Goal: Task Accomplishment & Management: Complete application form

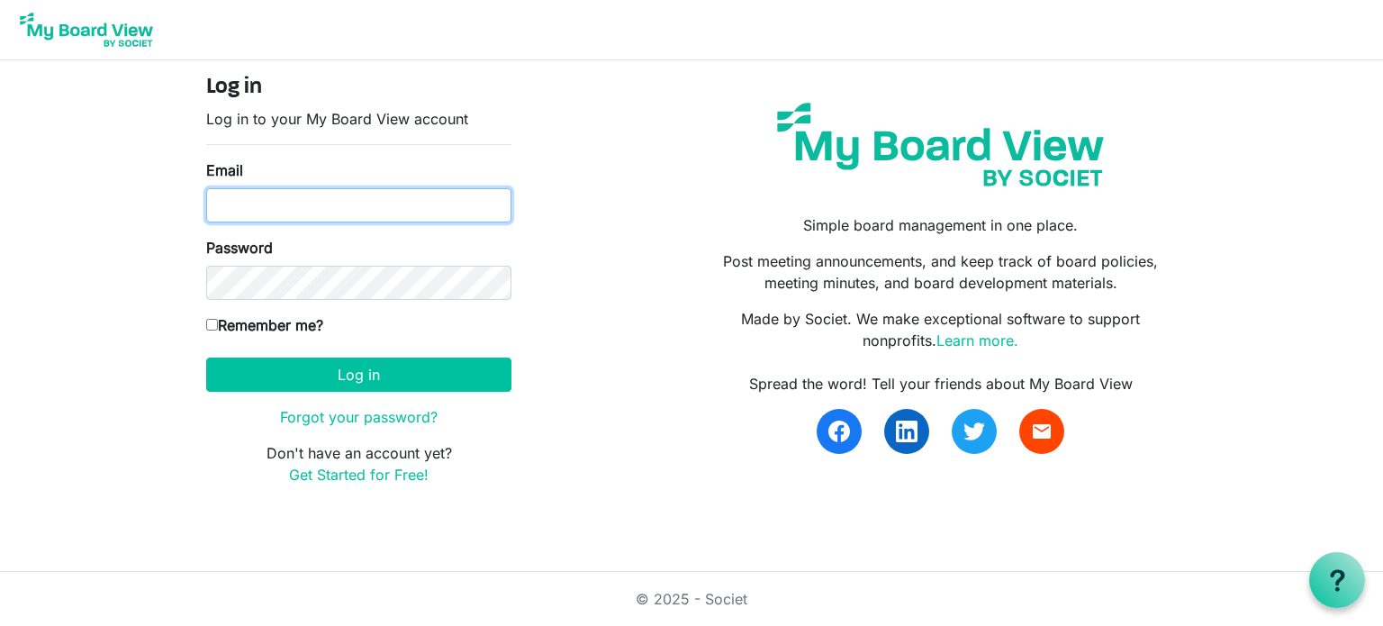
type input "[PERSON_NAME][EMAIL_ADDRESS][DOMAIN_NAME]"
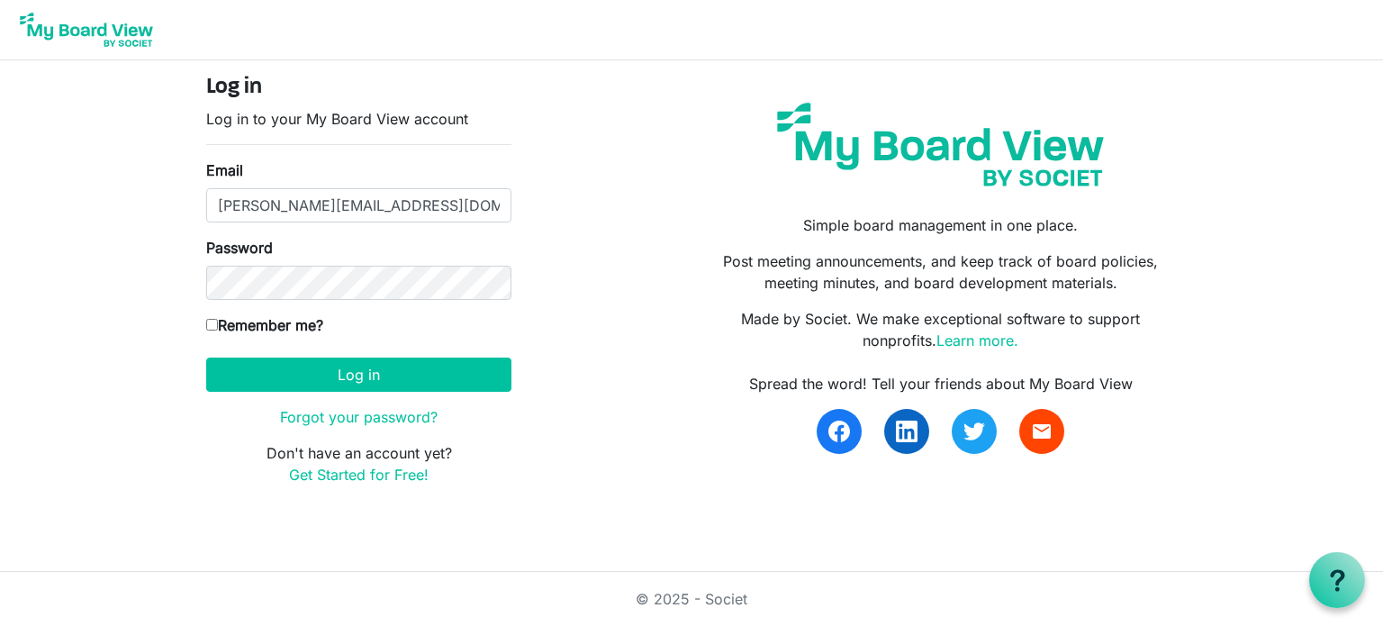
click at [379, 350] on form "Log in Log in to your My Board View account Email maria@elkharthumanesociety.or…" at bounding box center [358, 280] width 305 height 411
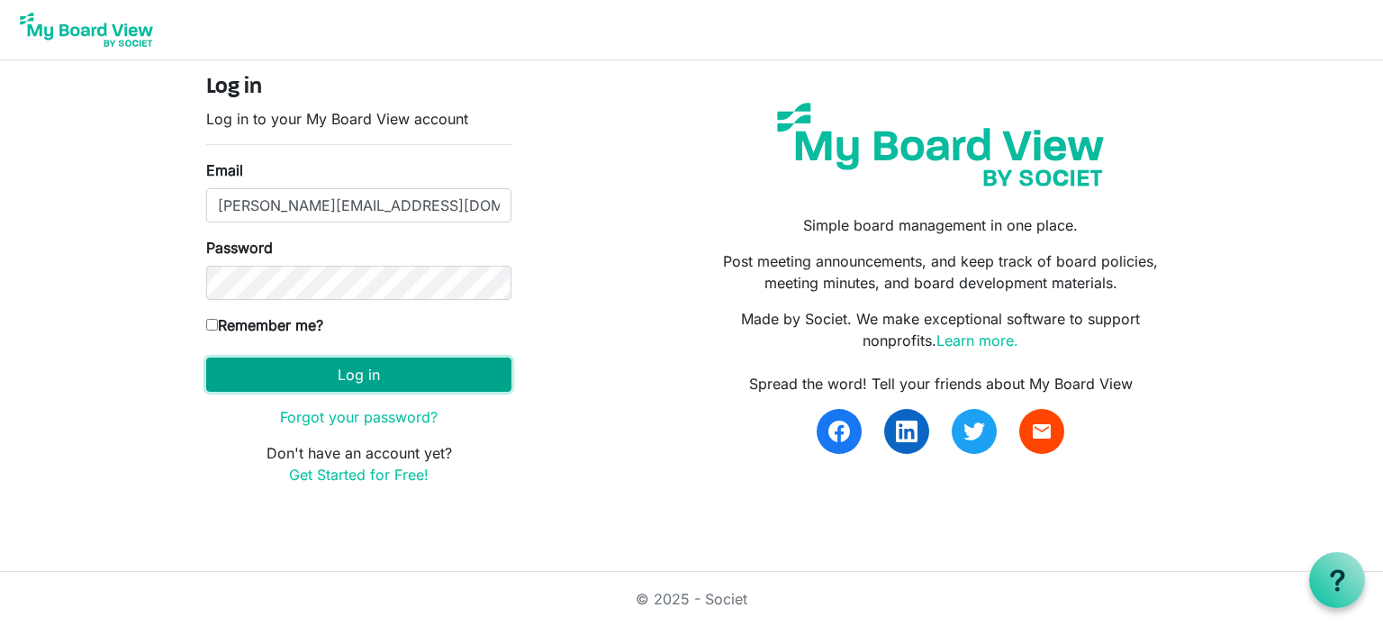
click at [382, 357] on button "Log in" at bounding box center [358, 374] width 305 height 34
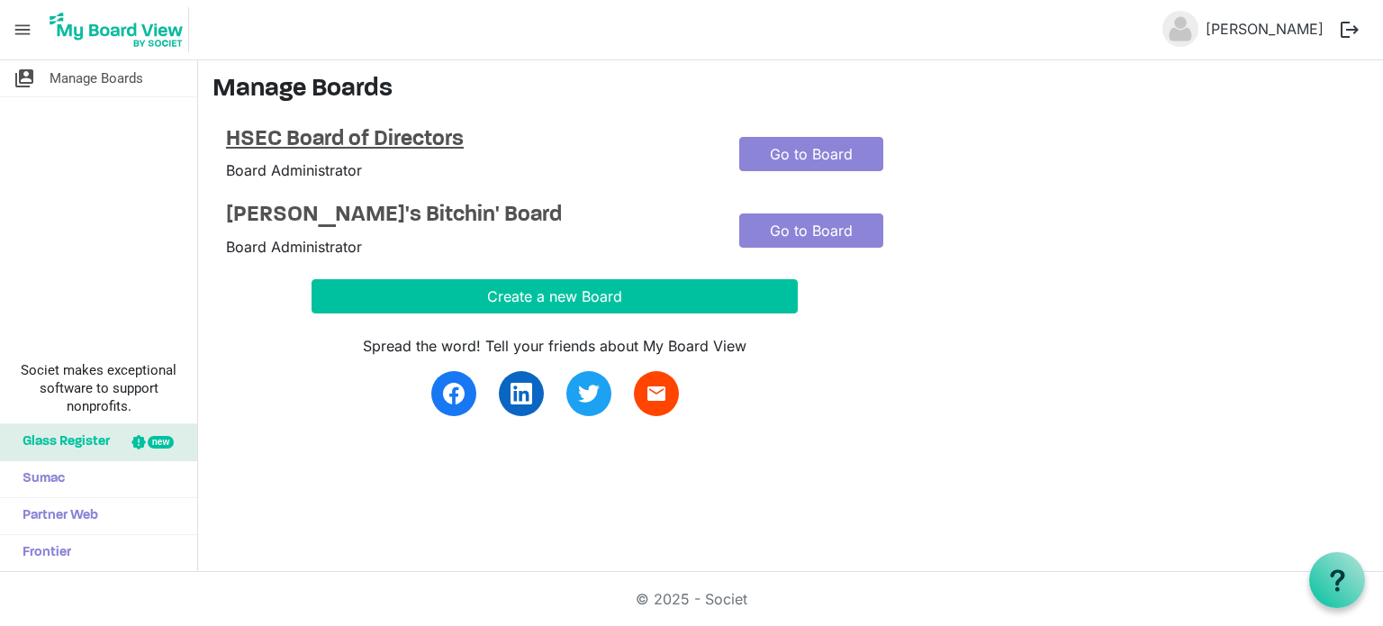
click at [379, 139] on h4 "HSEC Board of Directors" at bounding box center [469, 140] width 486 height 26
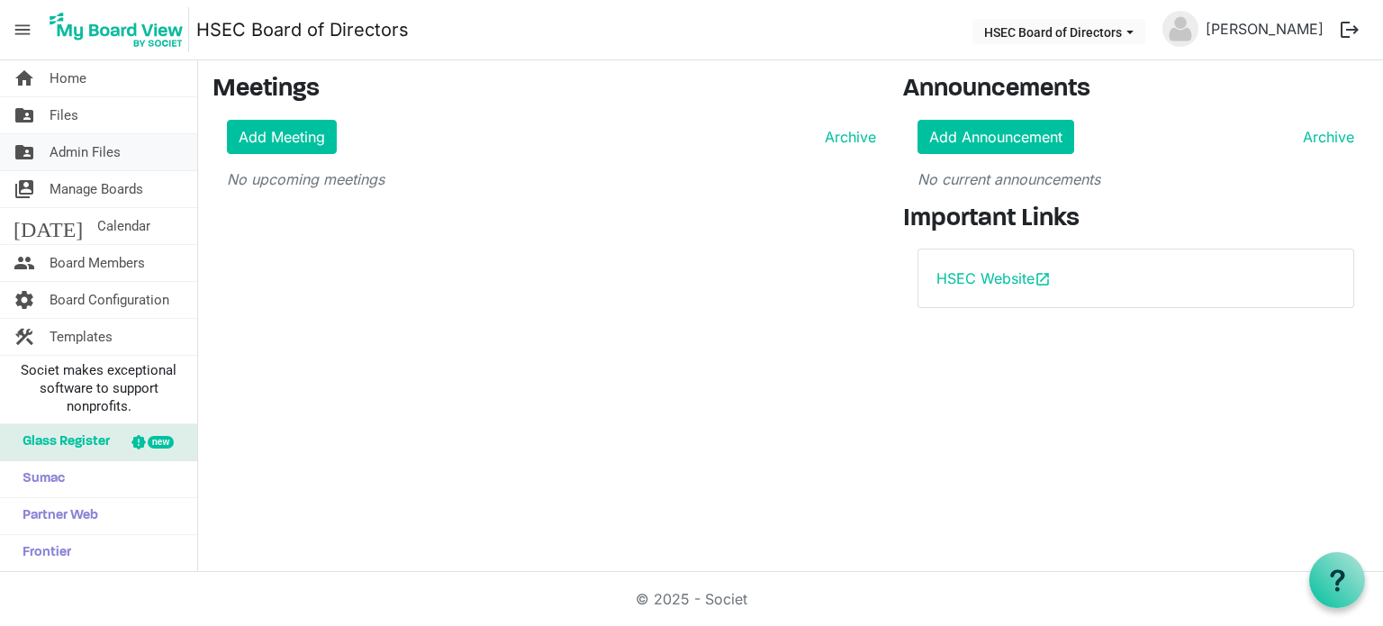
click at [108, 138] on span "Admin Files" at bounding box center [85, 152] width 71 height 36
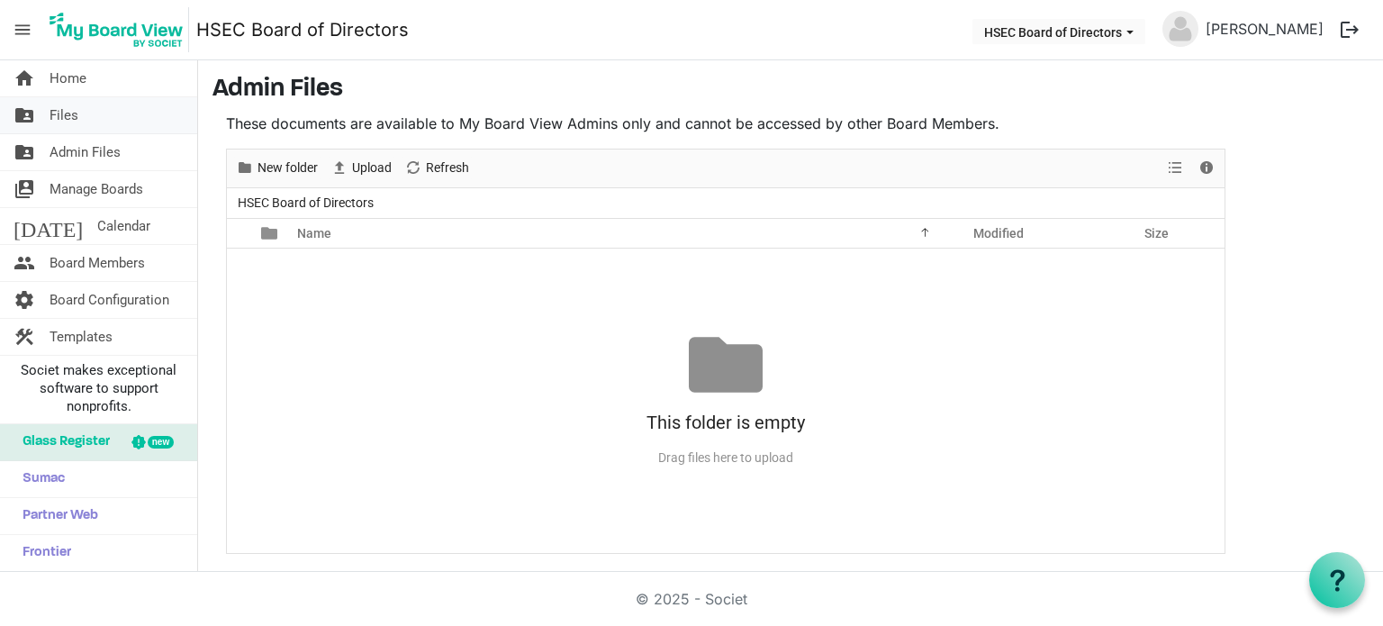
click at [89, 122] on link "folder_shared Files" at bounding box center [98, 115] width 197 height 36
click at [274, 172] on span "New folder" at bounding box center [288, 168] width 64 height 23
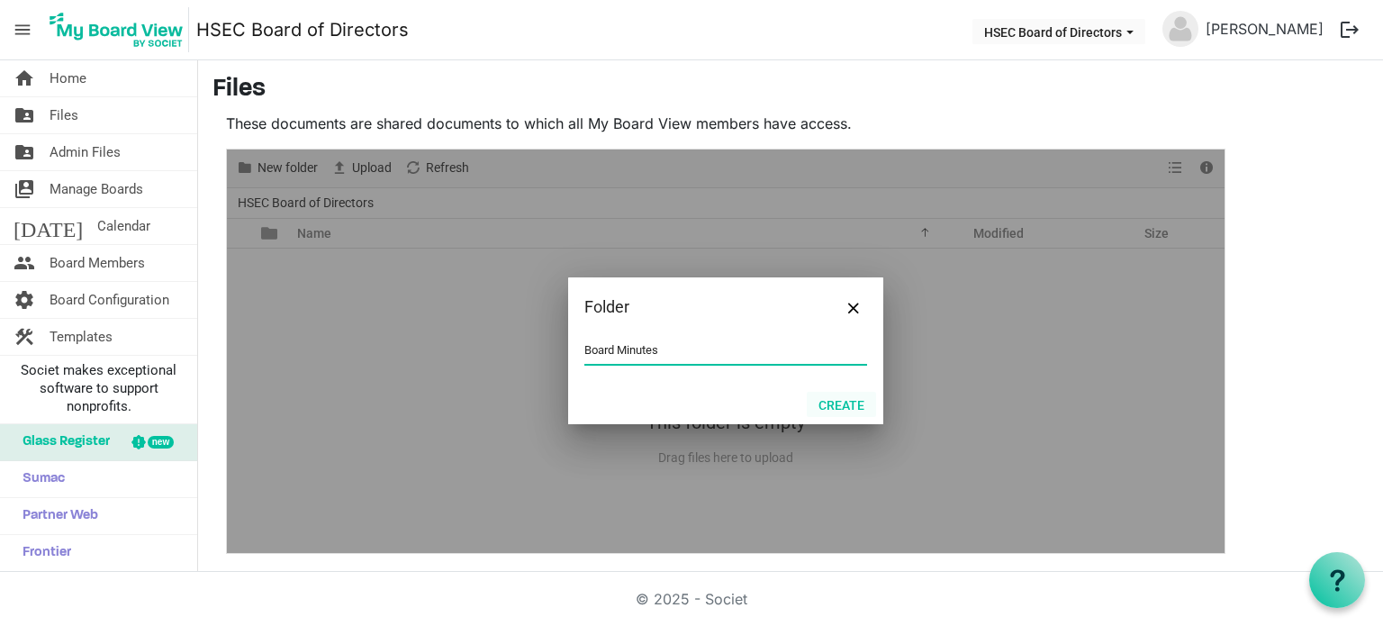
type input "Board Minutes"
click at [872, 406] on button "Create" at bounding box center [841, 404] width 69 height 25
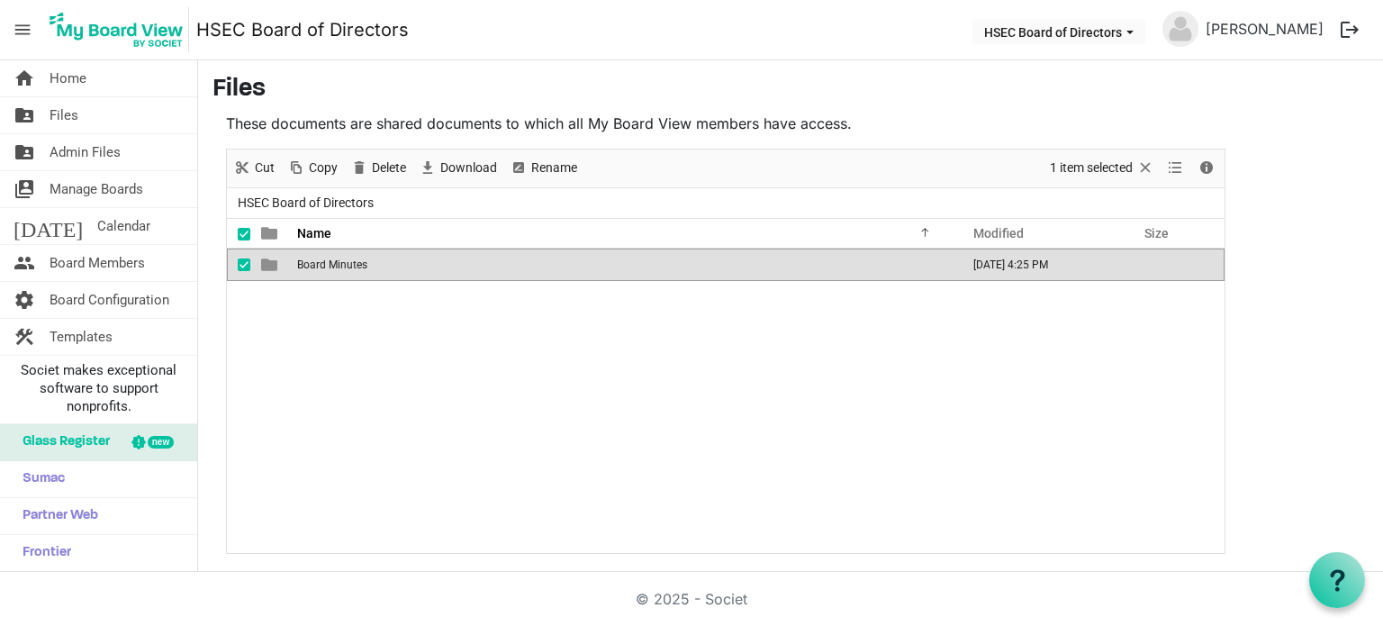
click at [329, 268] on span "Board Minutes" at bounding box center [332, 264] width 70 height 13
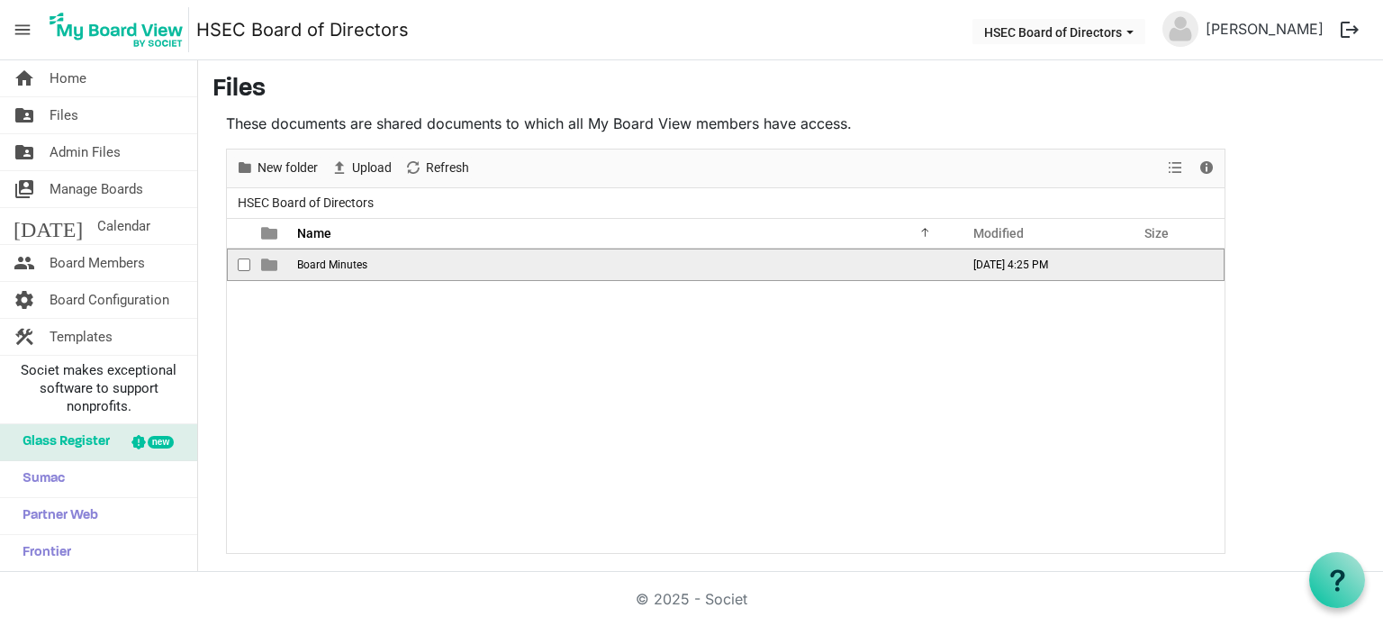
click at [329, 267] on span "Board Minutes" at bounding box center [332, 264] width 70 height 13
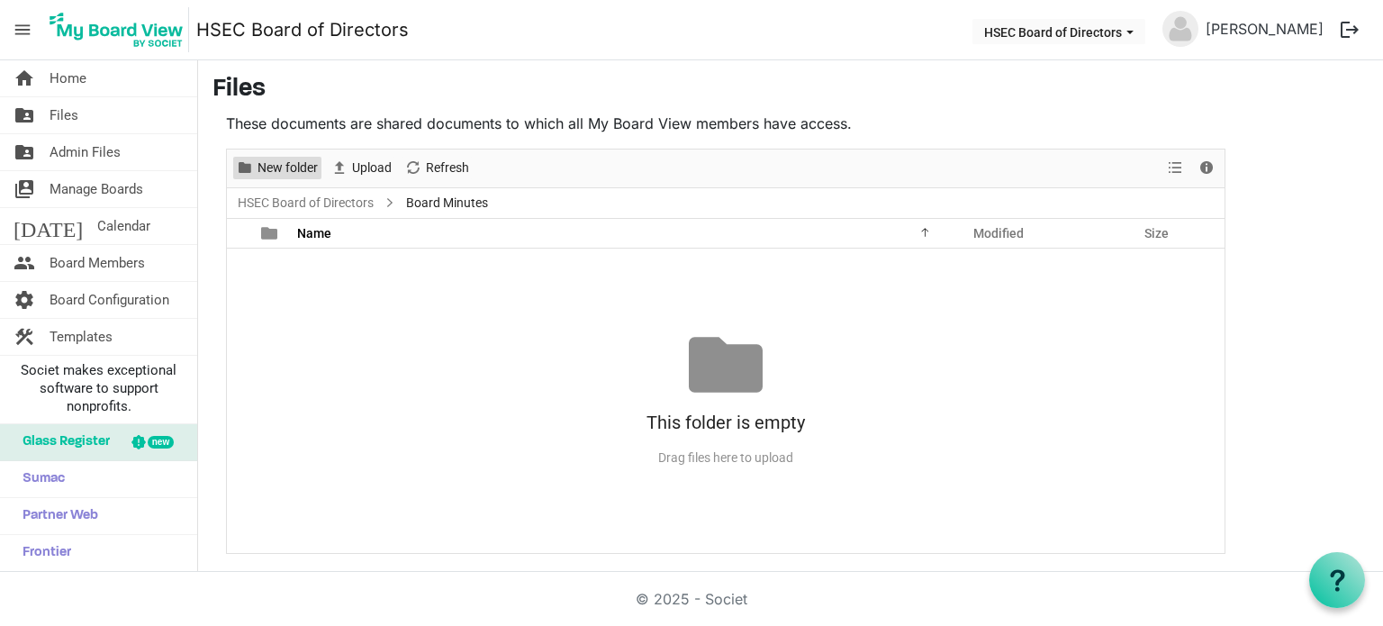
click at [291, 171] on span "New folder" at bounding box center [288, 168] width 64 height 23
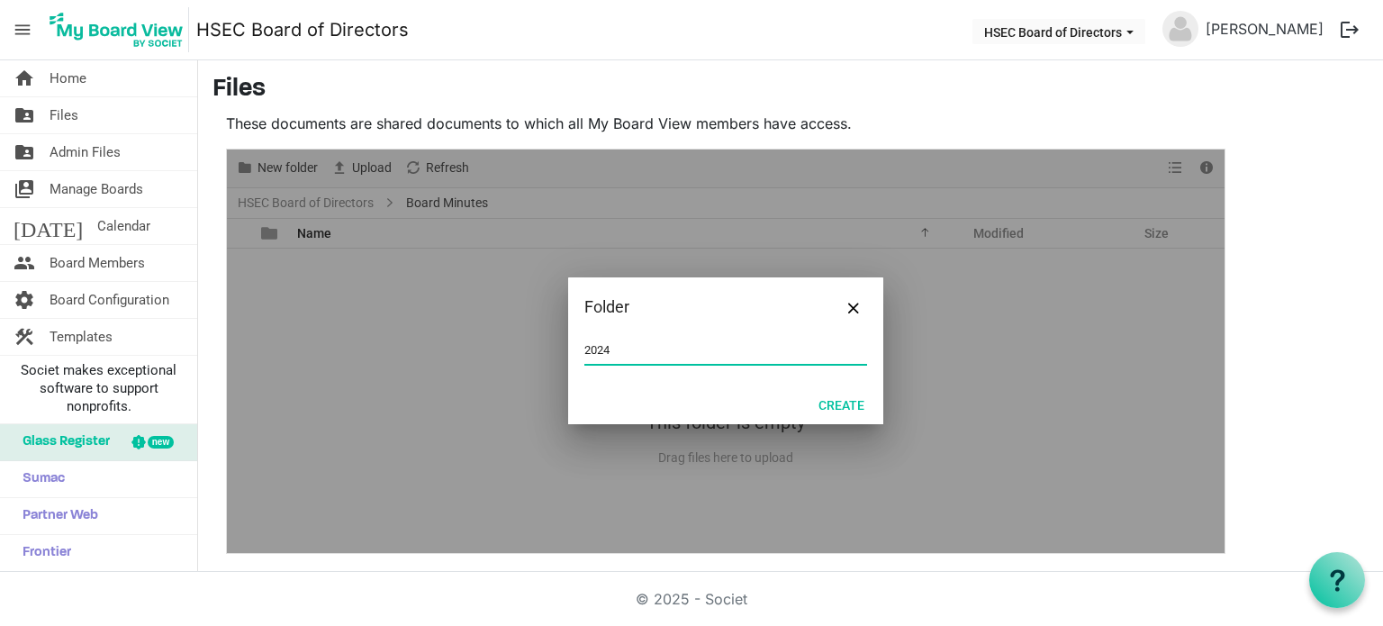
type input "2024"
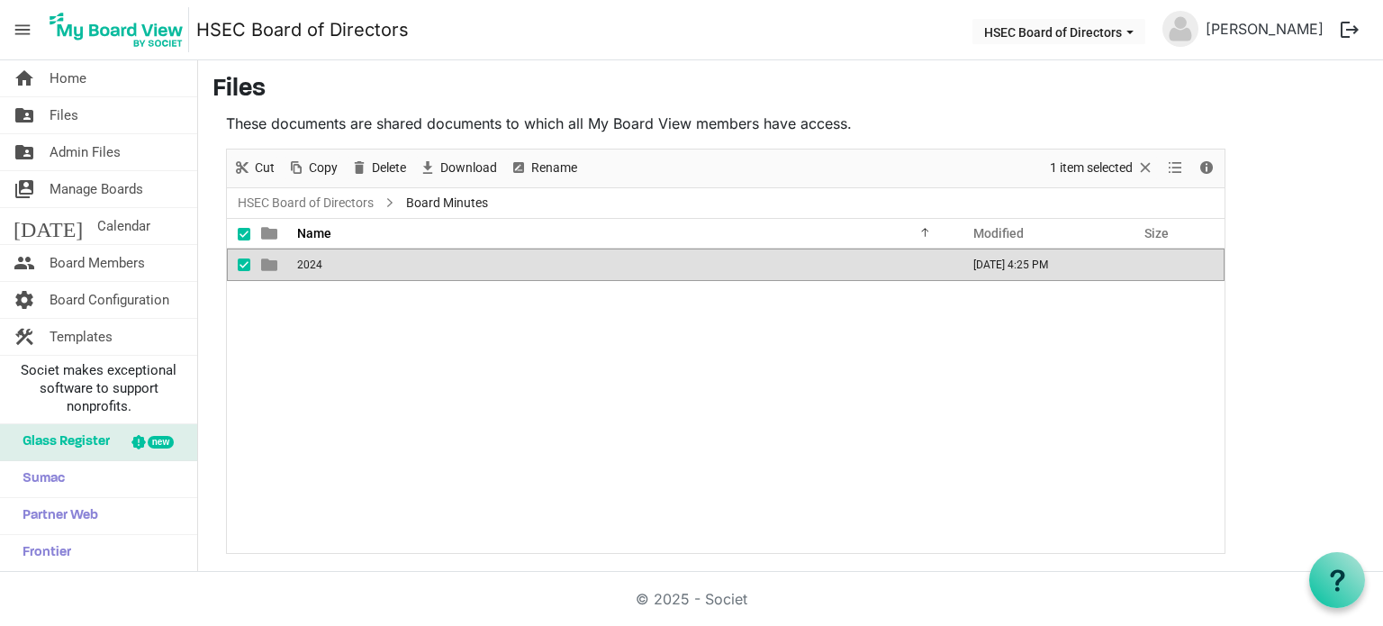
click at [354, 319] on div "2024 October 08, 2025 4:25 PM" at bounding box center [726, 401] width 998 height 304
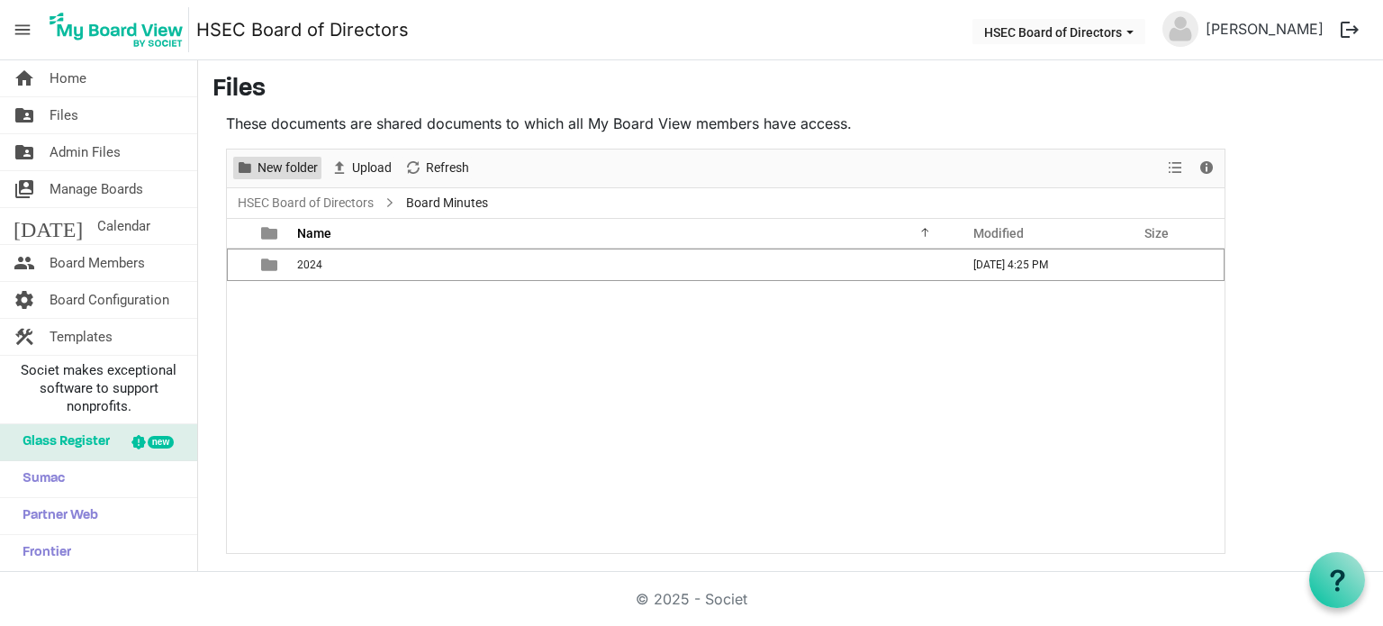
click at [298, 161] on span "New folder" at bounding box center [288, 168] width 64 height 23
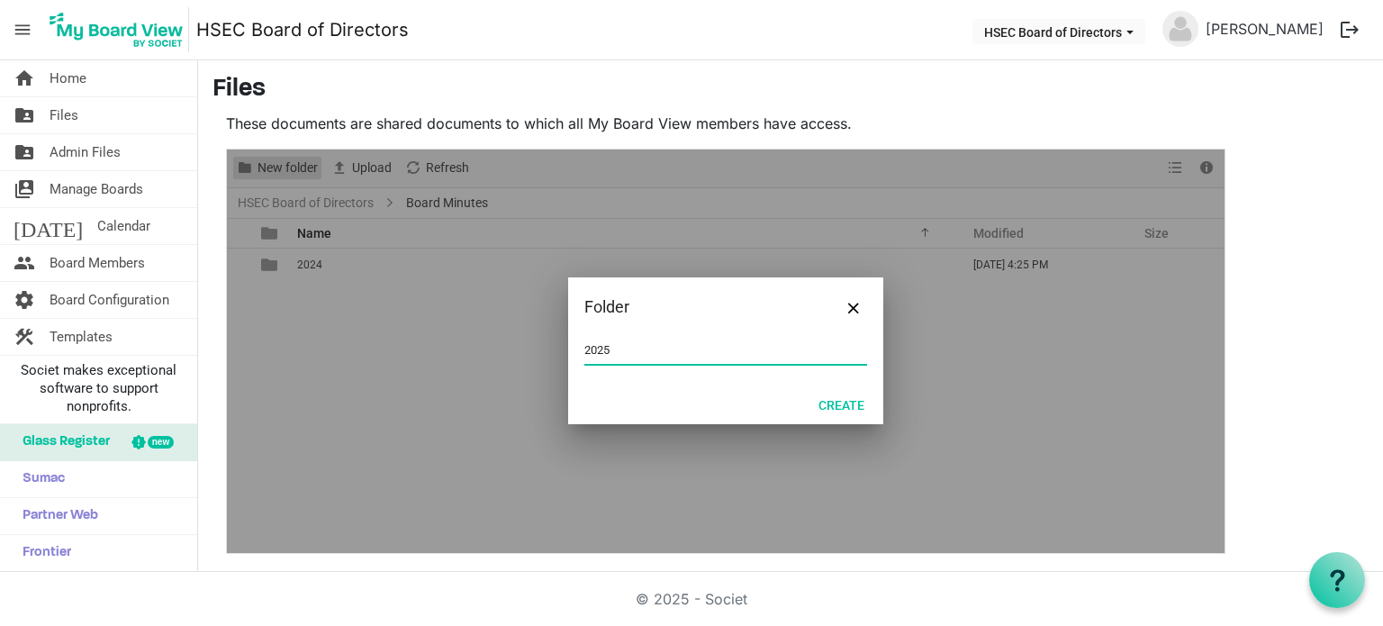
type input "2025"
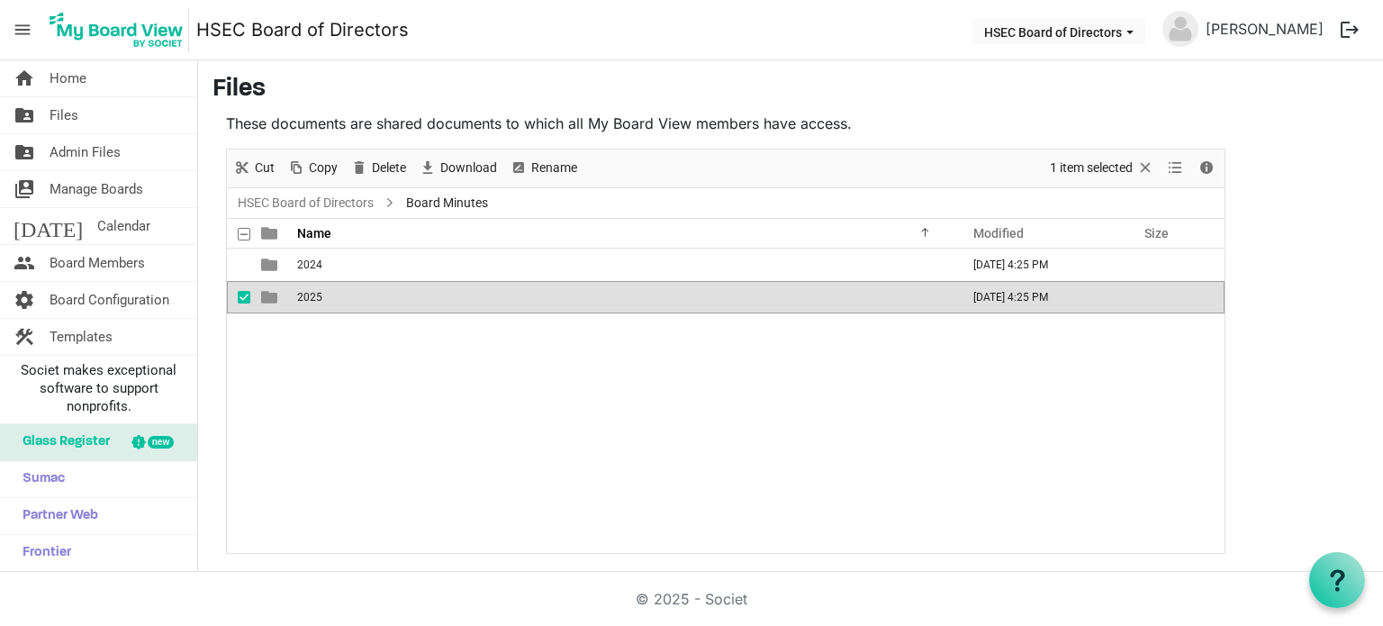
click at [370, 356] on div "2024 October 08, 2025 4:25 PM 2025 October 08, 2025 4:25 PM" at bounding box center [726, 401] width 998 height 304
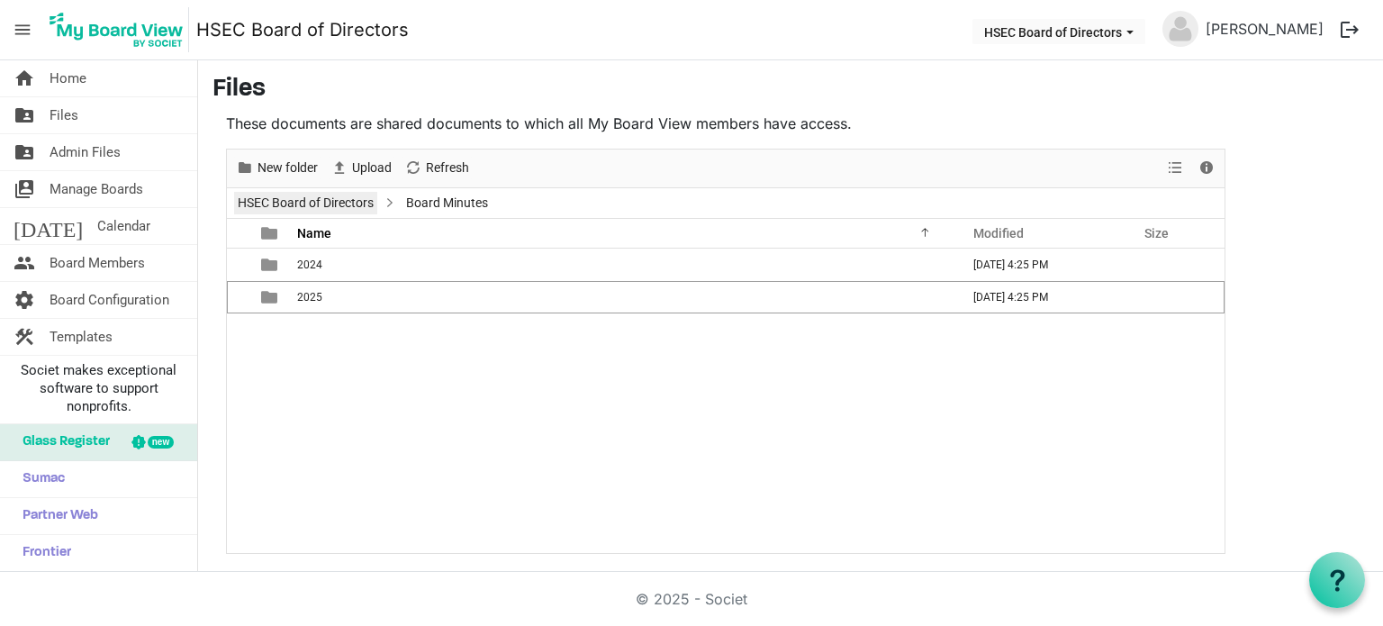
click at [357, 206] on link "HSEC Board of Directors" at bounding box center [305, 203] width 143 height 23
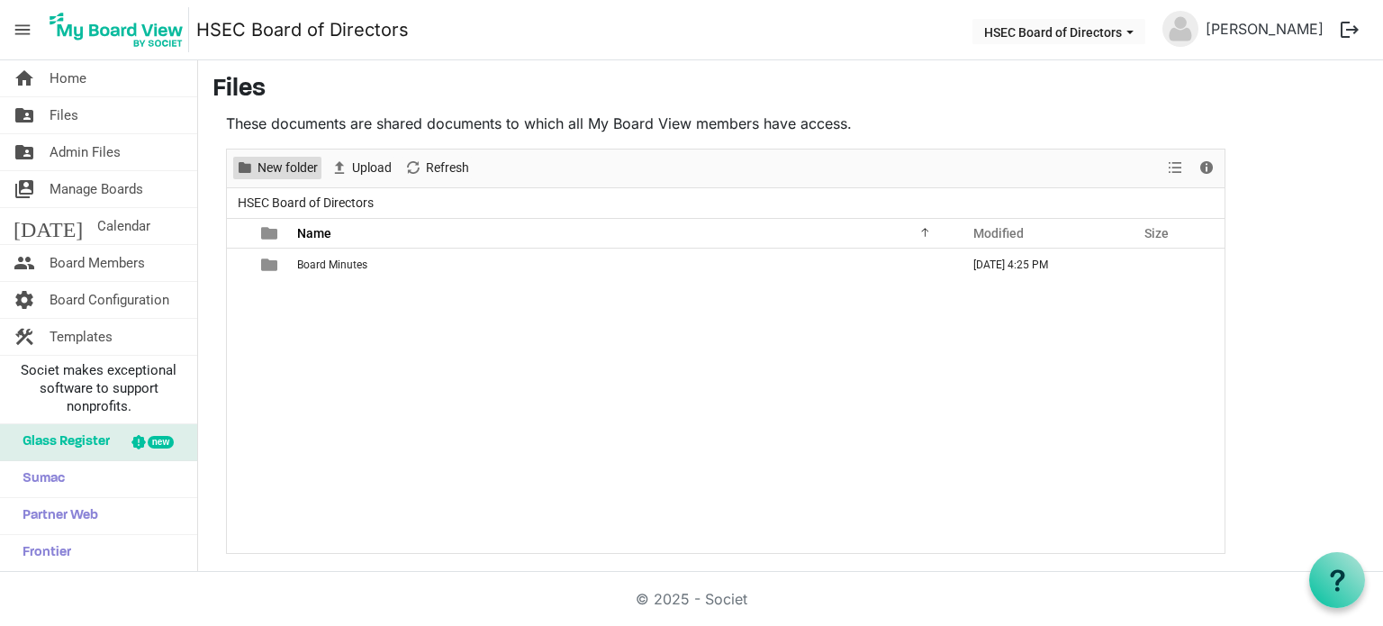
click at [284, 158] on span "New folder" at bounding box center [288, 168] width 64 height 23
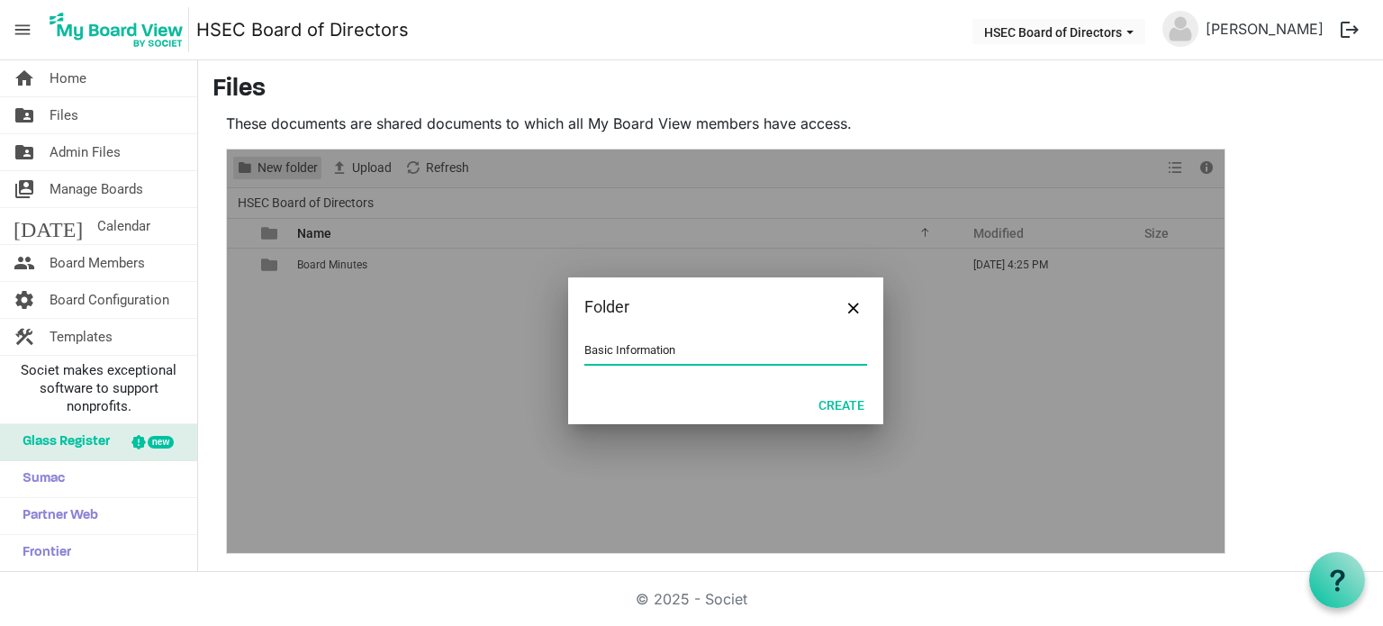
type input "Basic Information"
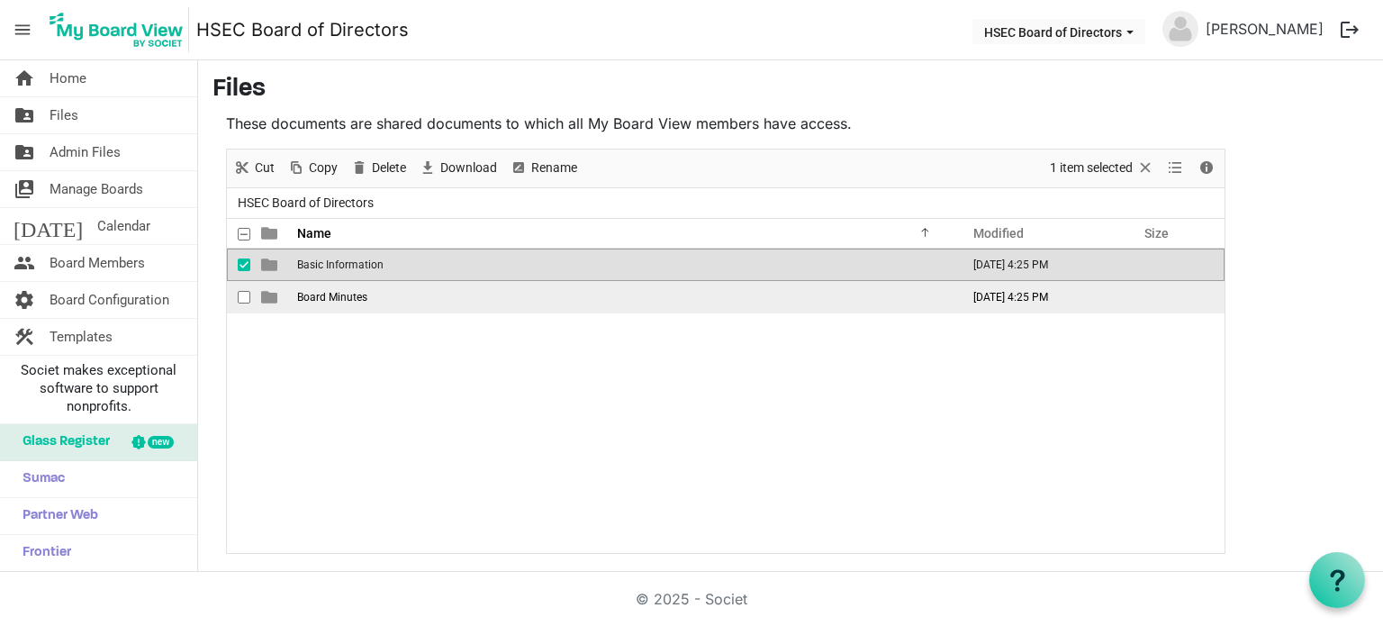
click at [321, 291] on span "Board Minutes" at bounding box center [332, 297] width 70 height 13
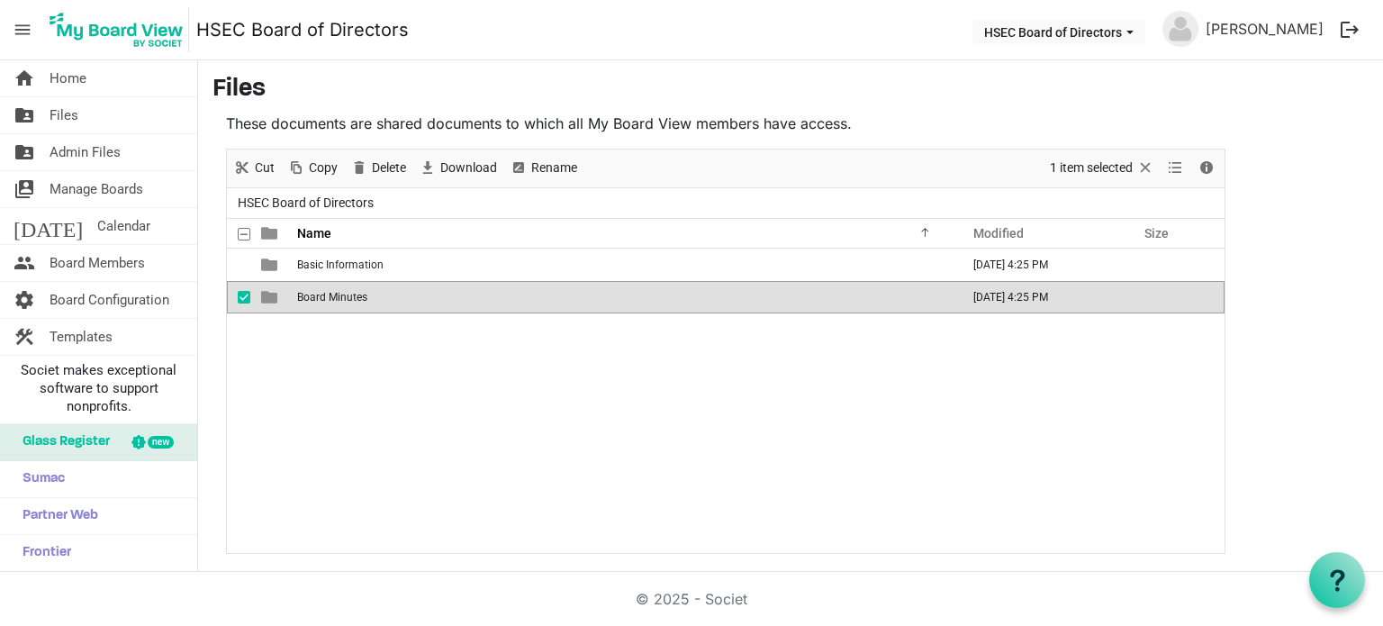
click at [321, 291] on span "Board Minutes" at bounding box center [332, 297] width 70 height 13
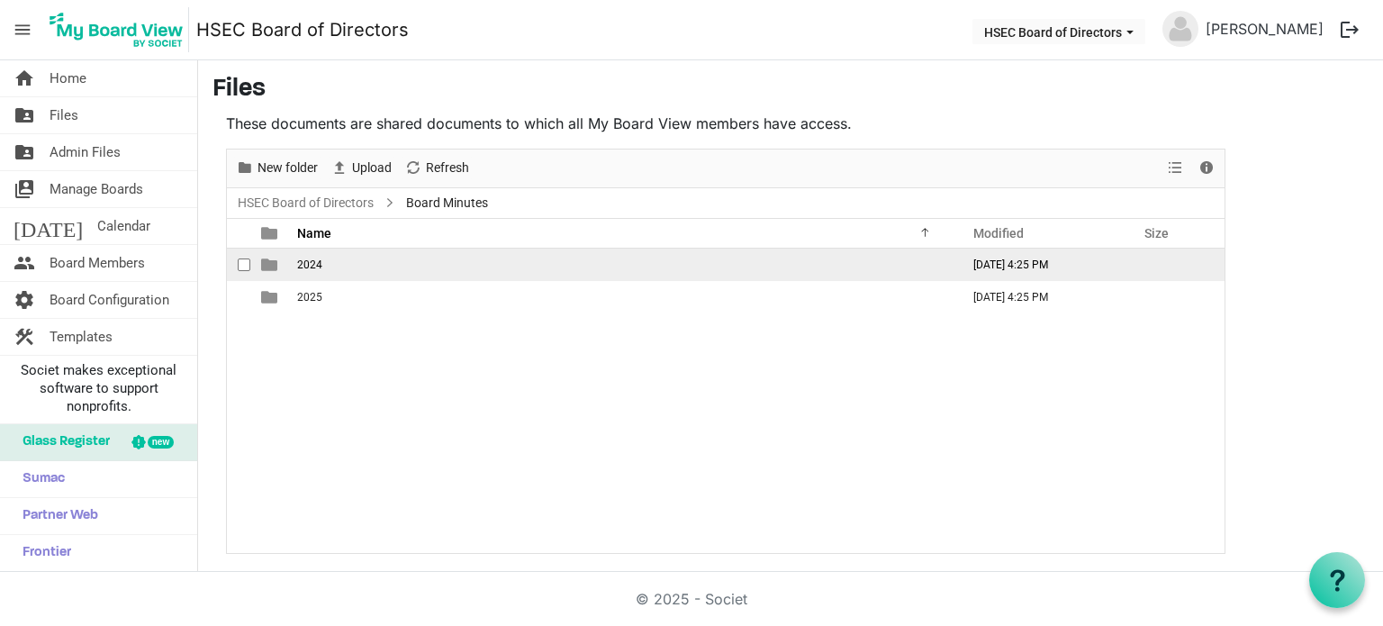
click at [300, 263] on span "2024" at bounding box center [309, 264] width 25 height 13
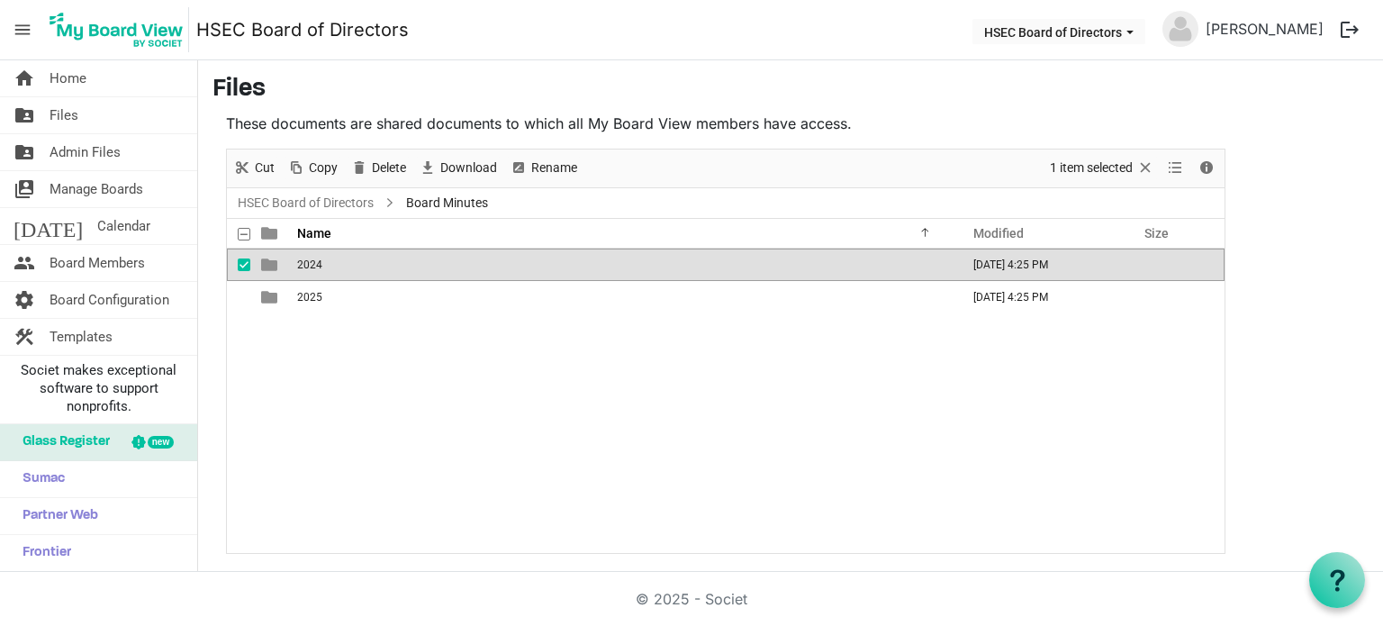
click at [300, 263] on span "2024" at bounding box center [309, 264] width 25 height 13
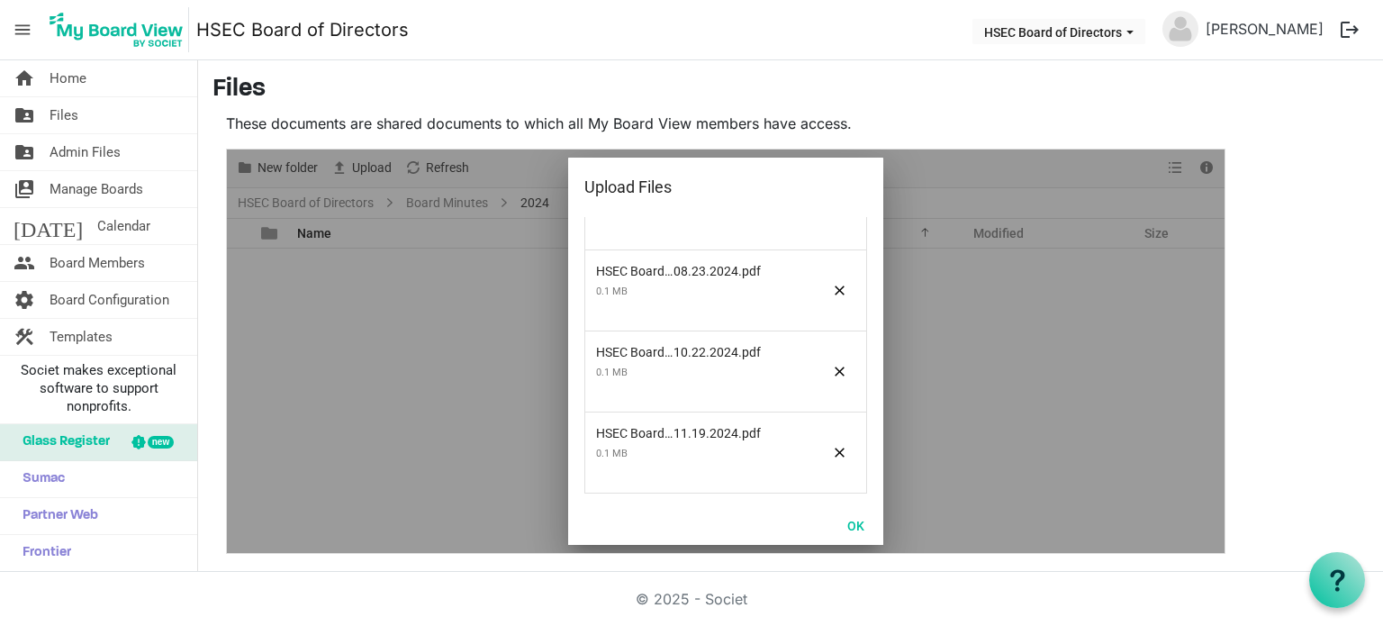
scroll to position [295, 0]
click at [854, 532] on button "OK" at bounding box center [856, 524] width 41 height 25
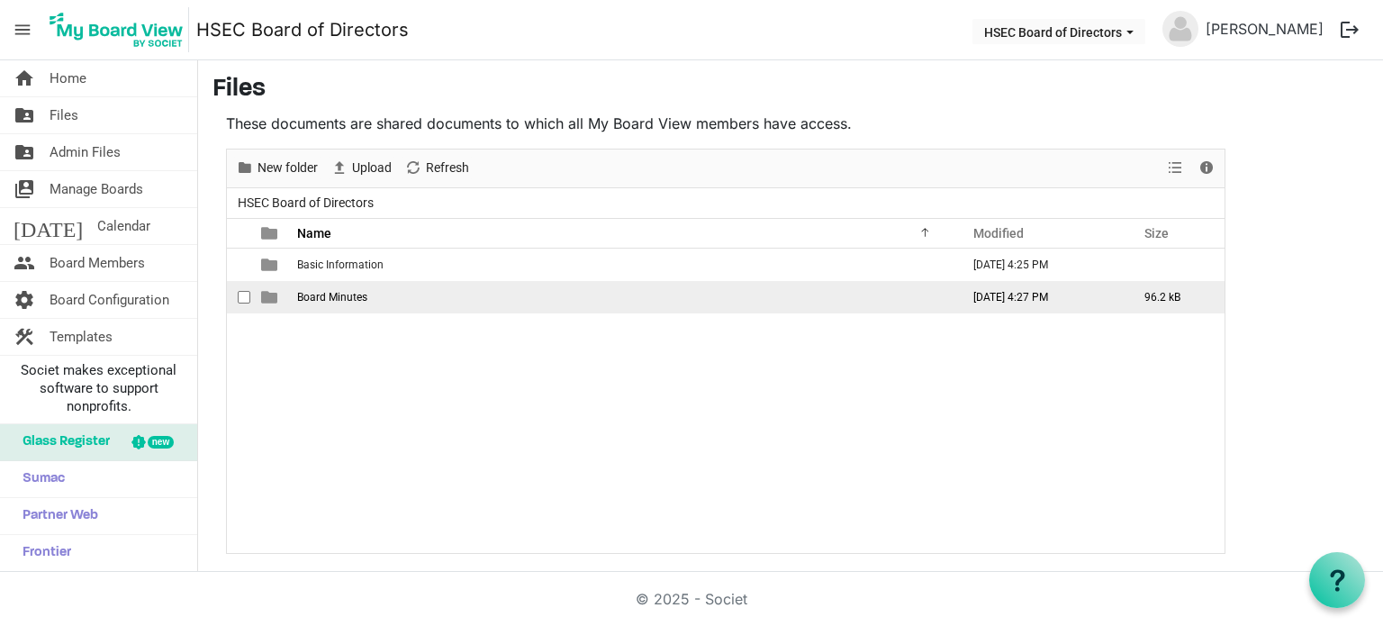
click at [349, 294] on span "Board Minutes" at bounding box center [332, 297] width 70 height 13
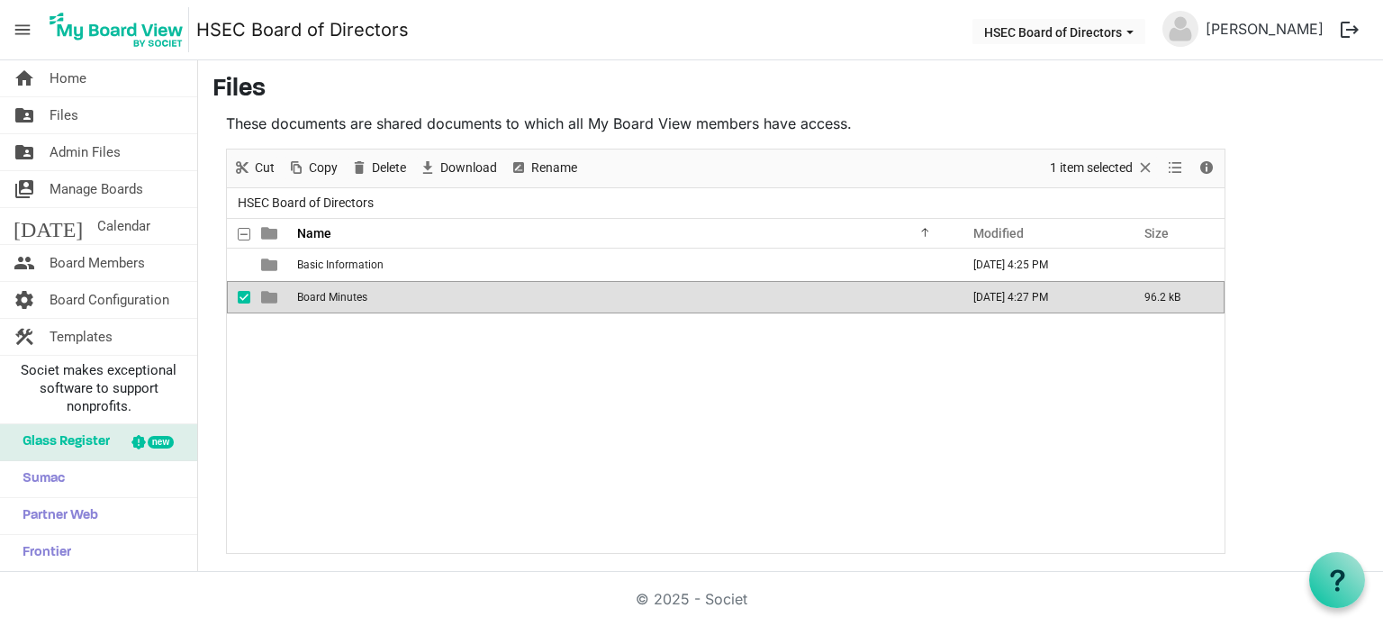
click at [349, 293] on span "Board Minutes" at bounding box center [332, 297] width 70 height 13
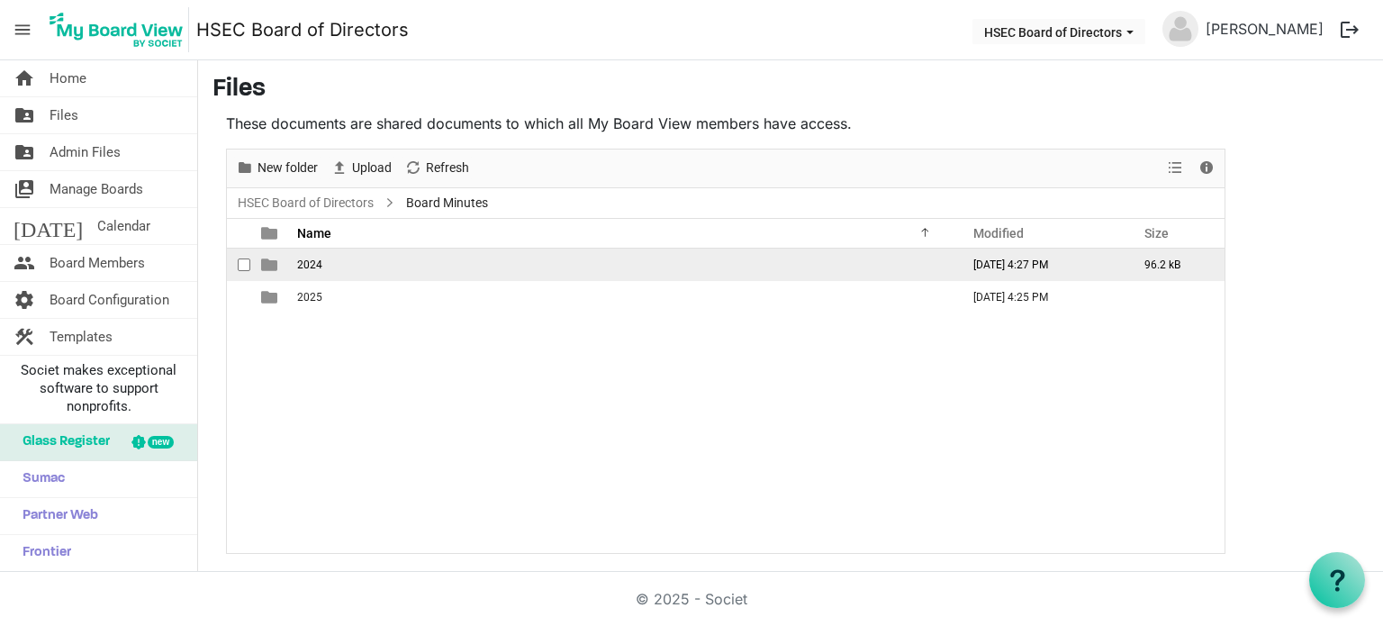
click at [318, 267] on span "2024" at bounding box center [309, 264] width 25 height 13
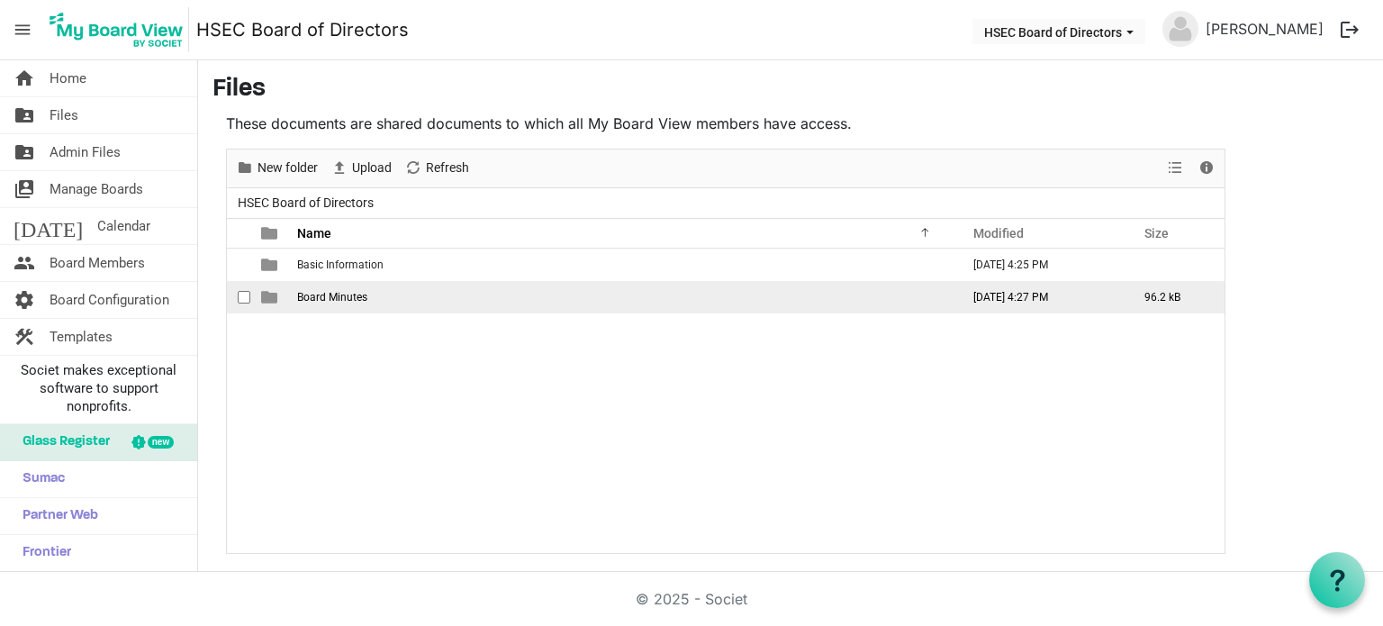
click at [321, 291] on span "Board Minutes" at bounding box center [332, 297] width 70 height 13
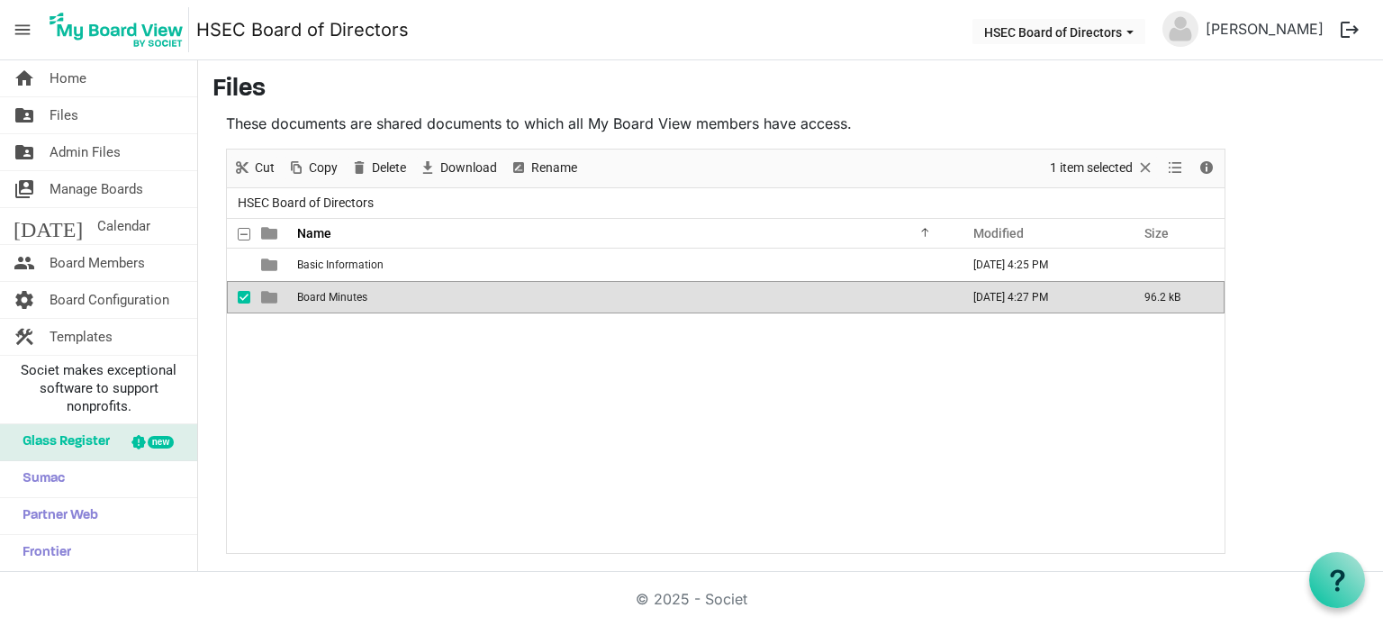
click at [321, 291] on span "Board Minutes" at bounding box center [332, 297] width 70 height 13
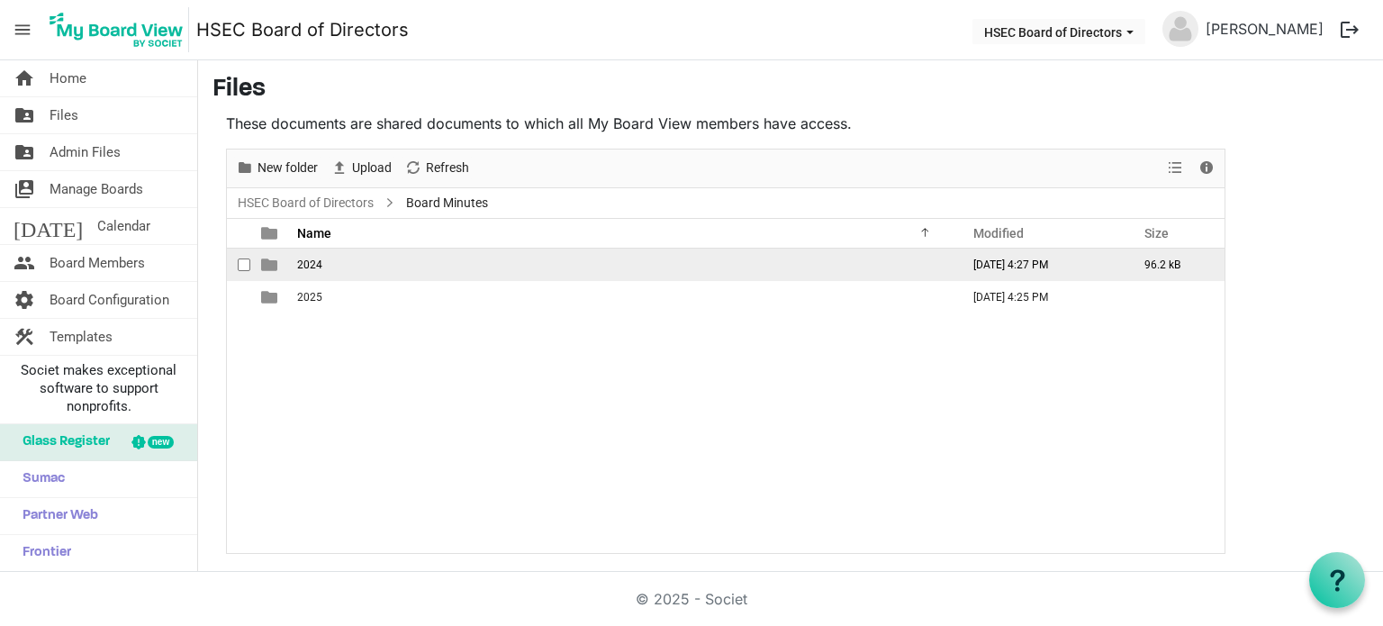
click at [330, 261] on td "2024" at bounding box center [623, 265] width 663 height 32
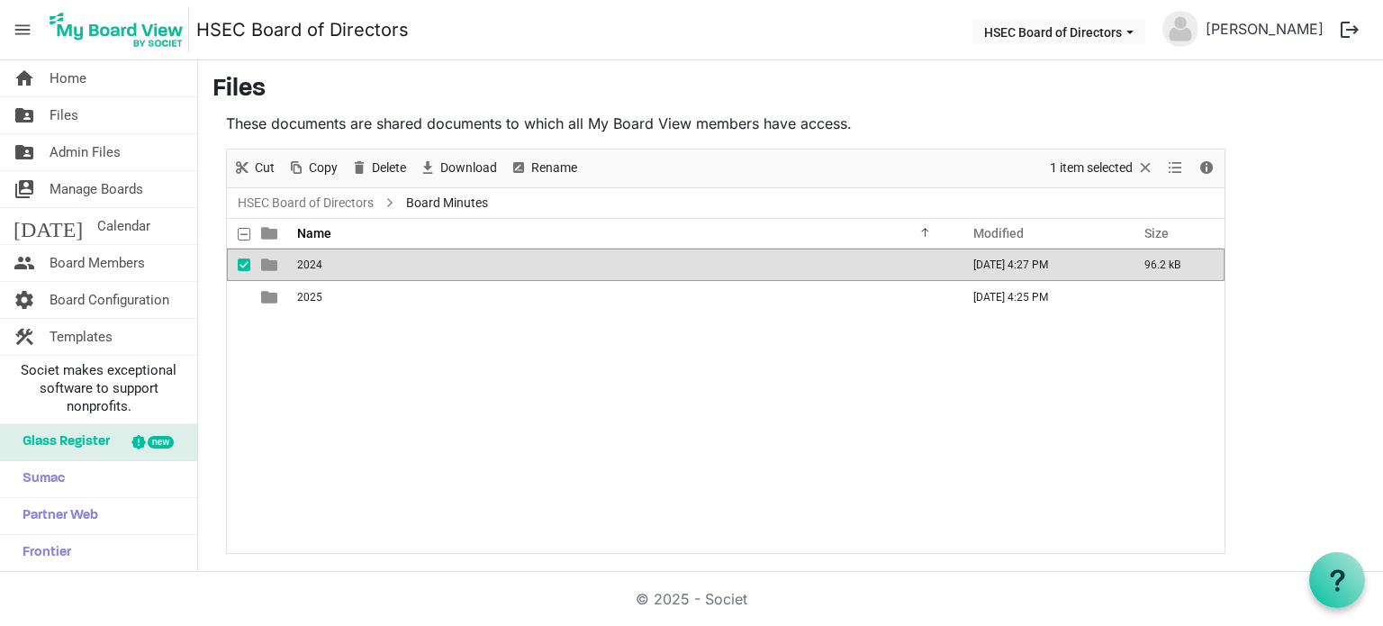
click at [330, 261] on td "2024" at bounding box center [623, 265] width 663 height 32
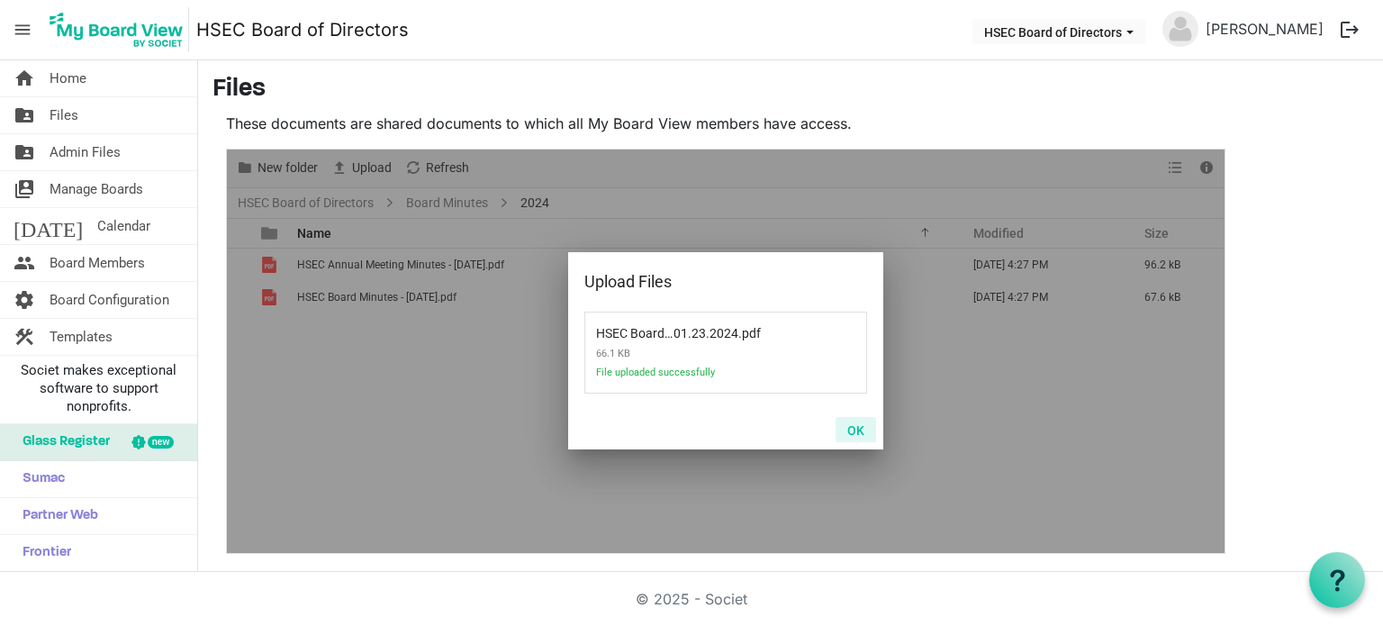
click at [853, 439] on button "OK" at bounding box center [856, 429] width 41 height 25
click at [848, 430] on button "OK" at bounding box center [856, 429] width 41 height 25
click at [865, 424] on button "OK" at bounding box center [856, 429] width 41 height 25
click at [855, 425] on button "OK" at bounding box center [856, 429] width 41 height 25
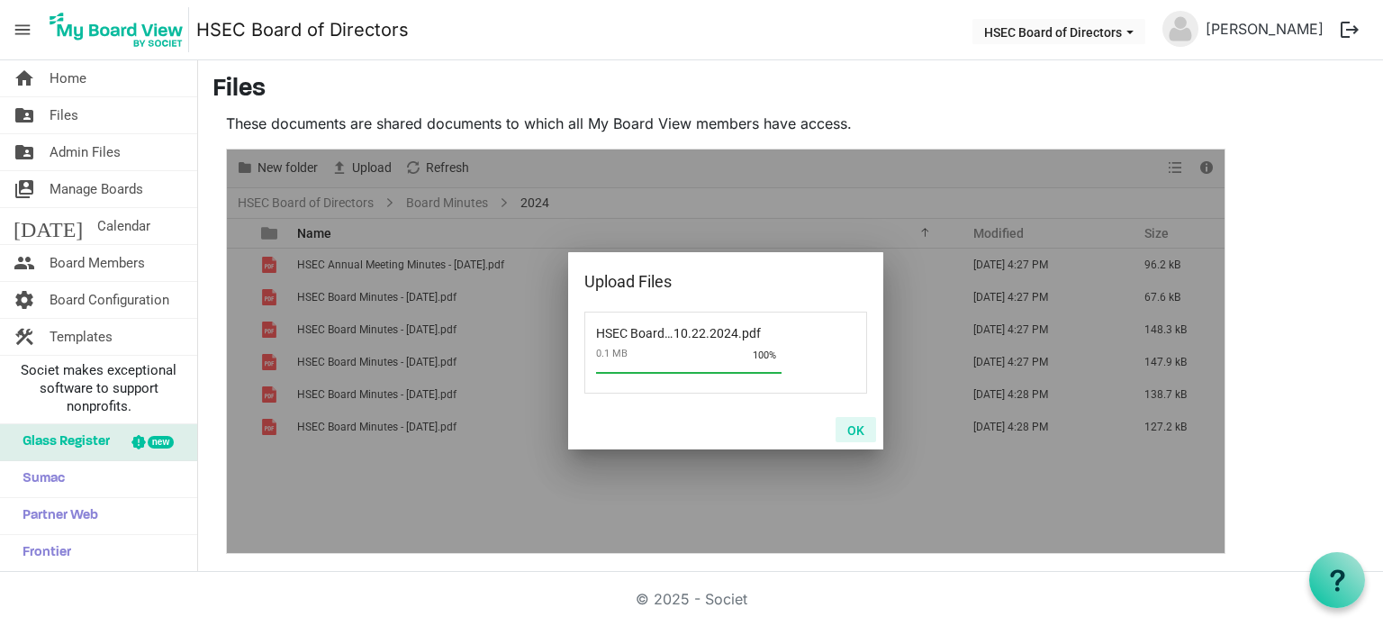
click at [845, 422] on button "OK" at bounding box center [856, 429] width 41 height 25
click at [854, 425] on button "OK" at bounding box center [856, 429] width 41 height 25
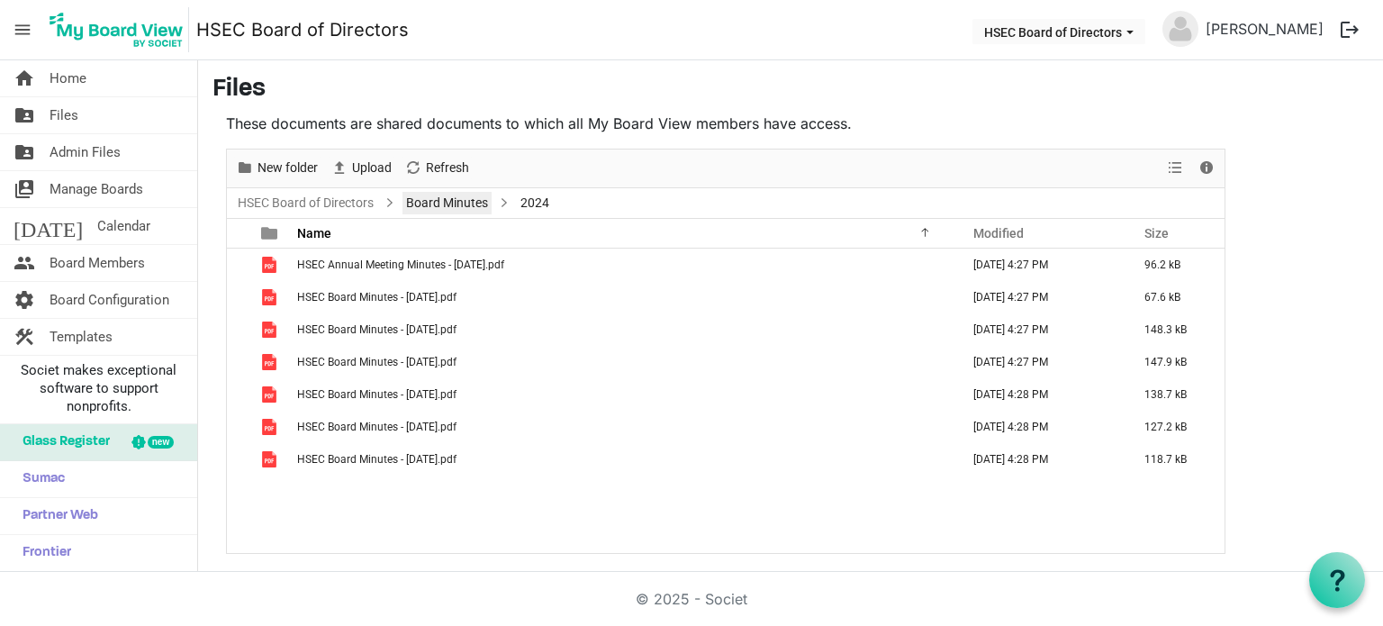
click at [481, 205] on link "Board Minutes" at bounding box center [446, 203] width 89 height 23
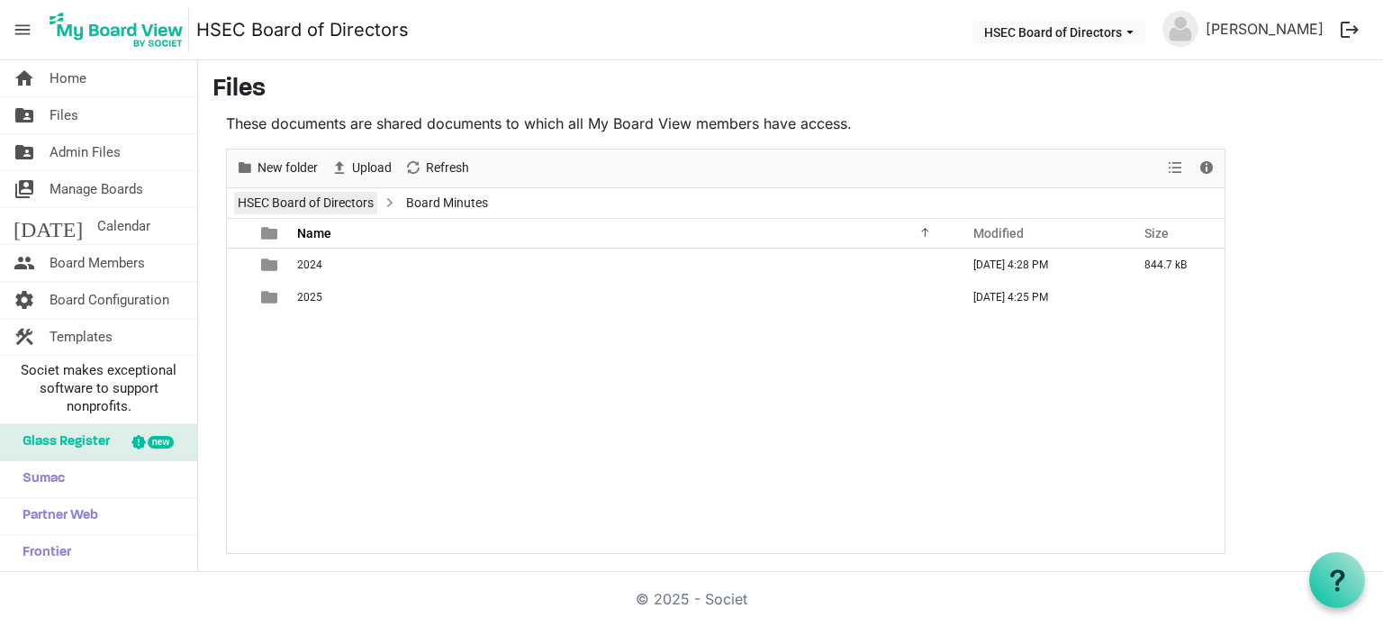
click at [374, 205] on link "HSEC Board of Directors" at bounding box center [305, 203] width 143 height 23
click at [286, 174] on span "New folder" at bounding box center [288, 168] width 64 height 23
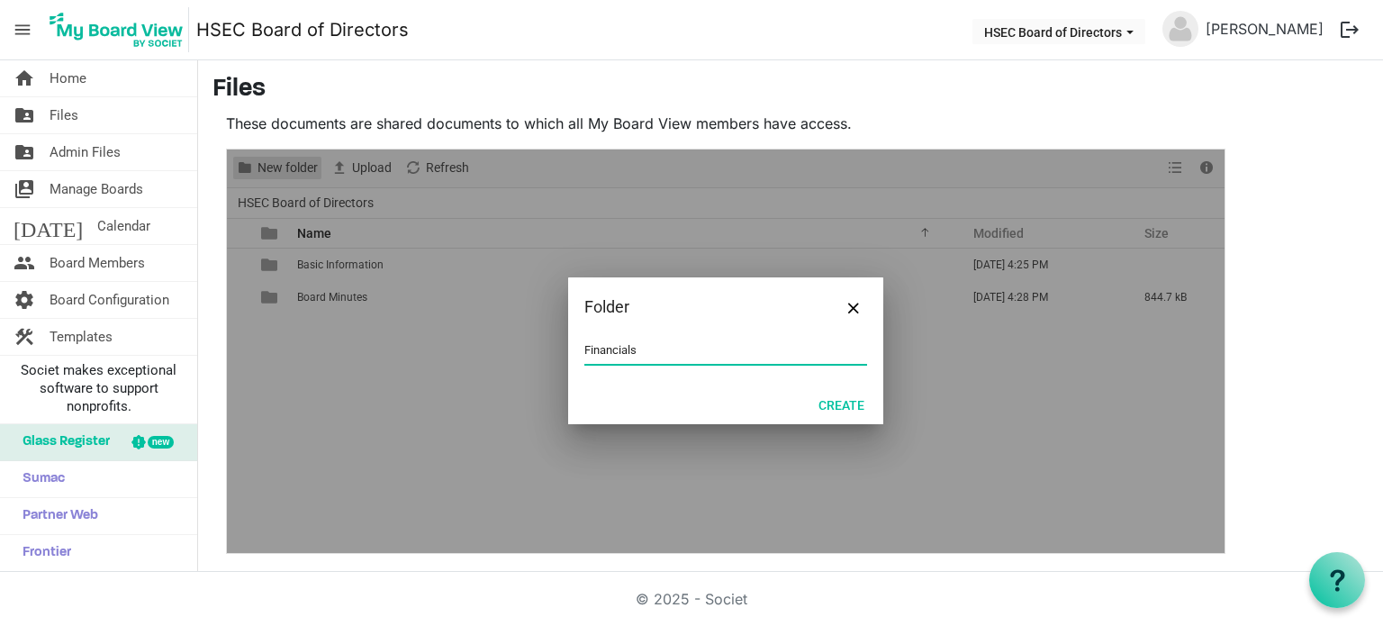
type input "Financials"
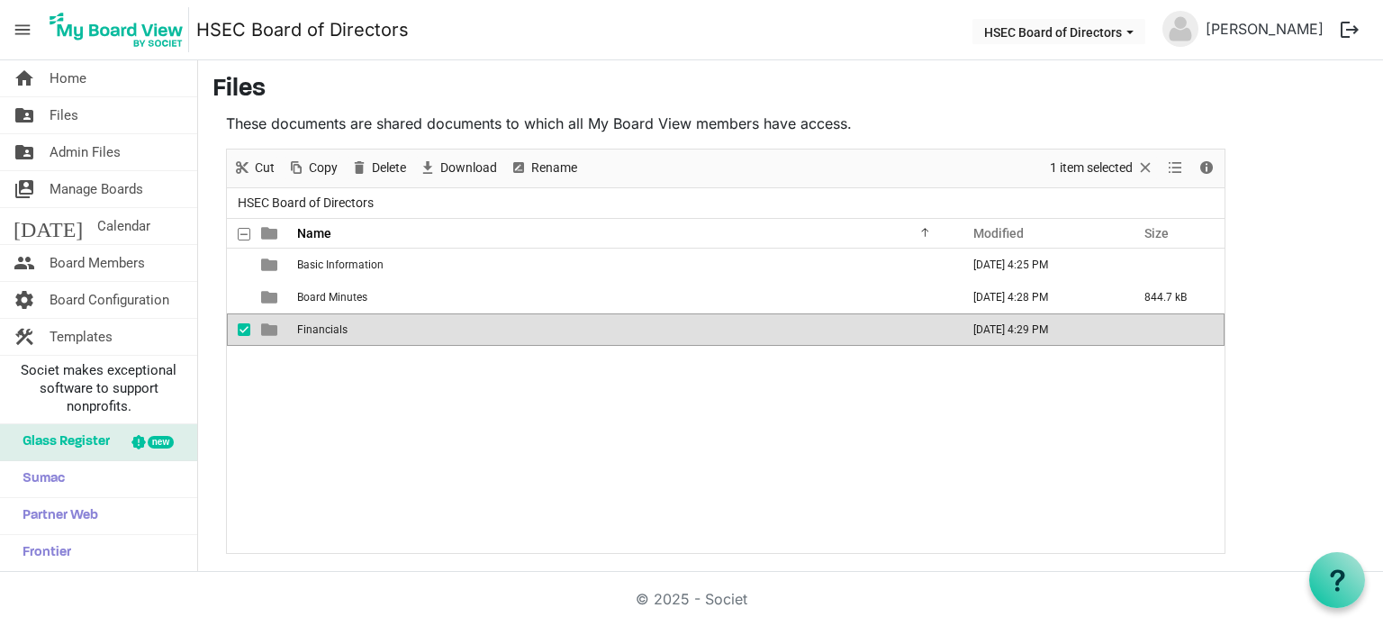
click at [378, 417] on div "Basic Information October 08, 2025 4:25 PM Board Minutes October 08, 2025 4:28 …" at bounding box center [726, 401] width 998 height 304
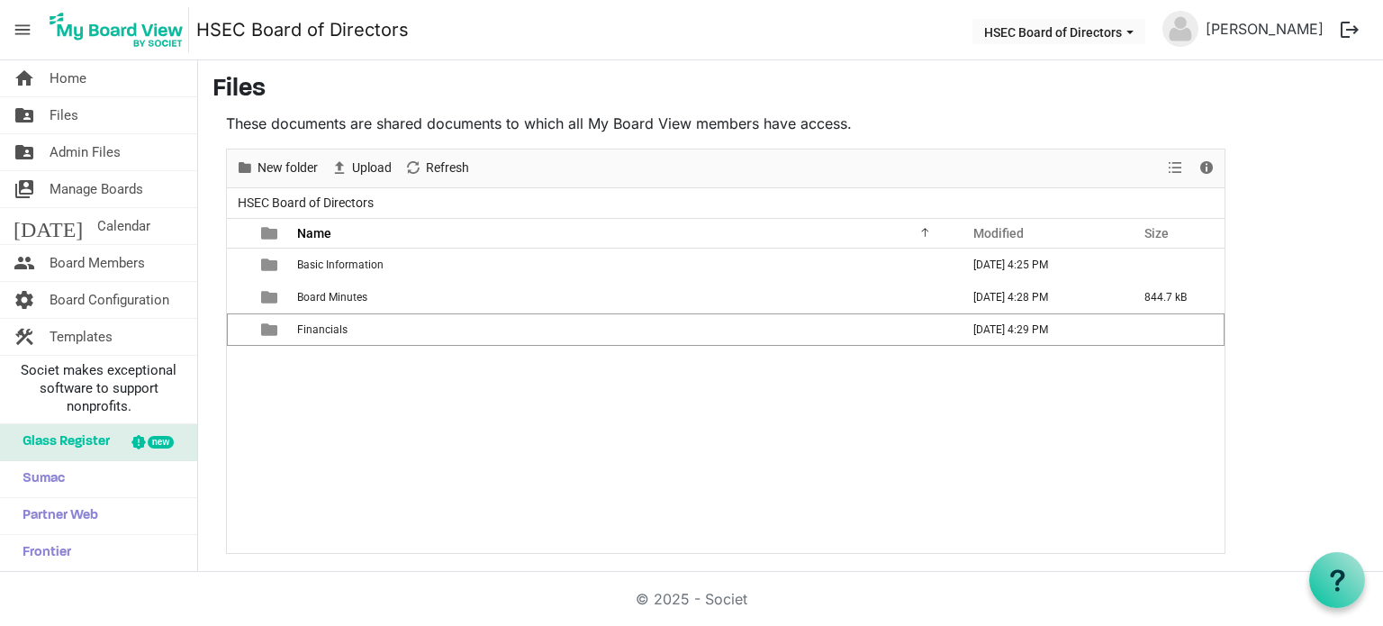
click at [334, 366] on div "Basic Information October 08, 2025 4:25 PM Board Minutes October 08, 2025 4:28 …" at bounding box center [726, 401] width 998 height 304
click at [289, 159] on span "New folder" at bounding box center [288, 168] width 64 height 23
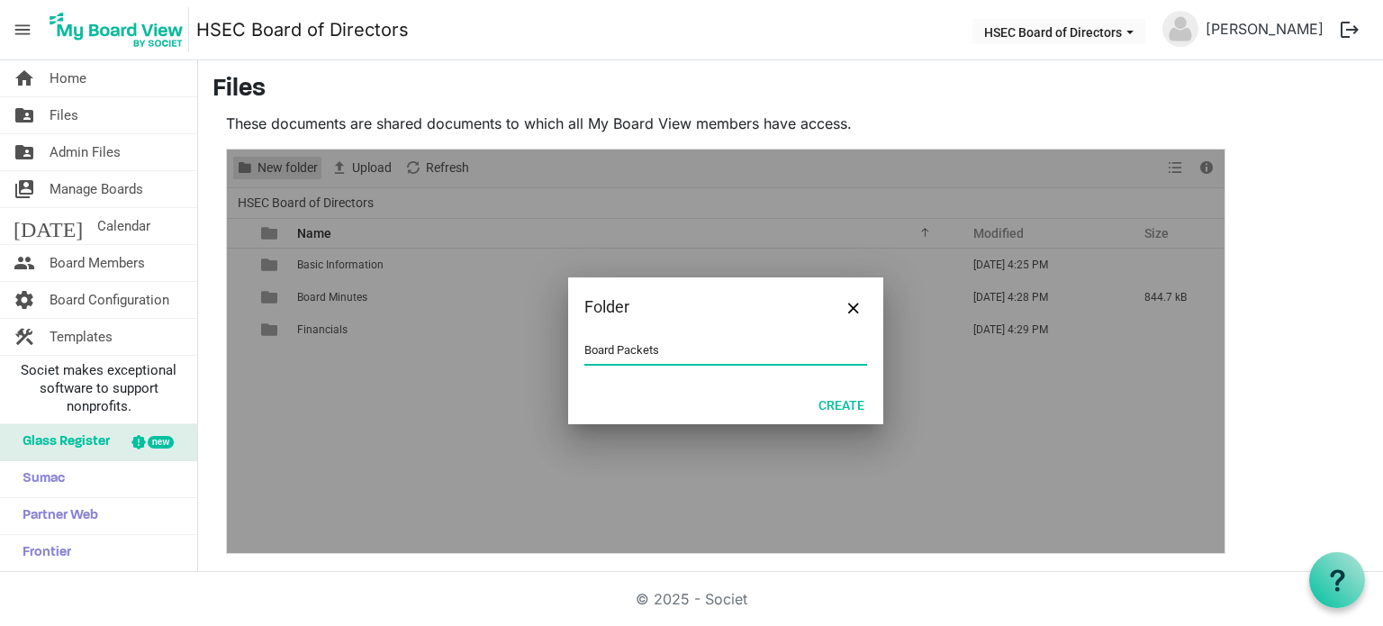
type input "Board Packets"
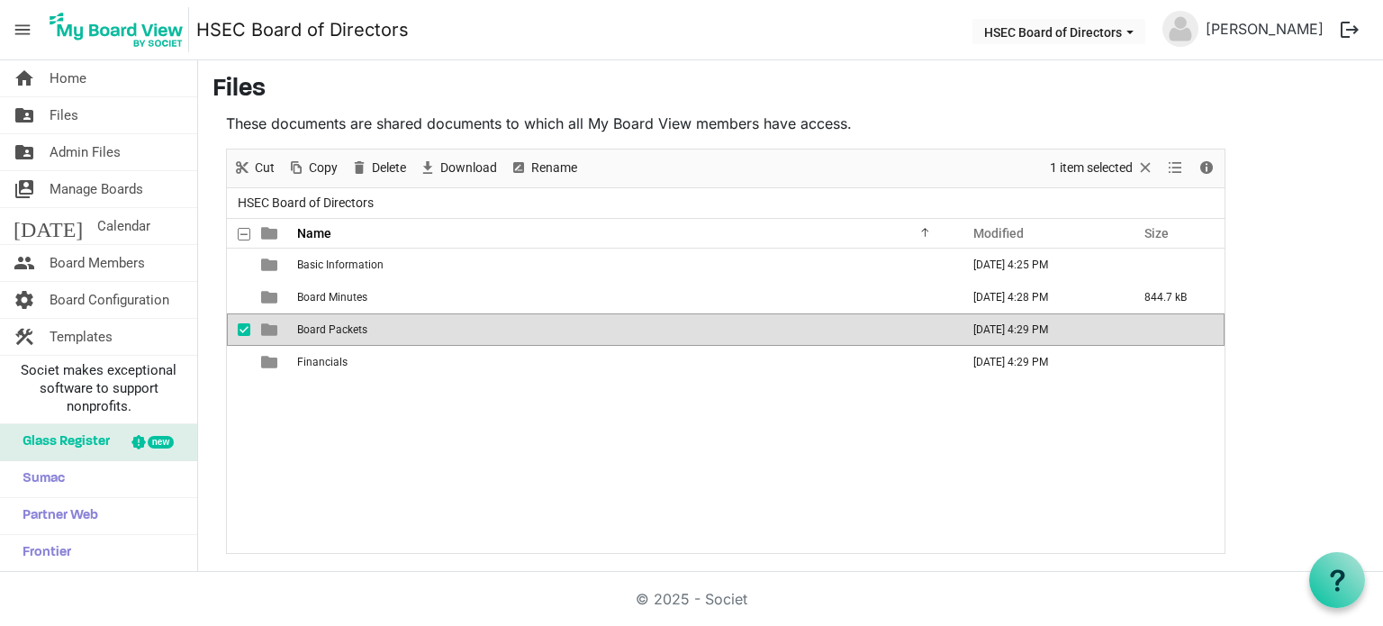
click at [343, 332] on span "Board Packets" at bounding box center [332, 329] width 70 height 13
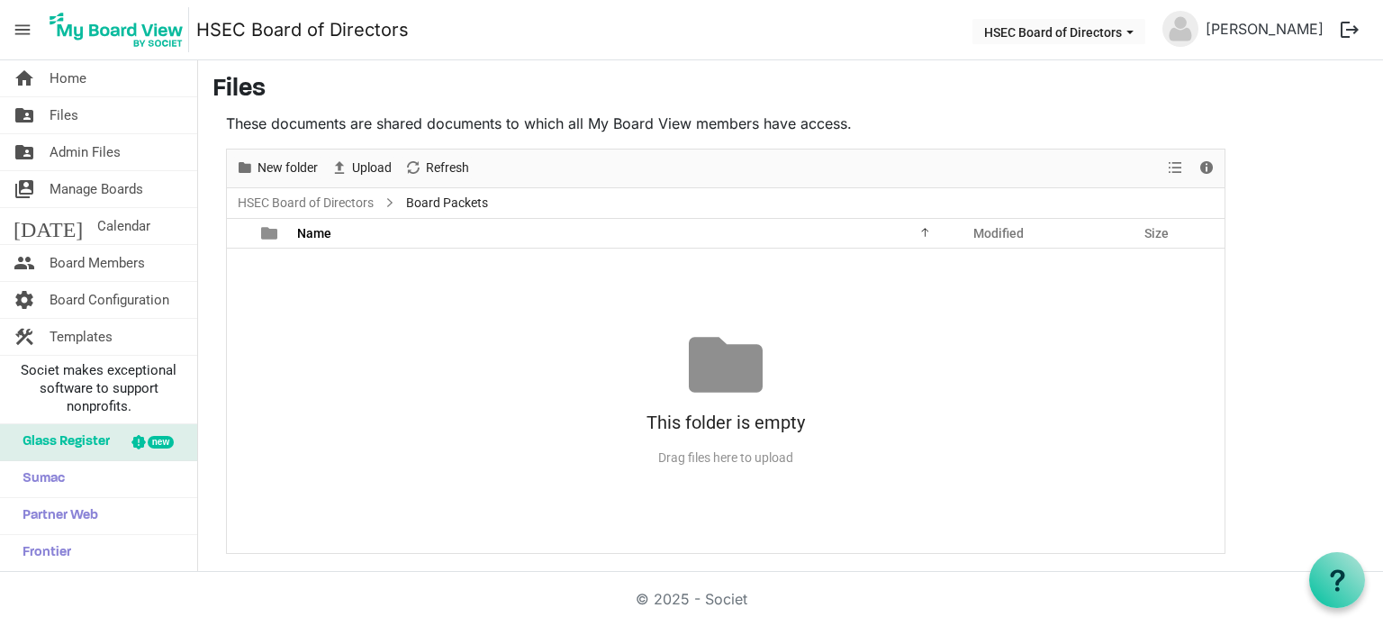
click at [276, 155] on div "New folder" at bounding box center [277, 168] width 95 height 38
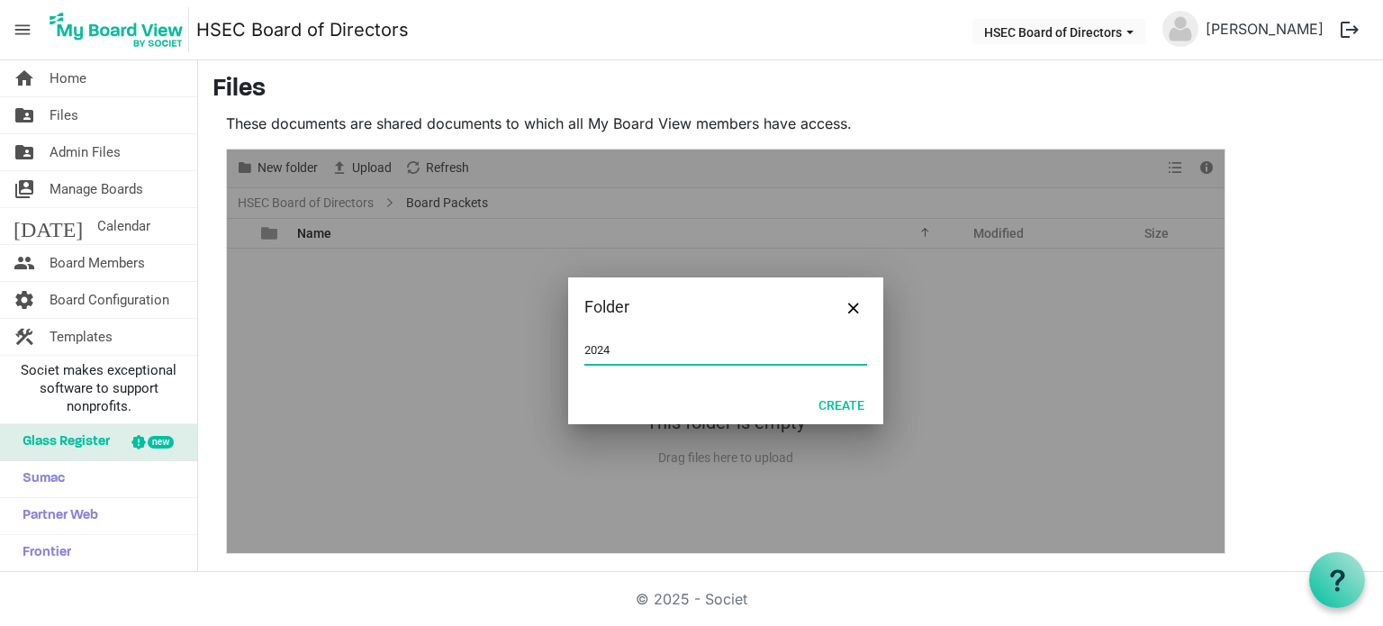
type input "2024"
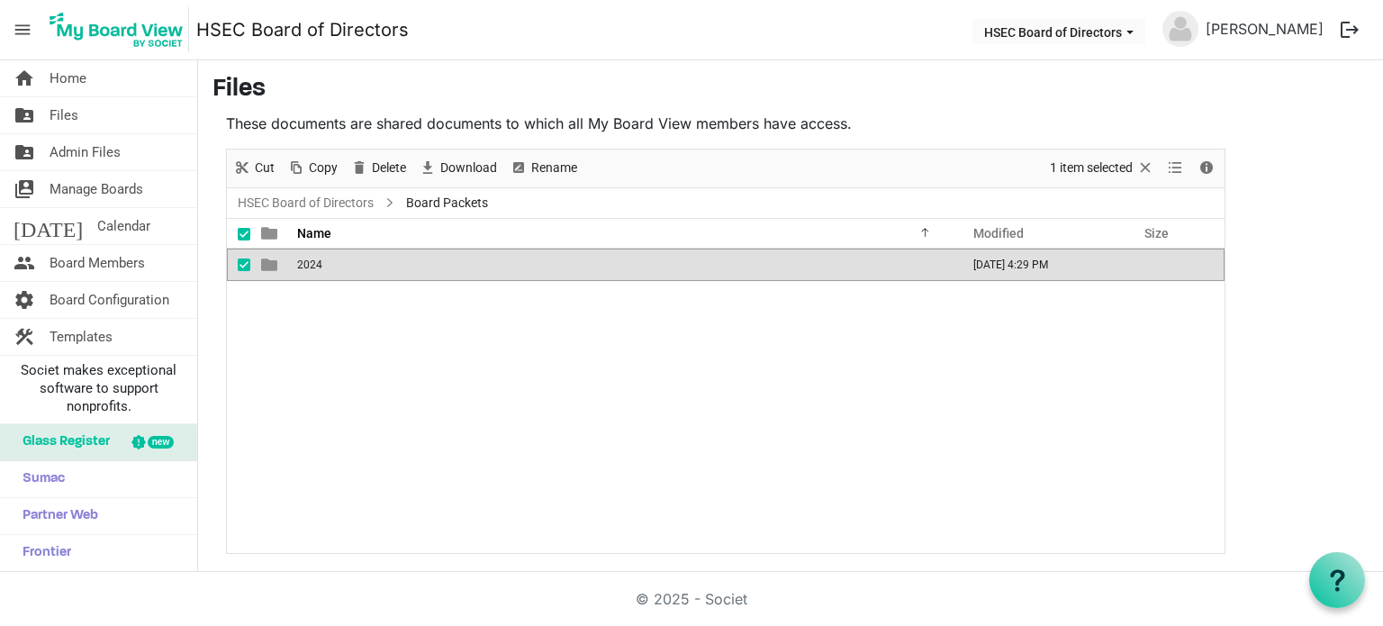
click at [511, 347] on div "2024 October 08, 2025 4:29 PM" at bounding box center [726, 401] width 998 height 304
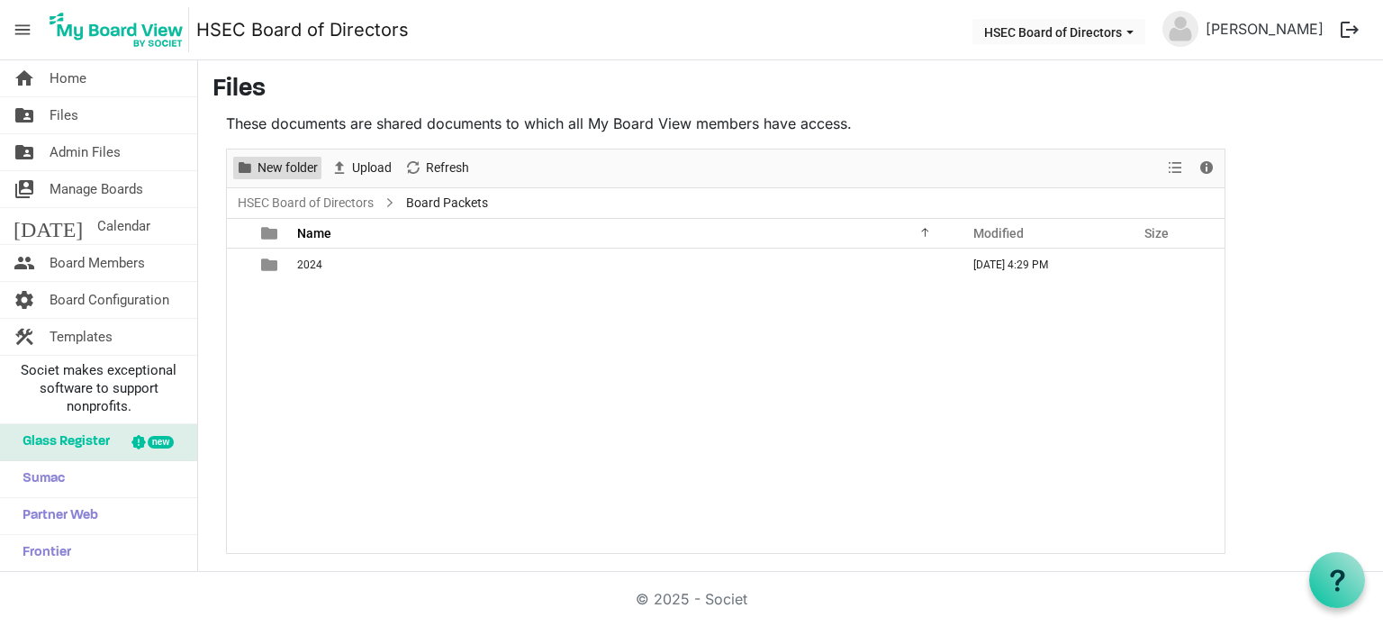
click at [260, 167] on span "New folder" at bounding box center [288, 168] width 64 height 23
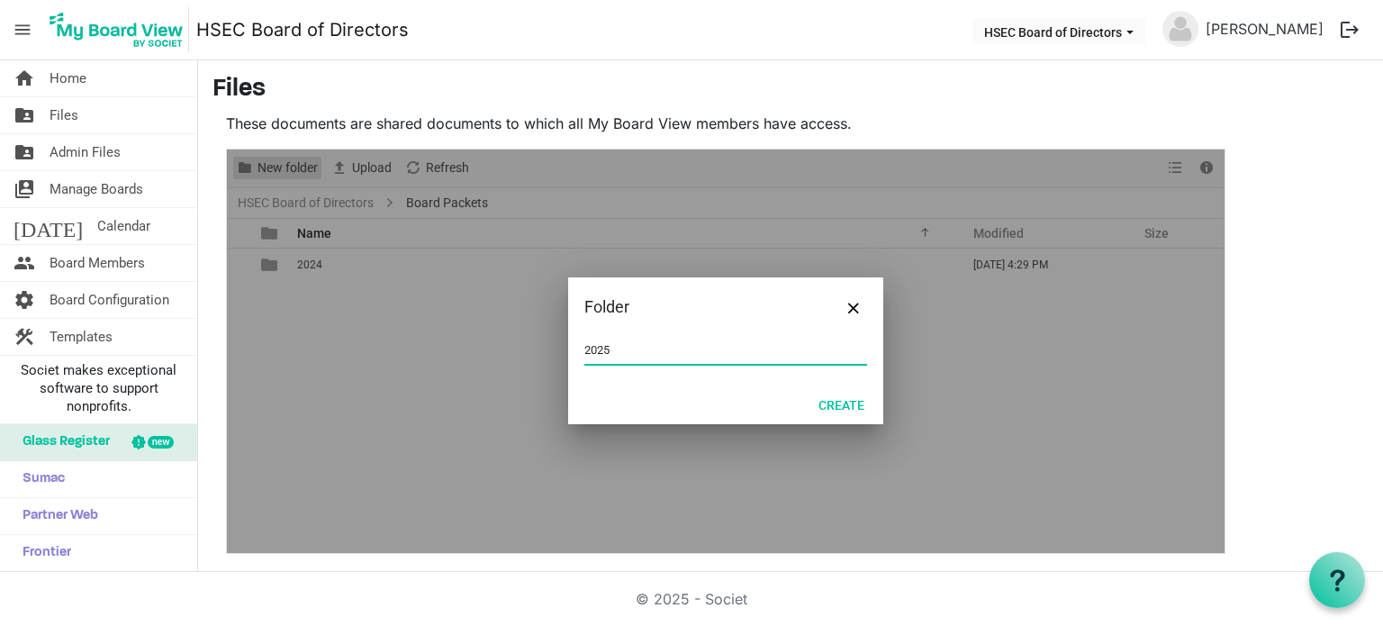
type input "2025"
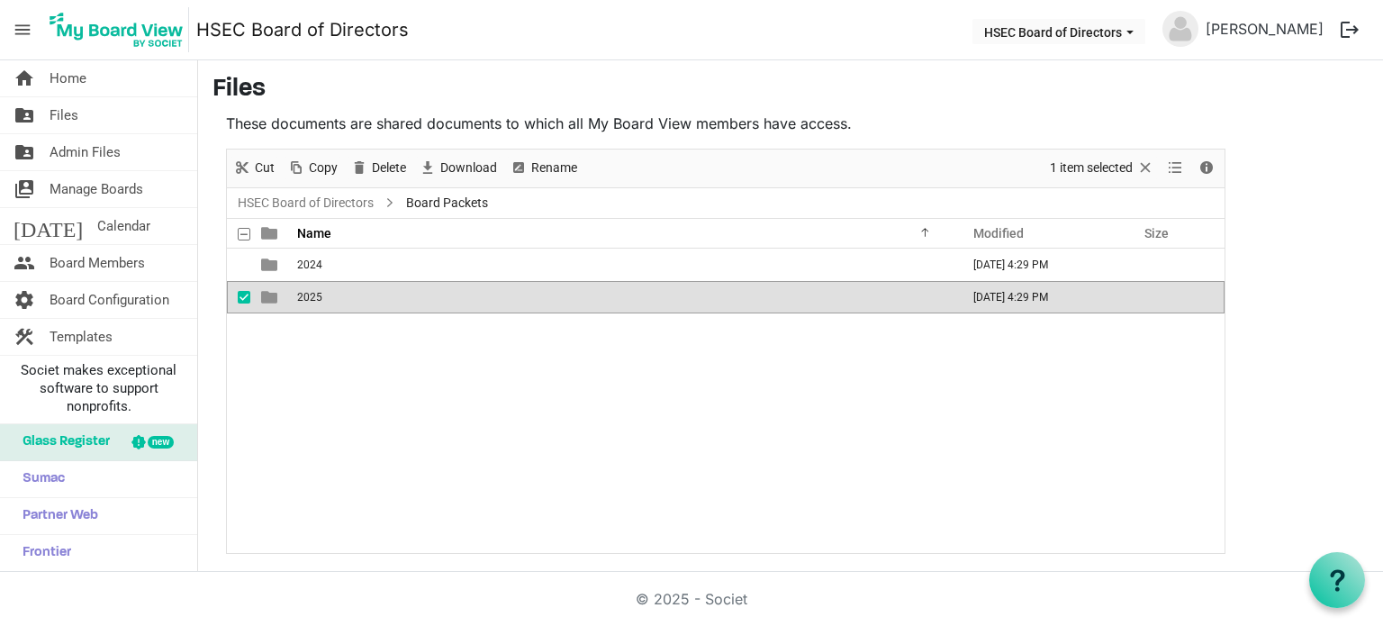
click at [330, 374] on div "2024 October 08, 2025 4:29 PM 2025 October 08, 2025 4:29 PM" at bounding box center [726, 401] width 998 height 304
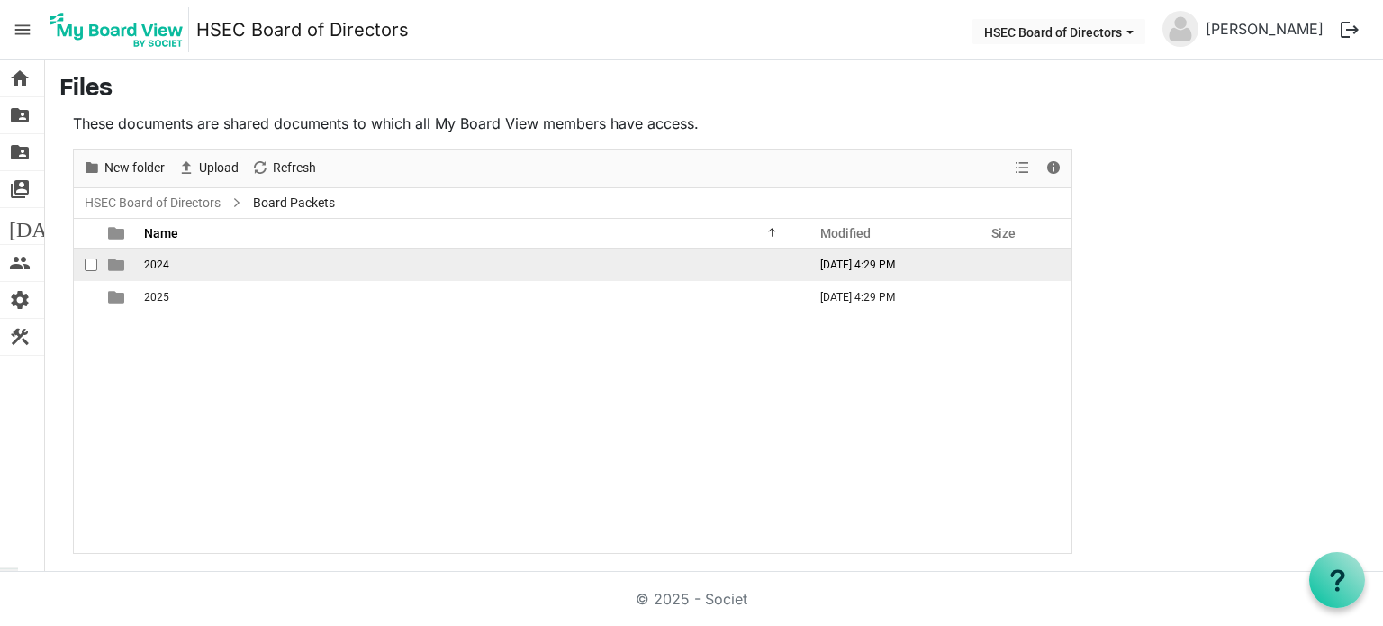
click at [144, 262] on span "2024" at bounding box center [156, 264] width 25 height 13
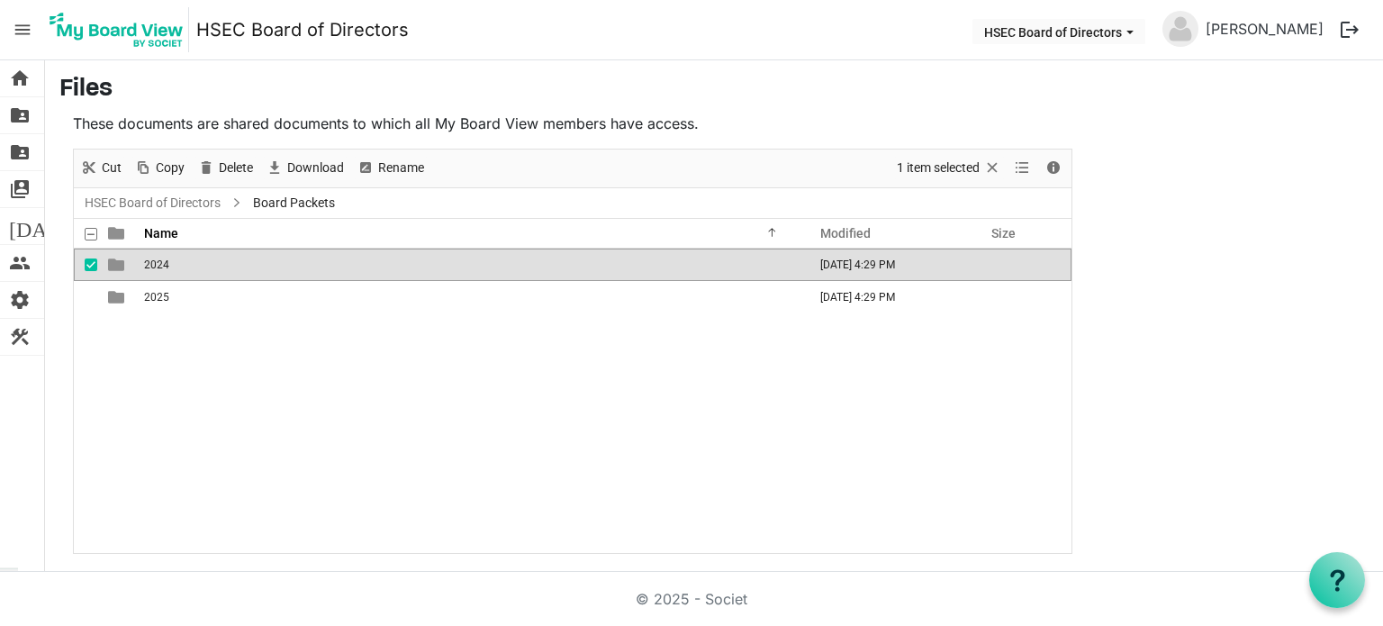
click at [144, 262] on span "2024" at bounding box center [156, 264] width 25 height 13
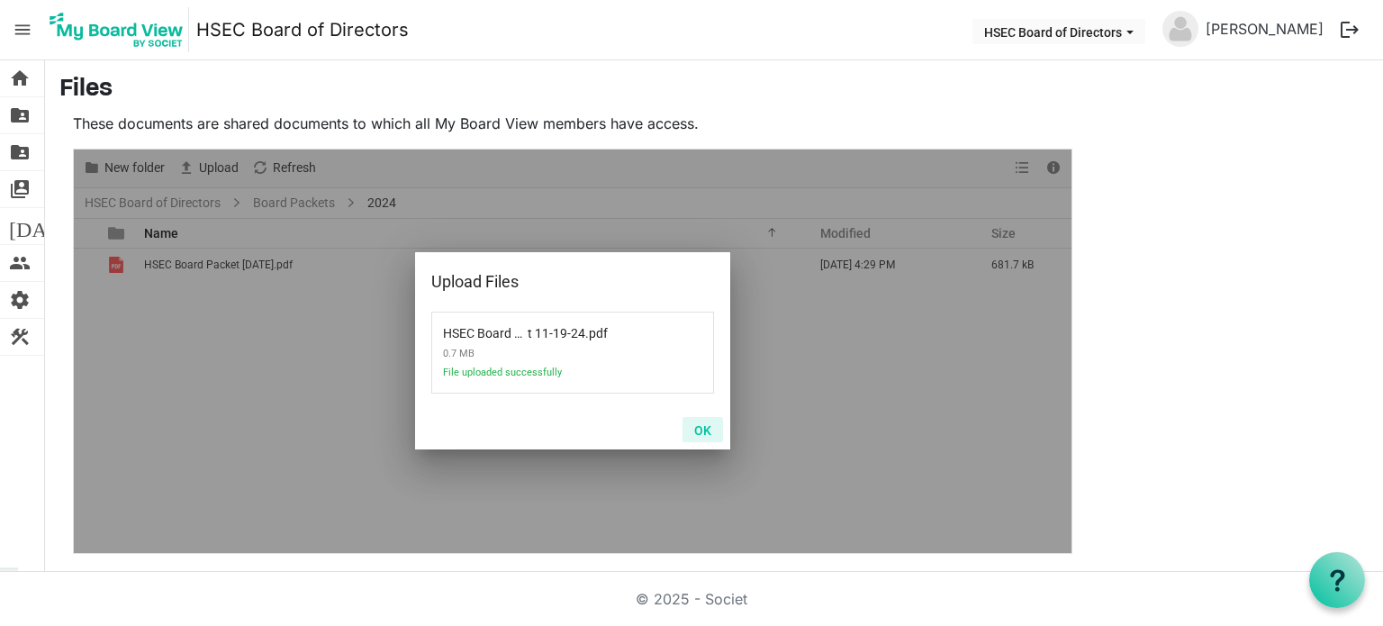
click at [709, 437] on button "OK" at bounding box center [703, 429] width 41 height 25
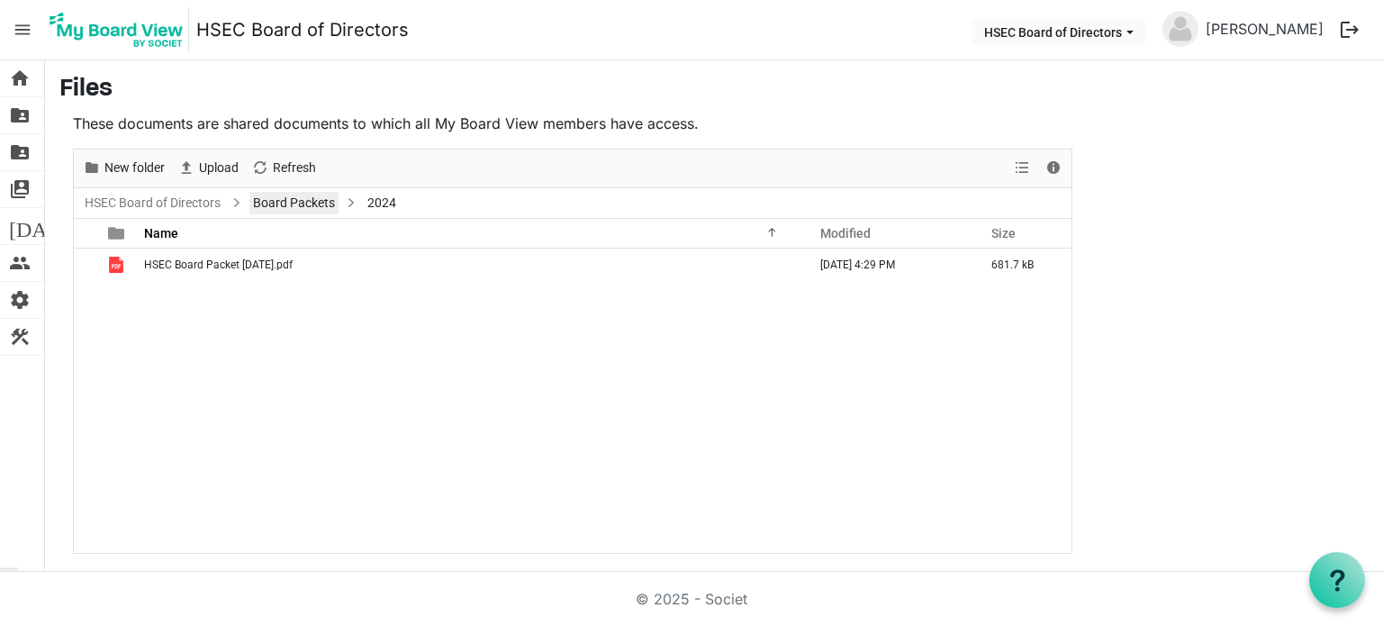
click at [297, 200] on link "Board Packets" at bounding box center [293, 203] width 89 height 23
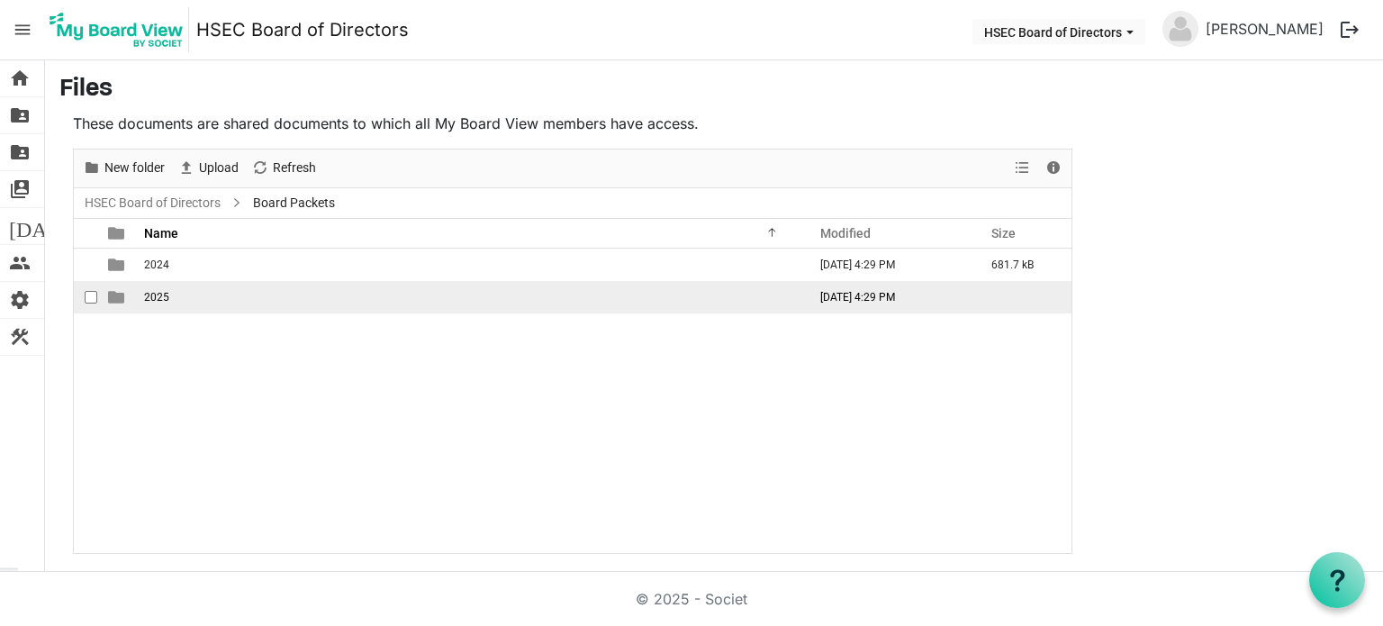
click at [164, 295] on span "2025" at bounding box center [156, 297] width 25 height 13
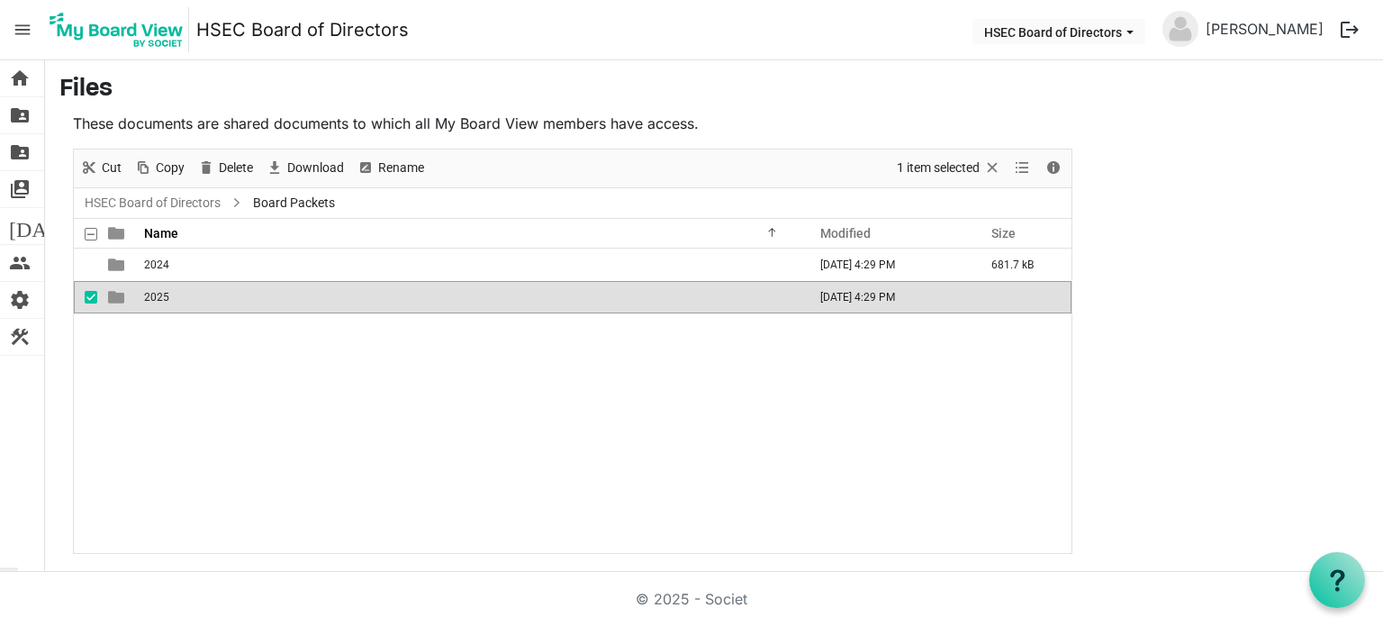
click at [164, 295] on span "2025" at bounding box center [156, 297] width 25 height 13
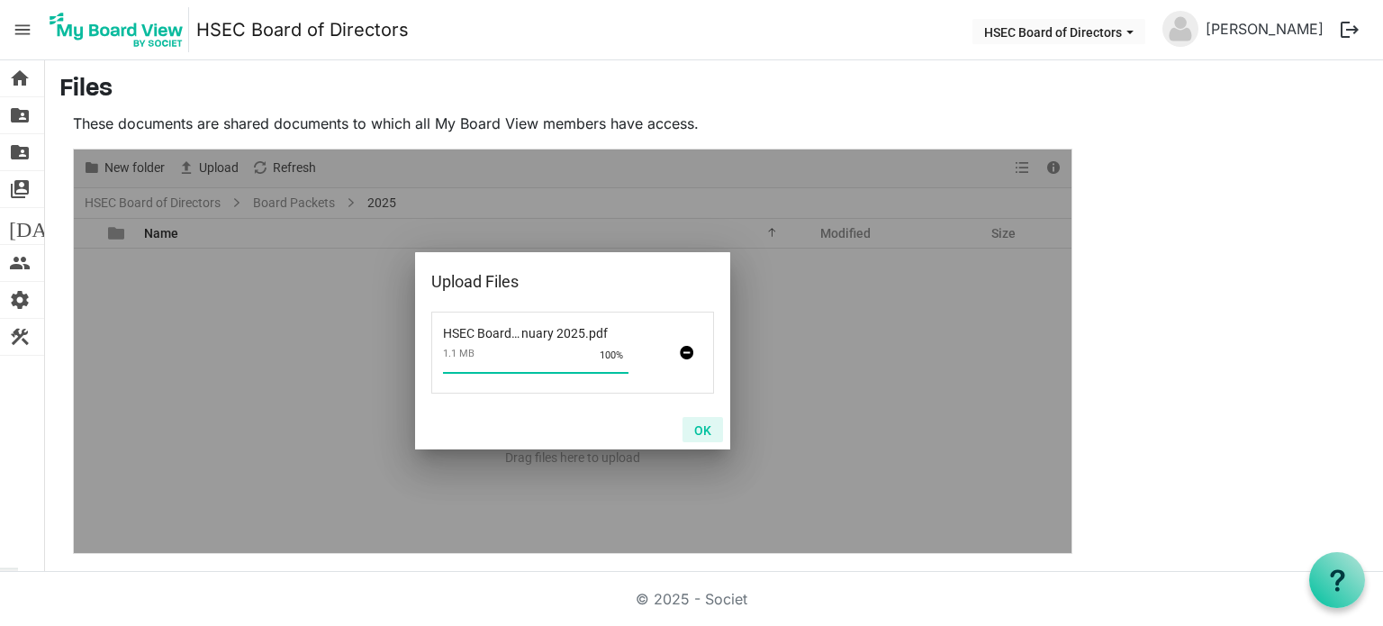
click at [706, 428] on button "OK" at bounding box center [703, 429] width 41 height 25
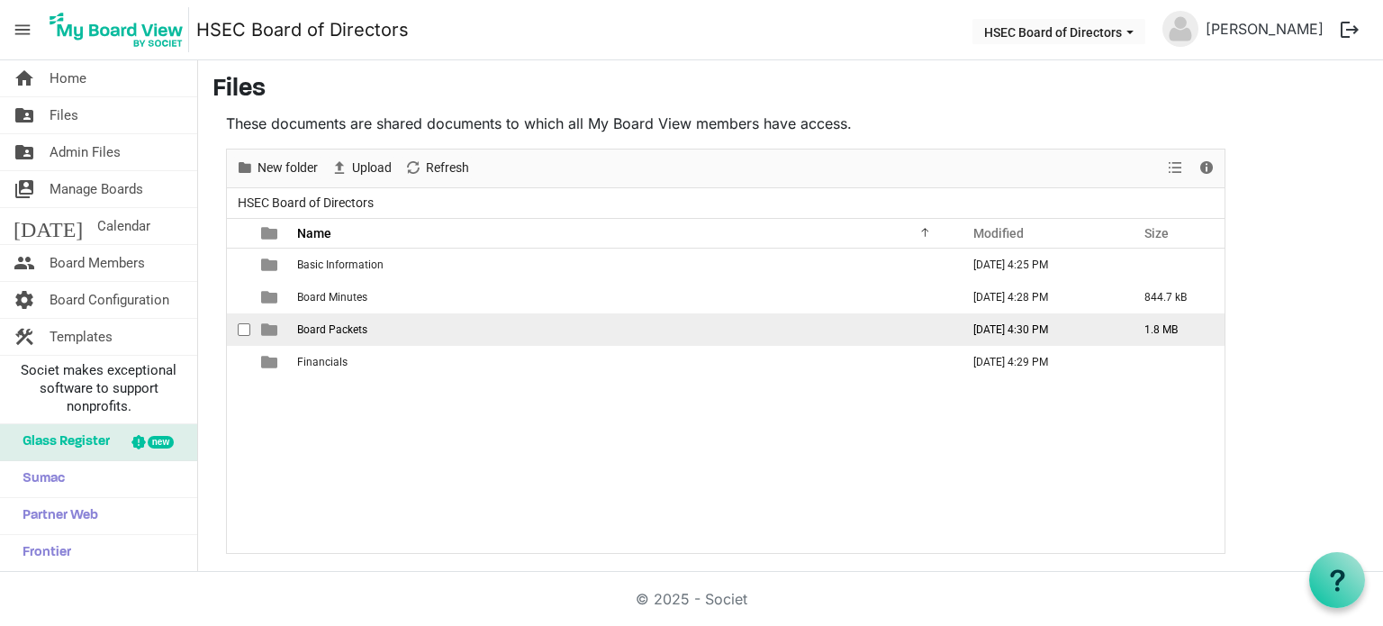
click at [332, 330] on span "Board Packets" at bounding box center [332, 329] width 70 height 13
click at [331, 330] on span "Board Packets" at bounding box center [332, 329] width 70 height 13
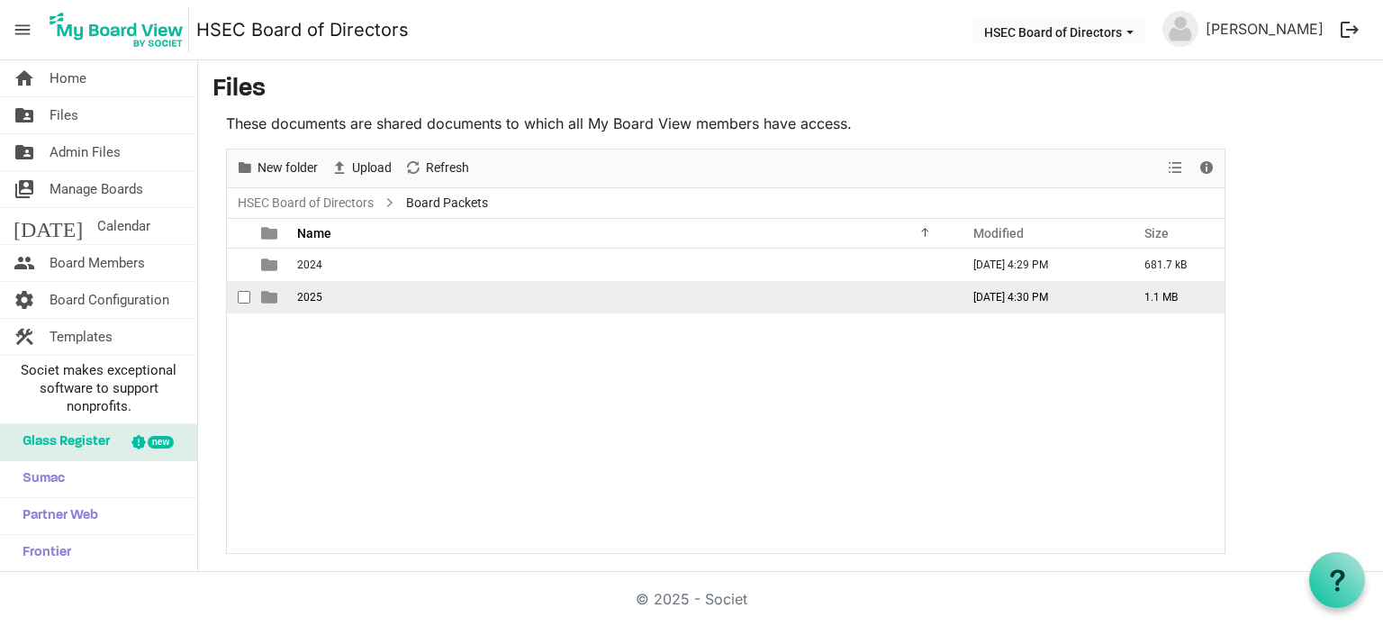
click at [299, 302] on td "2025" at bounding box center [623, 297] width 663 height 32
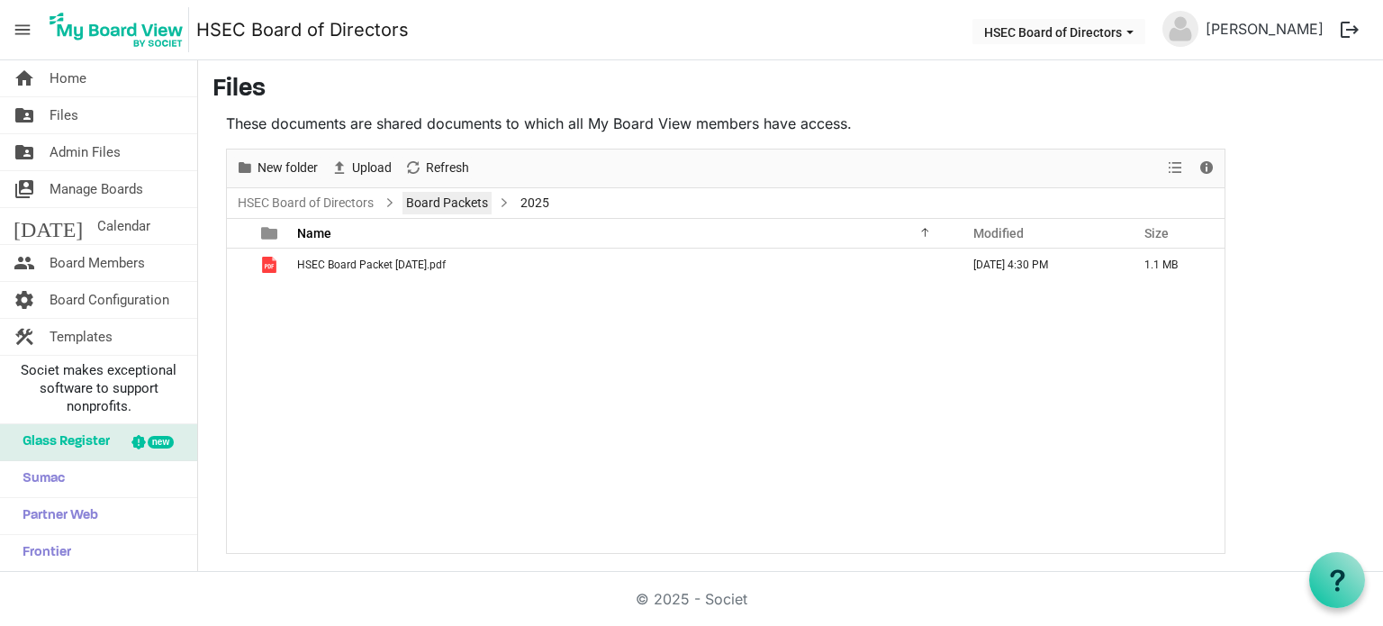
click at [477, 198] on link "Board Packets" at bounding box center [446, 203] width 89 height 23
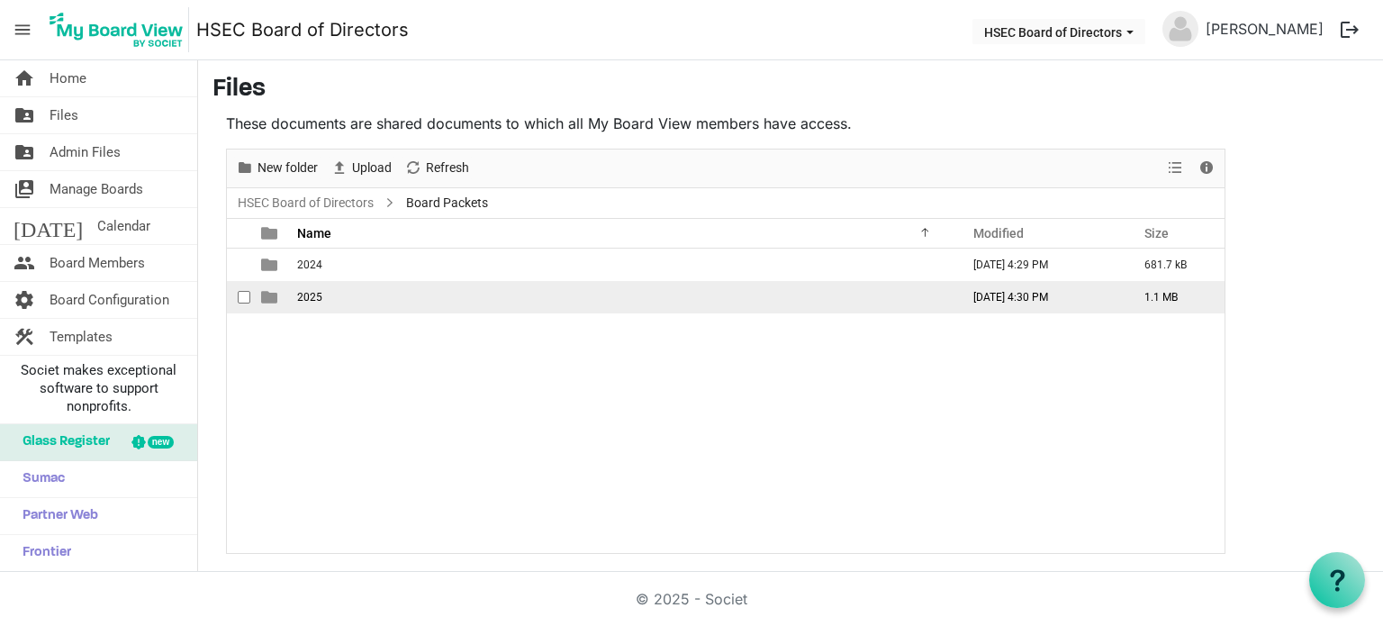
click at [312, 291] on span "2025" at bounding box center [309, 297] width 25 height 13
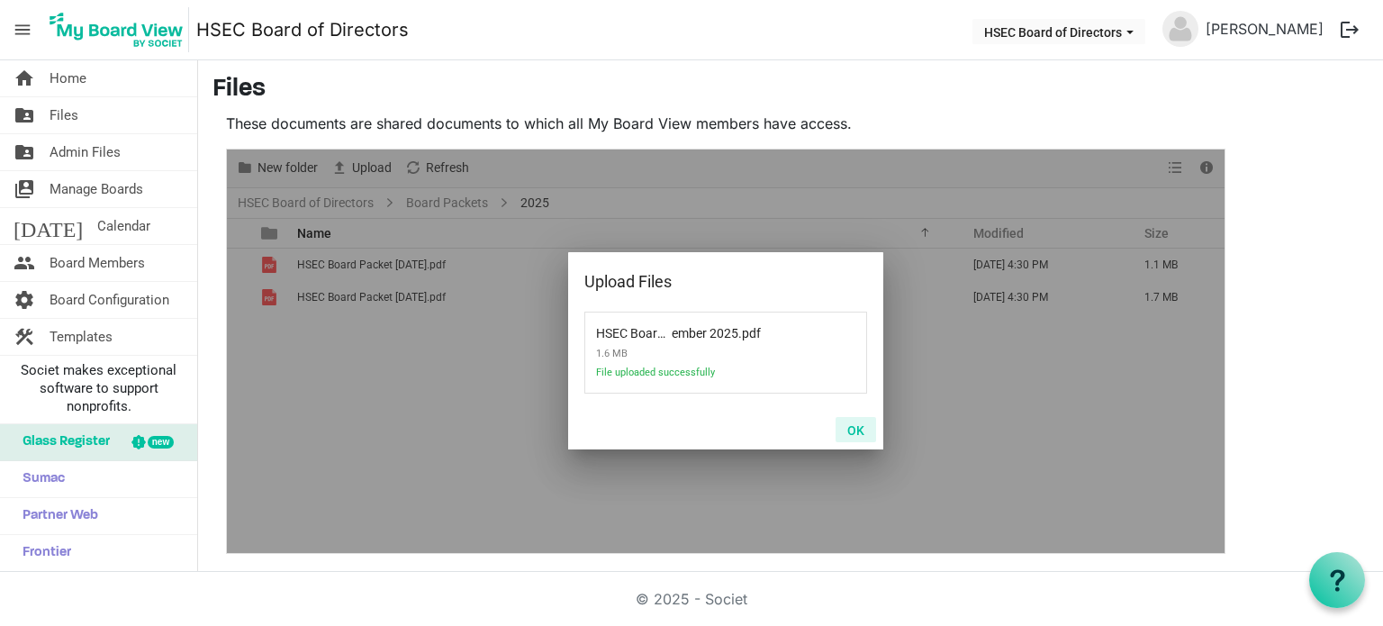
click at [854, 434] on button "OK" at bounding box center [856, 429] width 41 height 25
click at [863, 430] on button "OK" at bounding box center [856, 429] width 41 height 25
click at [855, 426] on button "OK" at bounding box center [856, 429] width 41 height 25
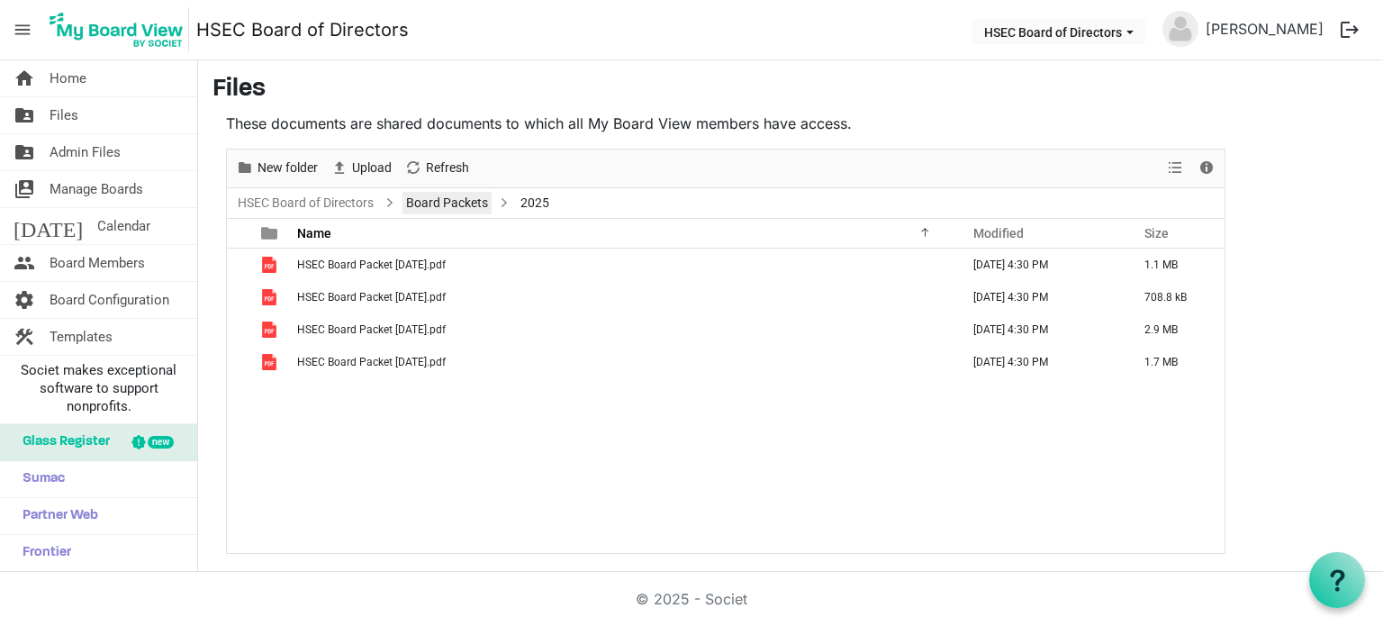
click at [485, 199] on link "Board Packets" at bounding box center [446, 203] width 89 height 23
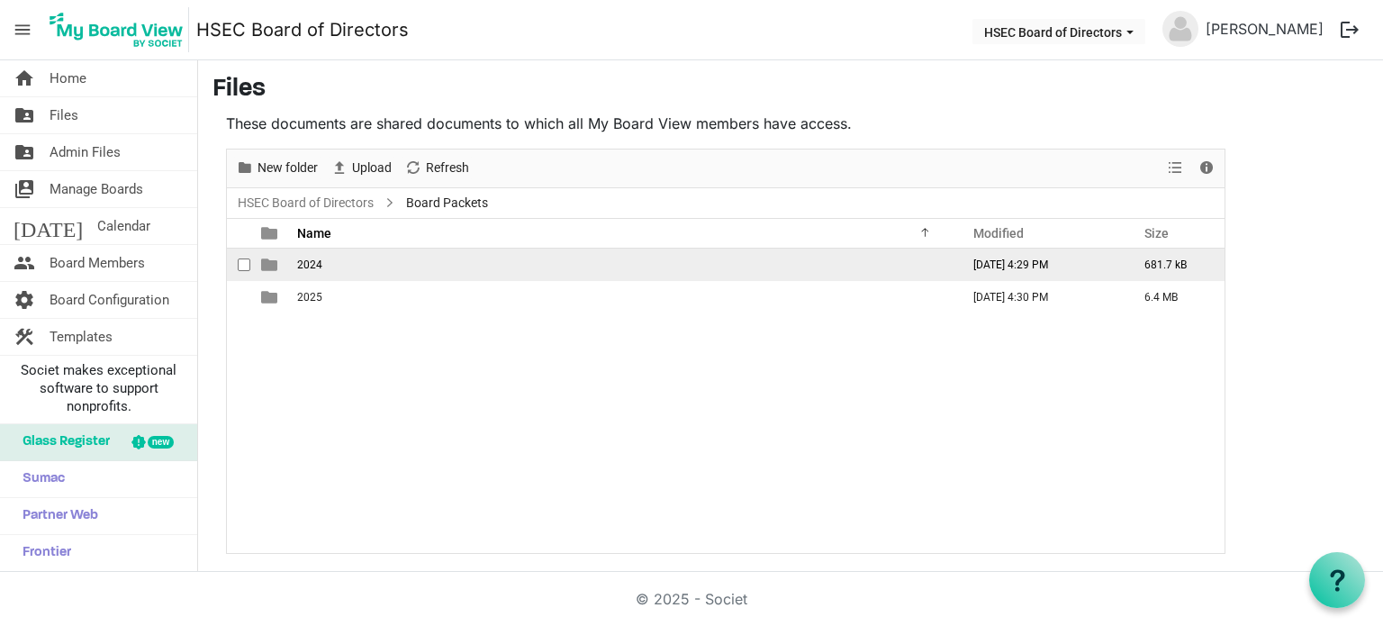
click at [324, 262] on td "2024" at bounding box center [623, 265] width 663 height 32
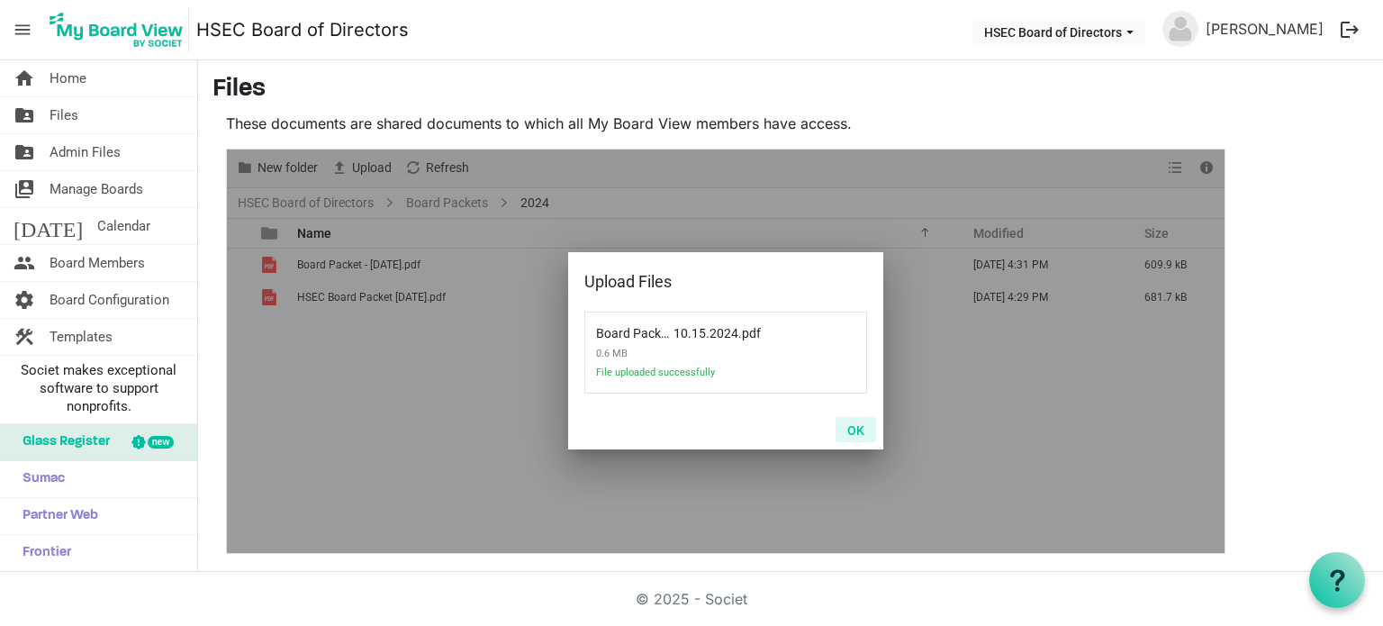
click at [854, 424] on button "OK" at bounding box center [856, 429] width 41 height 25
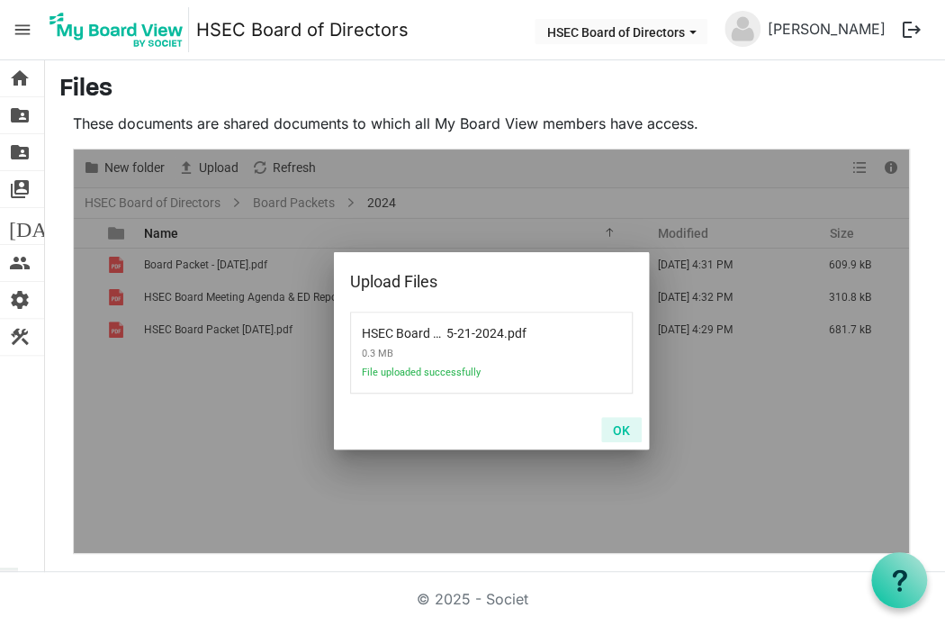
click at [626, 437] on button "OK" at bounding box center [621, 429] width 41 height 25
click at [616, 418] on button "OK" at bounding box center [621, 429] width 41 height 25
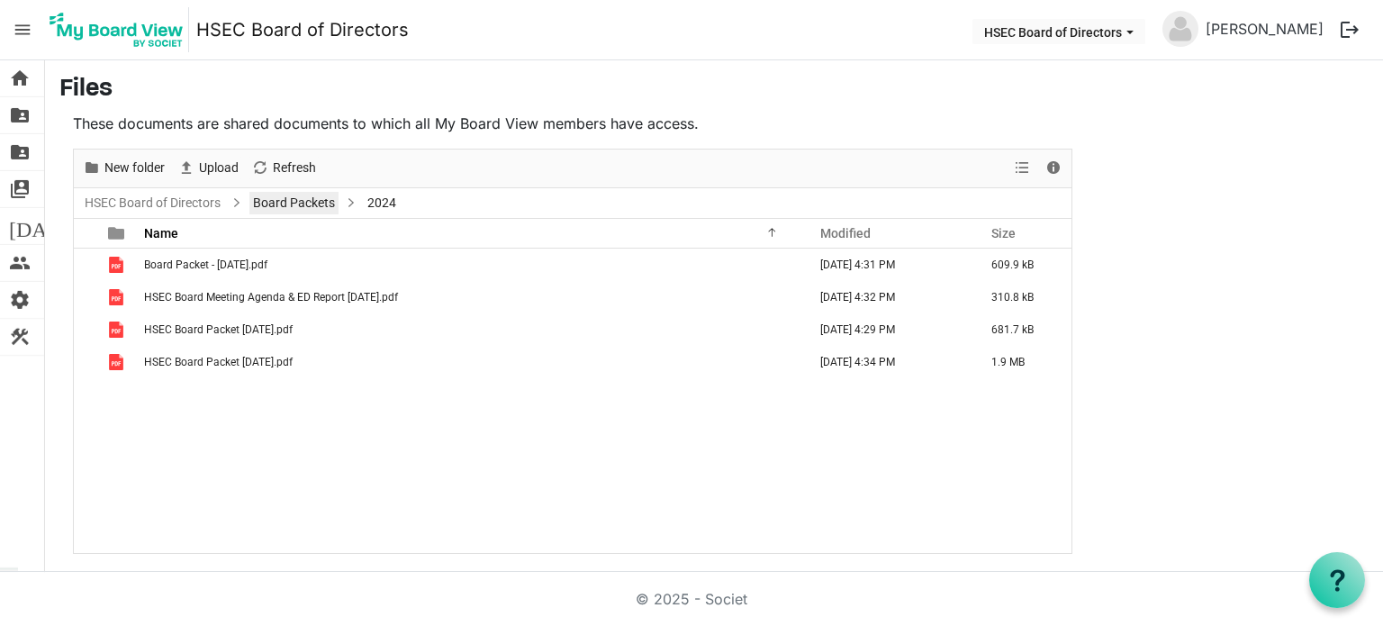
click at [314, 192] on link "Board Packets" at bounding box center [293, 203] width 89 height 23
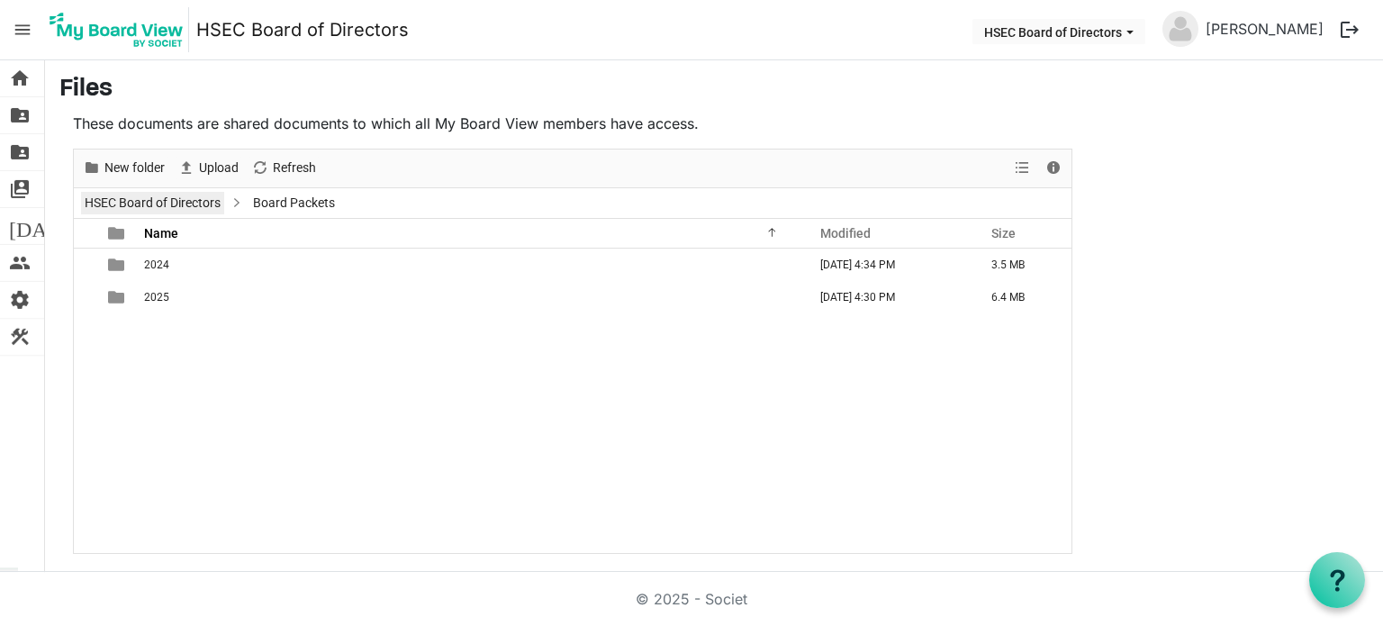
click at [178, 195] on link "HSEC Board of Directors" at bounding box center [152, 203] width 143 height 23
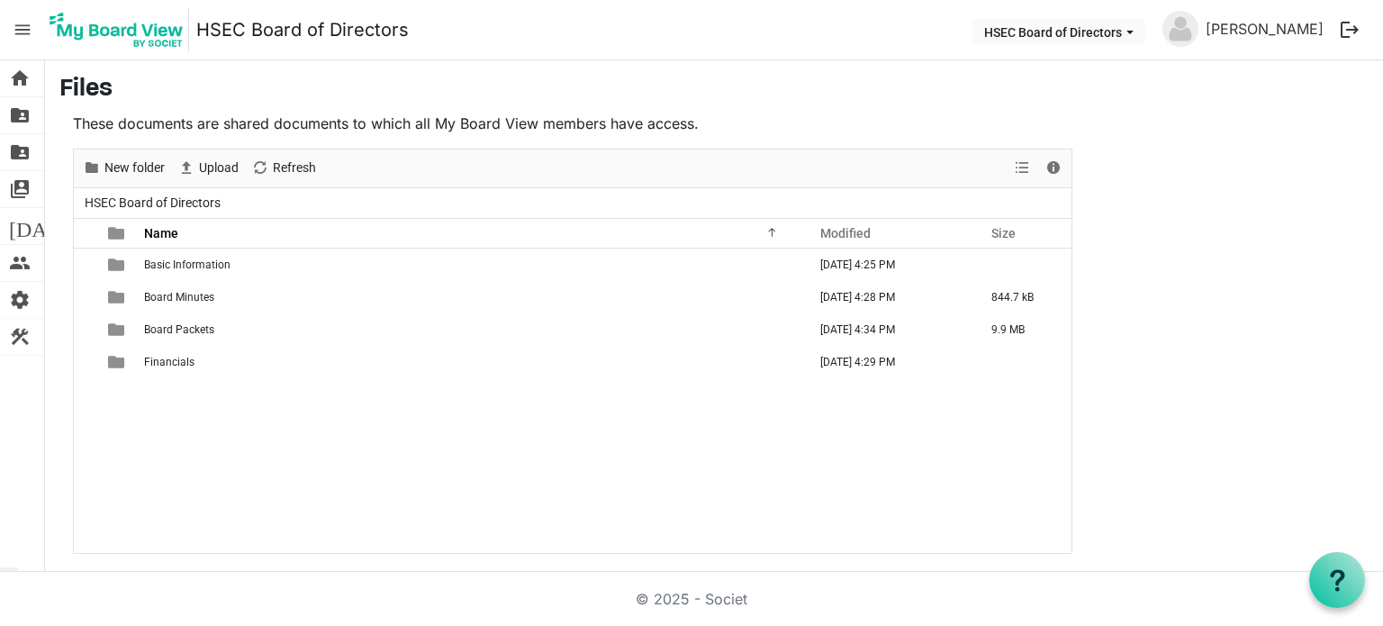
click at [20, 32] on span "menu" at bounding box center [22, 30] width 34 height 34
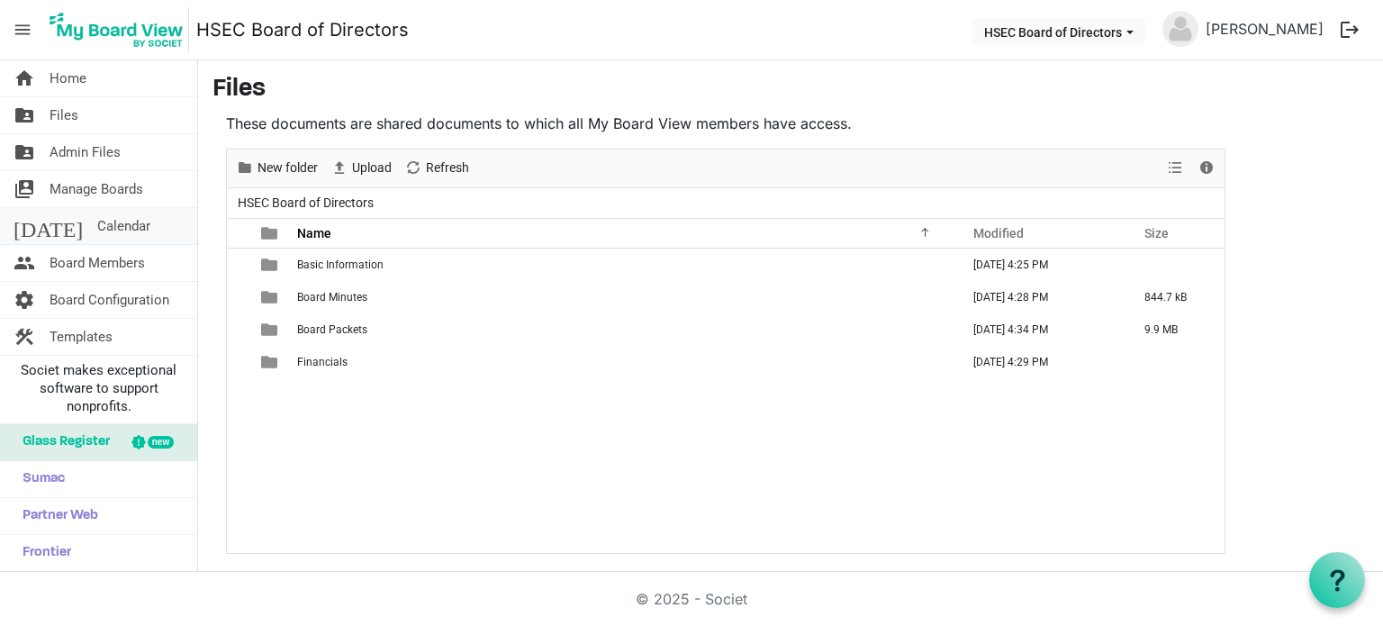
click at [141, 231] on link "[DATE] Calendar" at bounding box center [98, 226] width 197 height 36
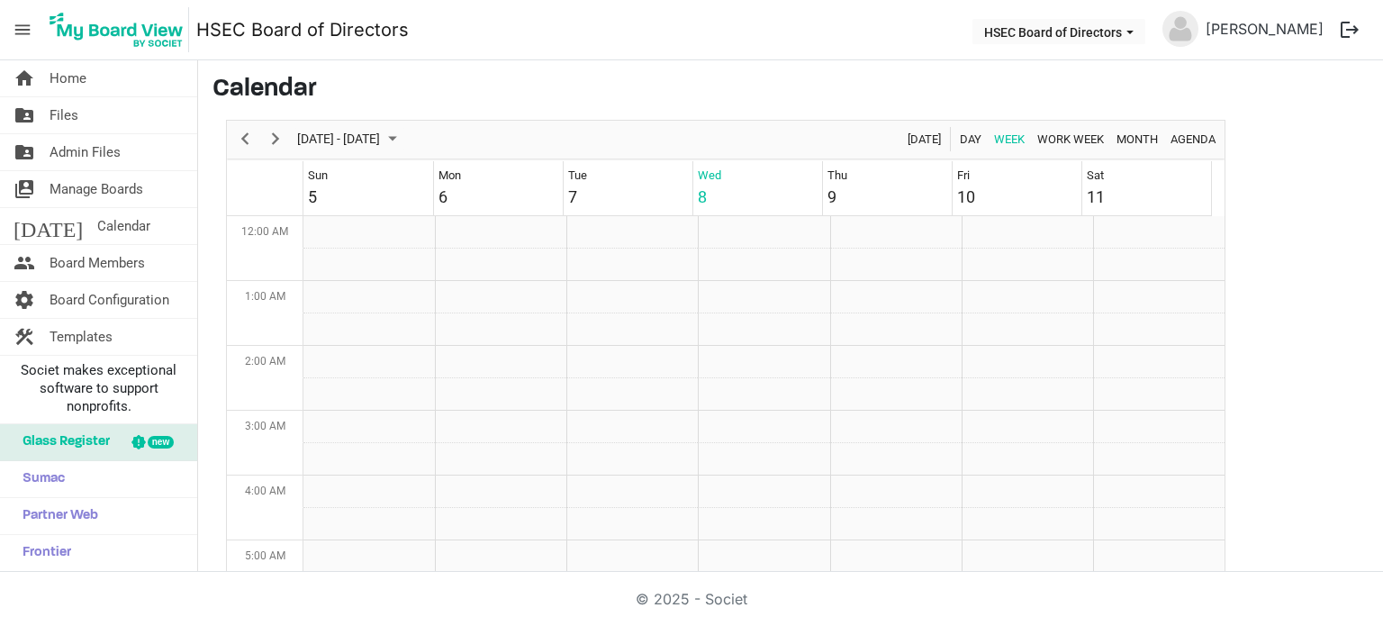
scroll to position [583, 0]
click at [285, 133] on span "Next" at bounding box center [276, 139] width 22 height 23
click at [285, 132] on span "Next" at bounding box center [276, 139] width 22 height 23
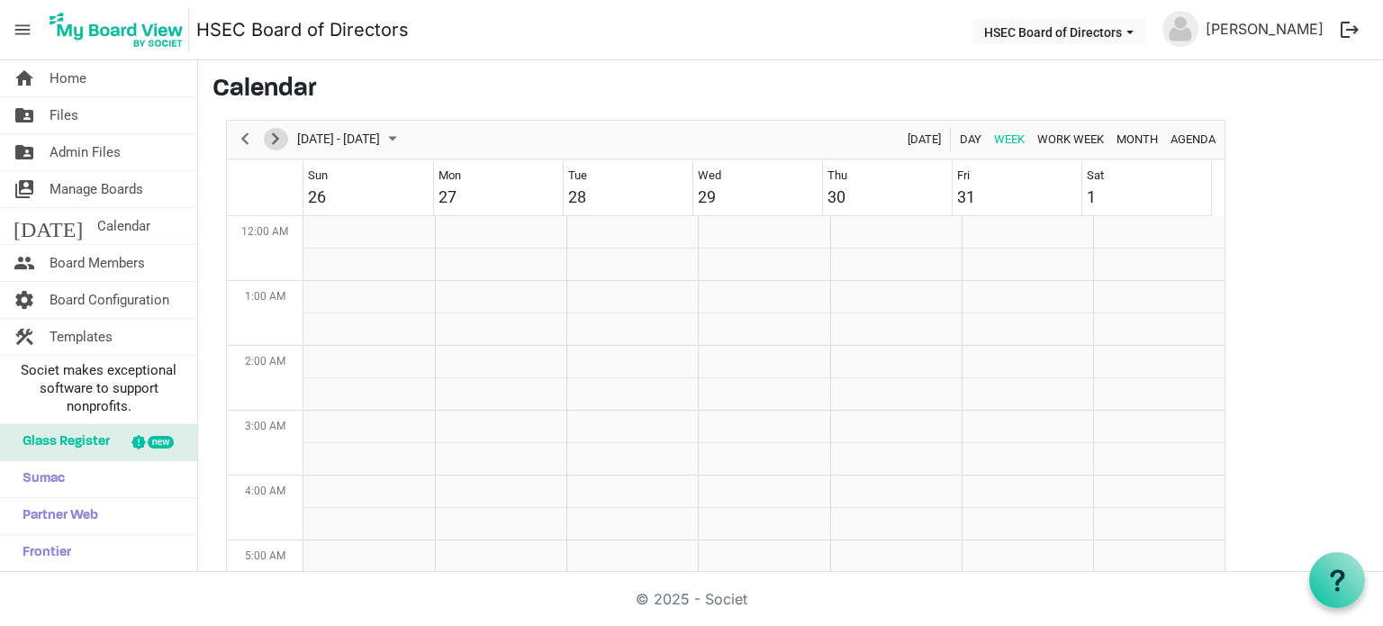
click at [285, 132] on span "Next" at bounding box center [276, 139] width 22 height 23
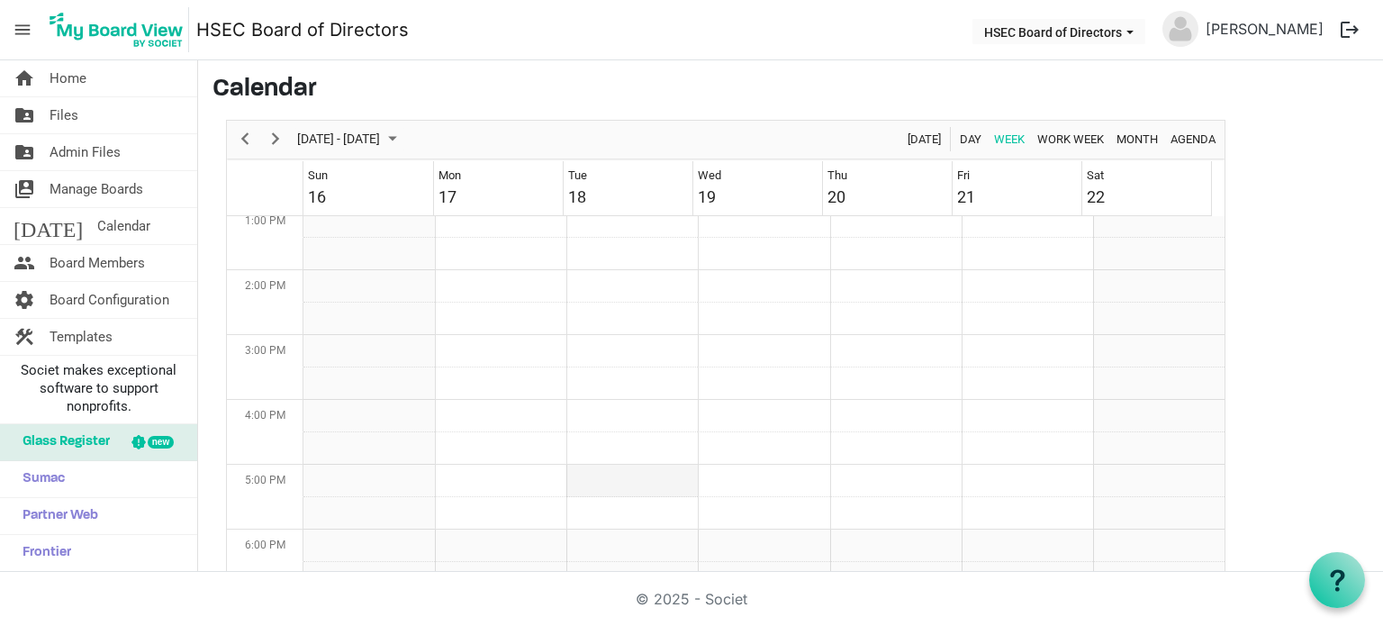
click at [633, 478] on td "Week of November 19, 2025" at bounding box center [631, 481] width 131 height 32
click at [609, 485] on td "Week of November 19, 2025" at bounding box center [631, 481] width 131 height 32
click at [569, 478] on td "Week of November 19, 2025" at bounding box center [631, 481] width 131 height 32
drag, startPoint x: 569, startPoint y: 478, endPoint x: 512, endPoint y: 486, distance: 57.3
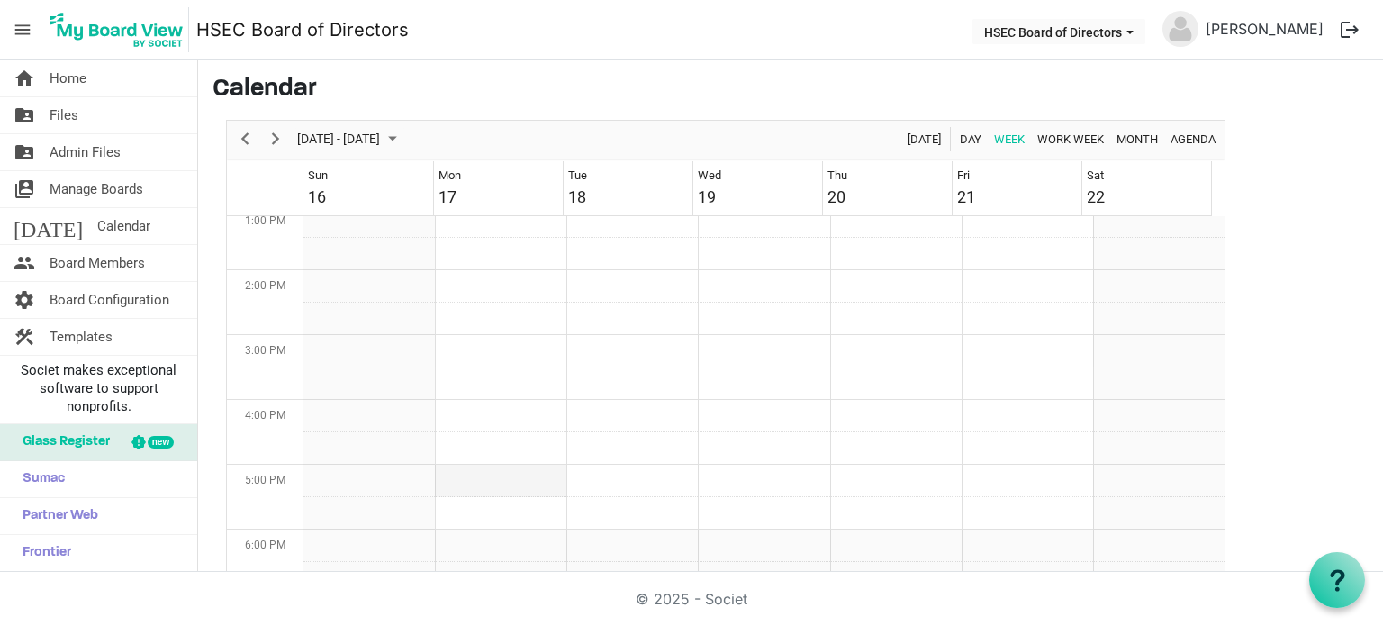
click at [512, 486] on td "Week of November 19, 2025" at bounding box center [500, 481] width 131 height 32
click at [120, 210] on link "today Calendar" at bounding box center [98, 226] width 197 height 36
click at [41, 77] on link "home Home" at bounding box center [98, 78] width 197 height 36
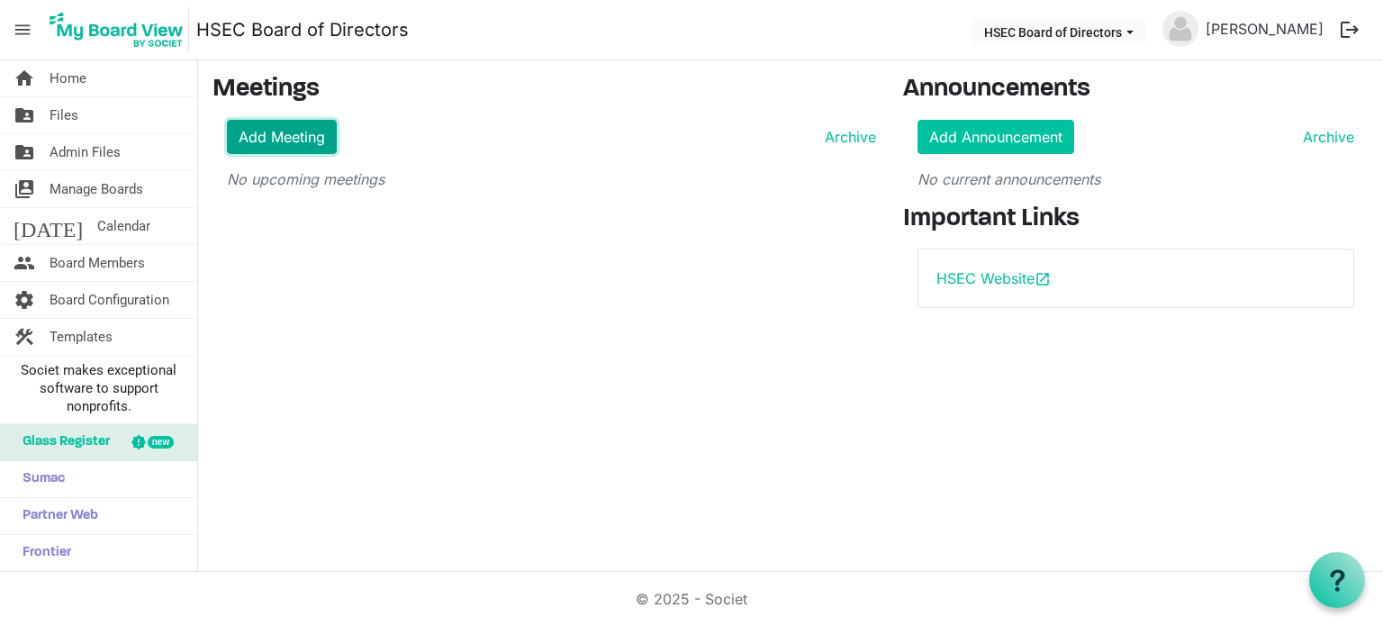
click at [267, 140] on link "Add Meeting" at bounding box center [282, 137] width 110 height 34
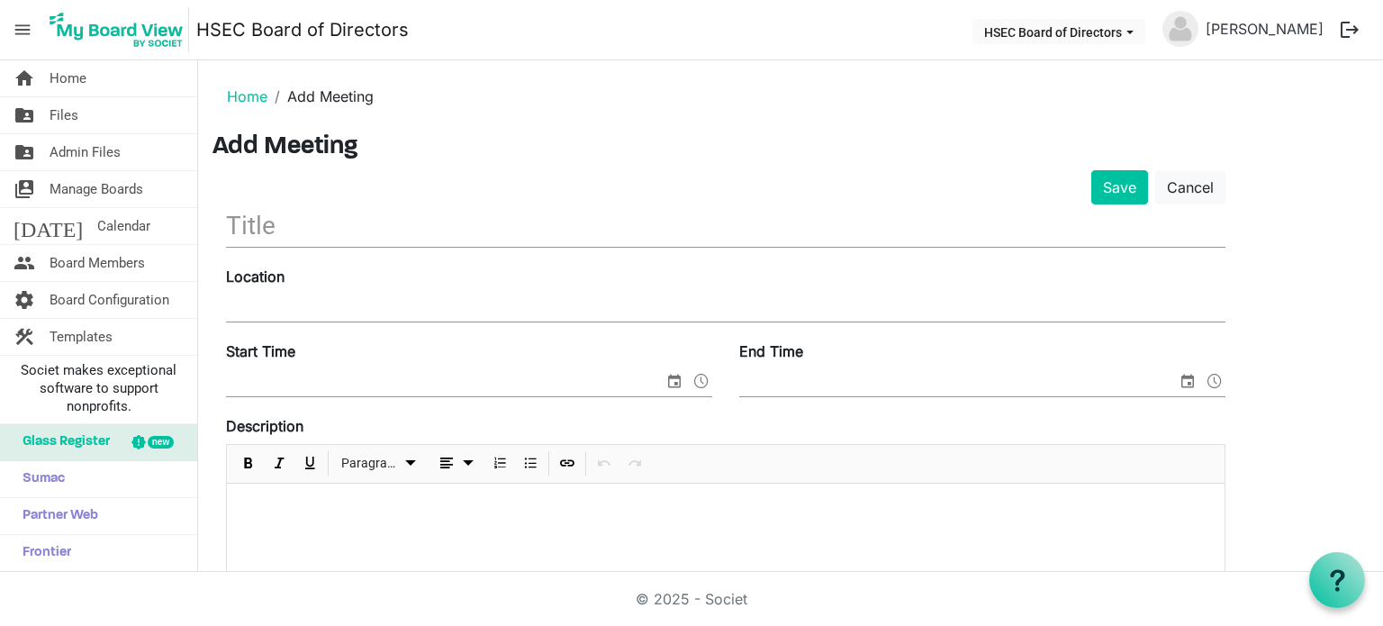
drag, startPoint x: 331, startPoint y: 222, endPoint x: 237, endPoint y: 219, distance: 94.6
click at [333, 221] on input "text" at bounding box center [725, 225] width 999 height 42
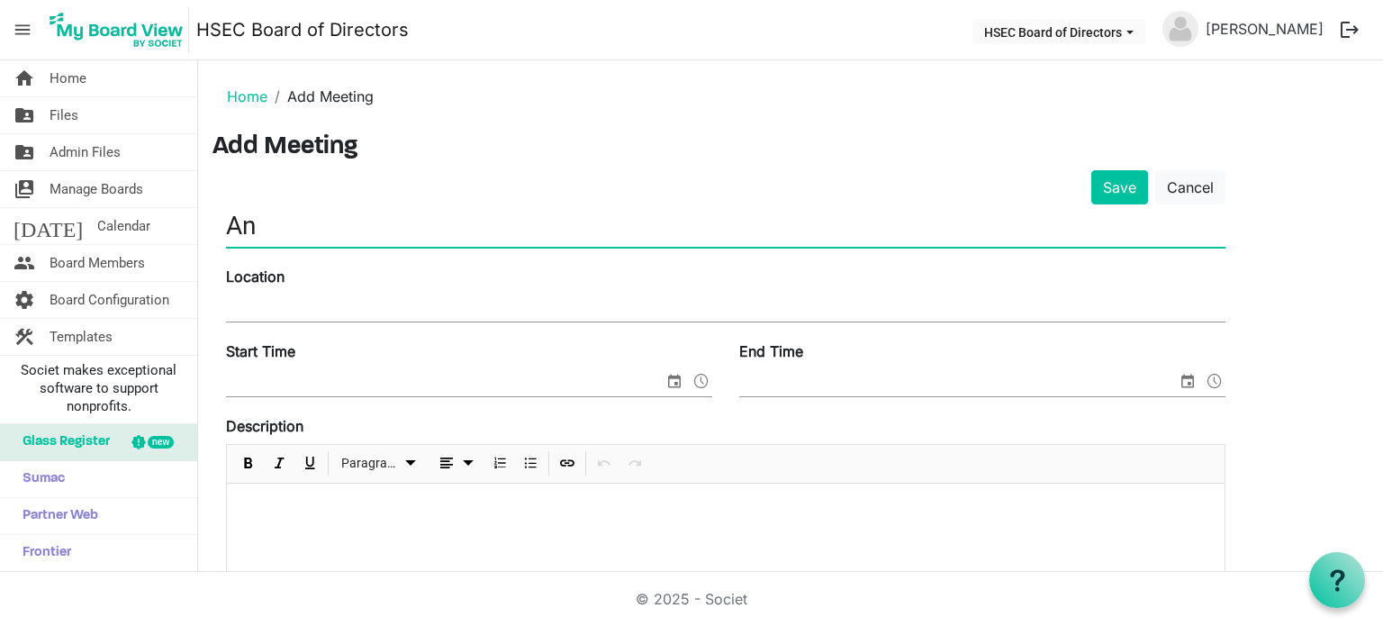
type input "A"
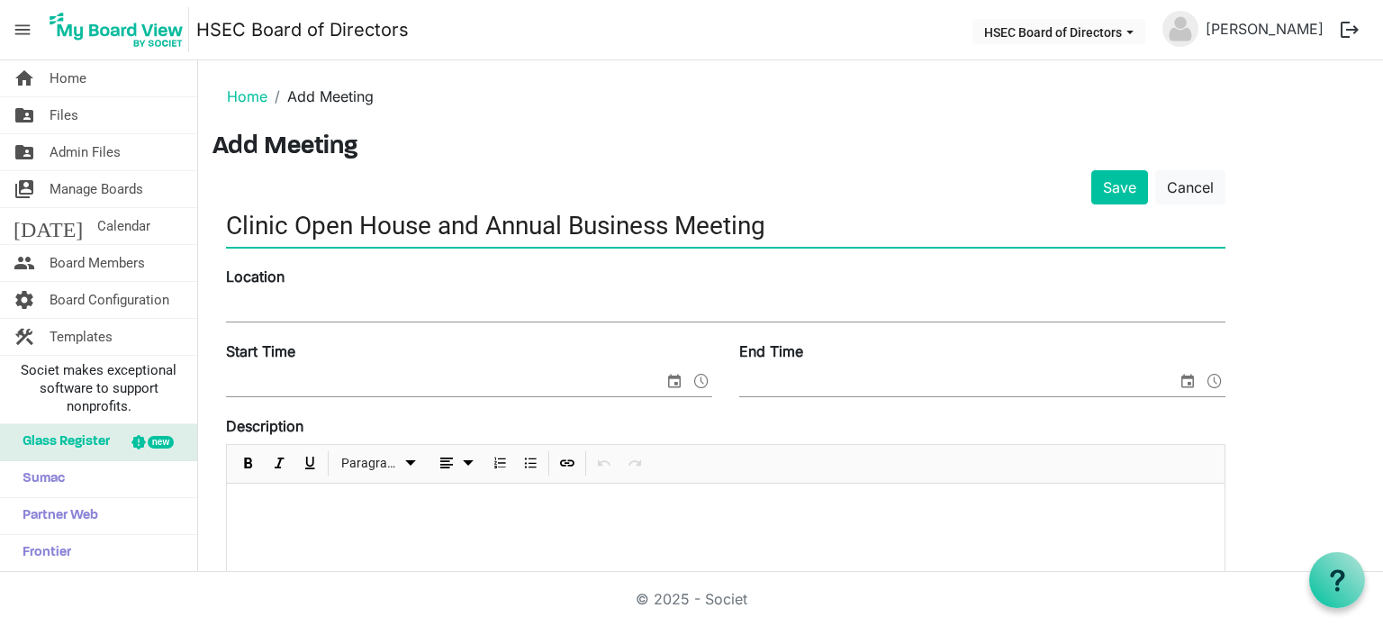
type input "Clinic Open House and Annual Business Meeting"
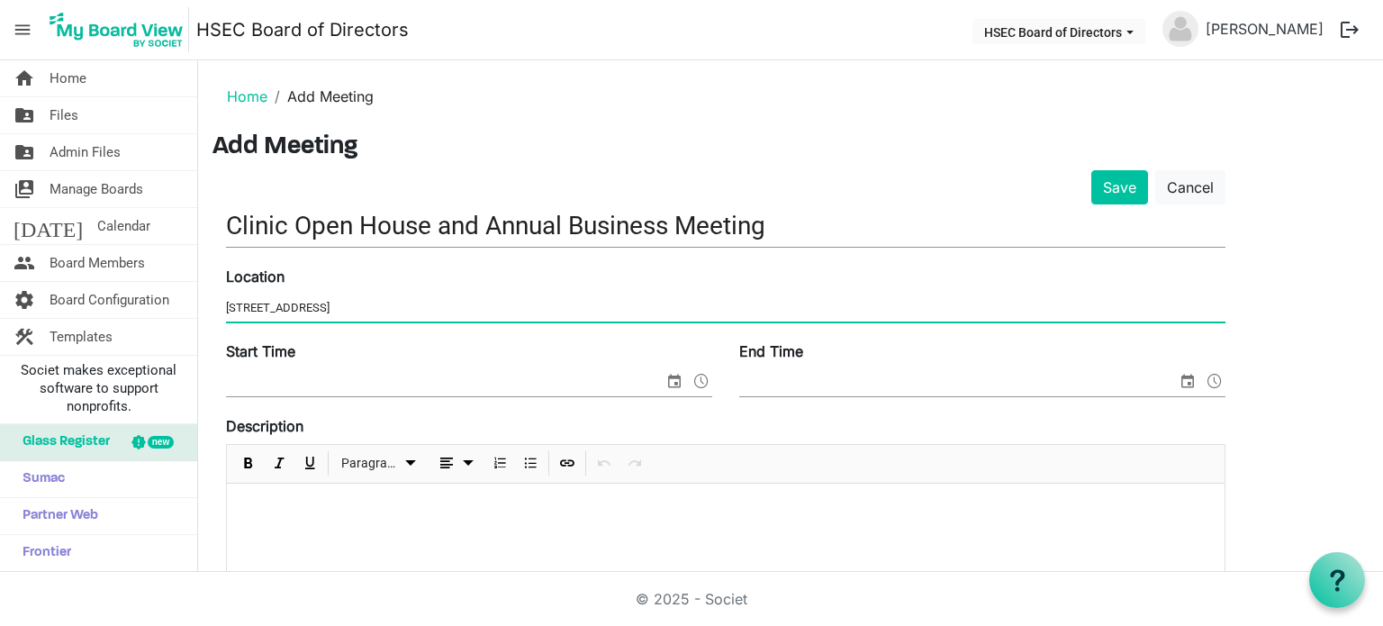
scroll to position [180, 0]
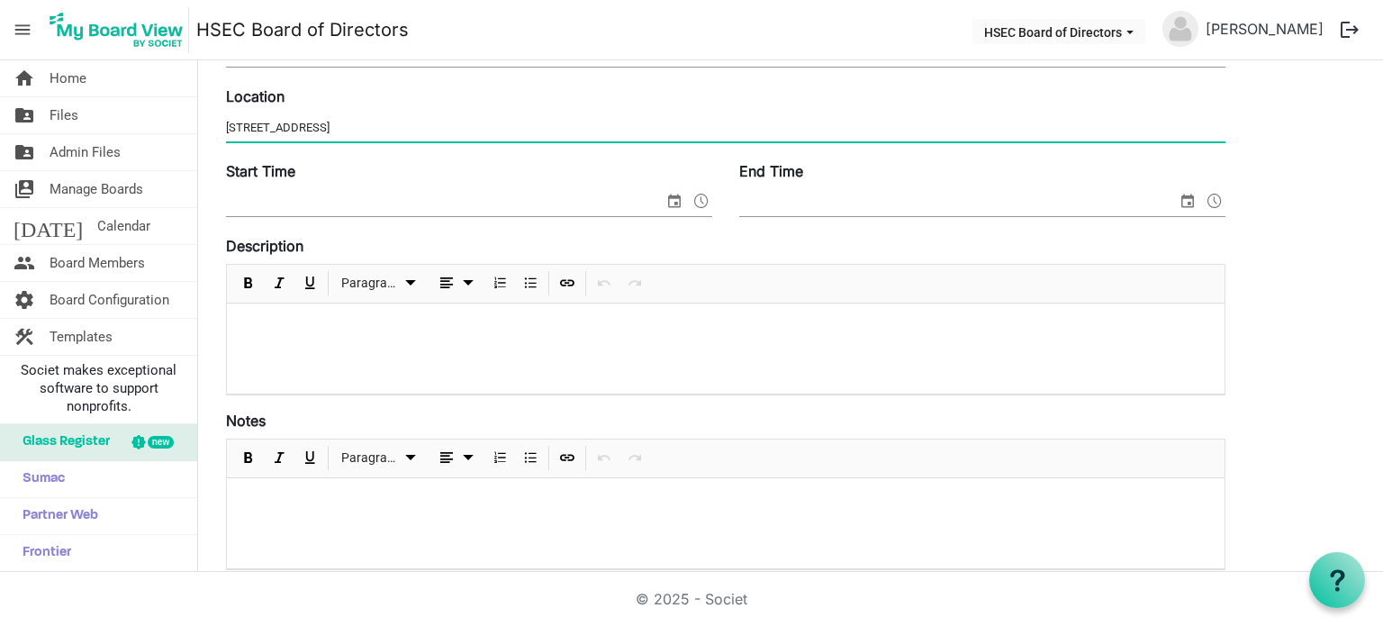
type input "54687 County Road 19, Bristol, IN 46507"
click at [664, 196] on span "select" at bounding box center [675, 200] width 22 height 23
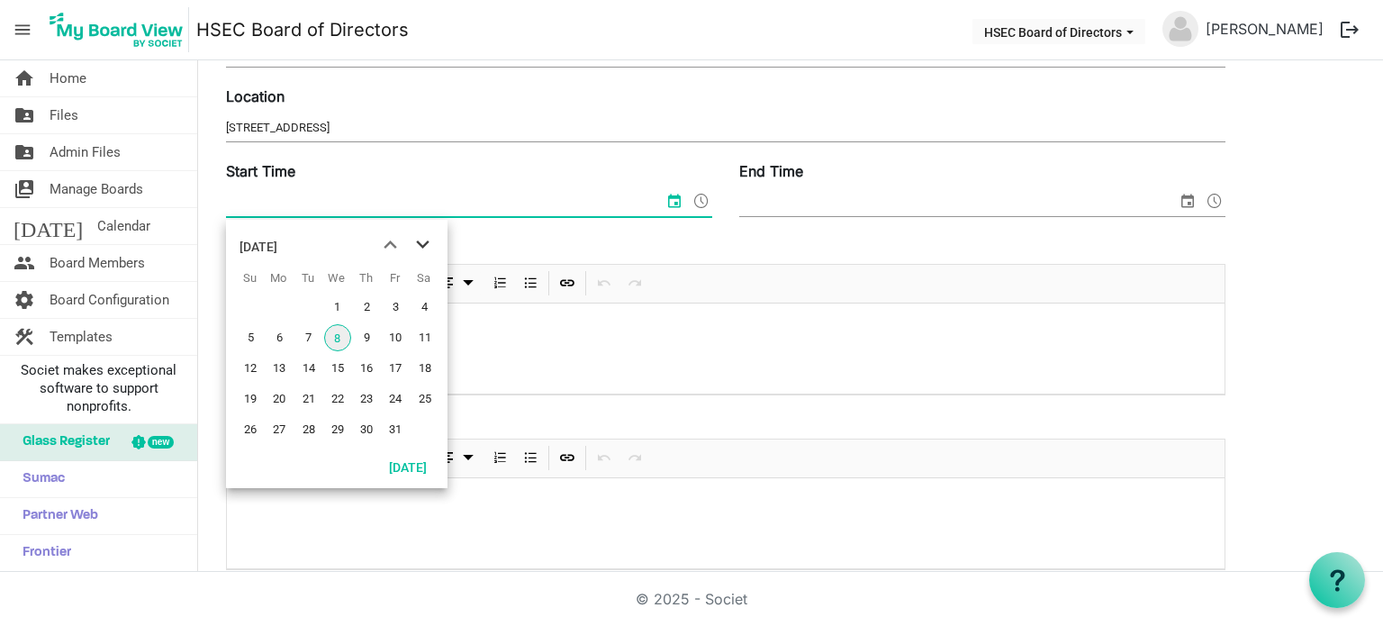
click at [421, 240] on span "next month" at bounding box center [423, 245] width 32 height 32
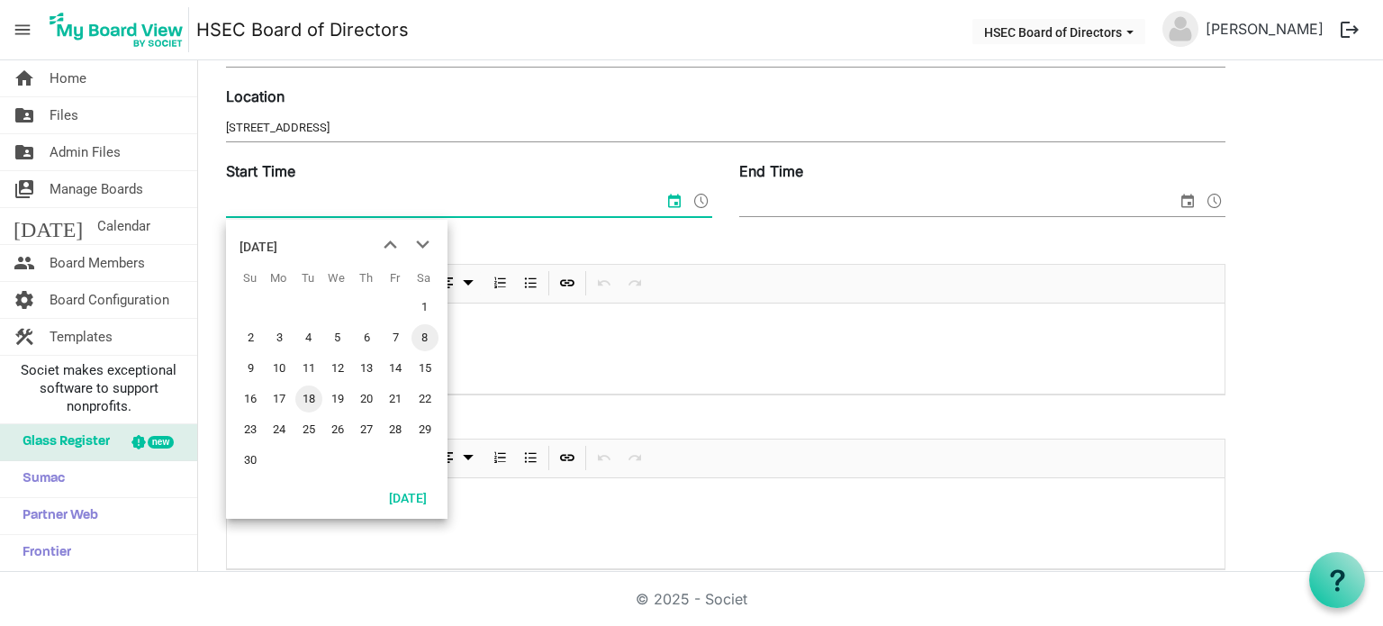
click at [313, 401] on span "18" at bounding box center [308, 398] width 27 height 27
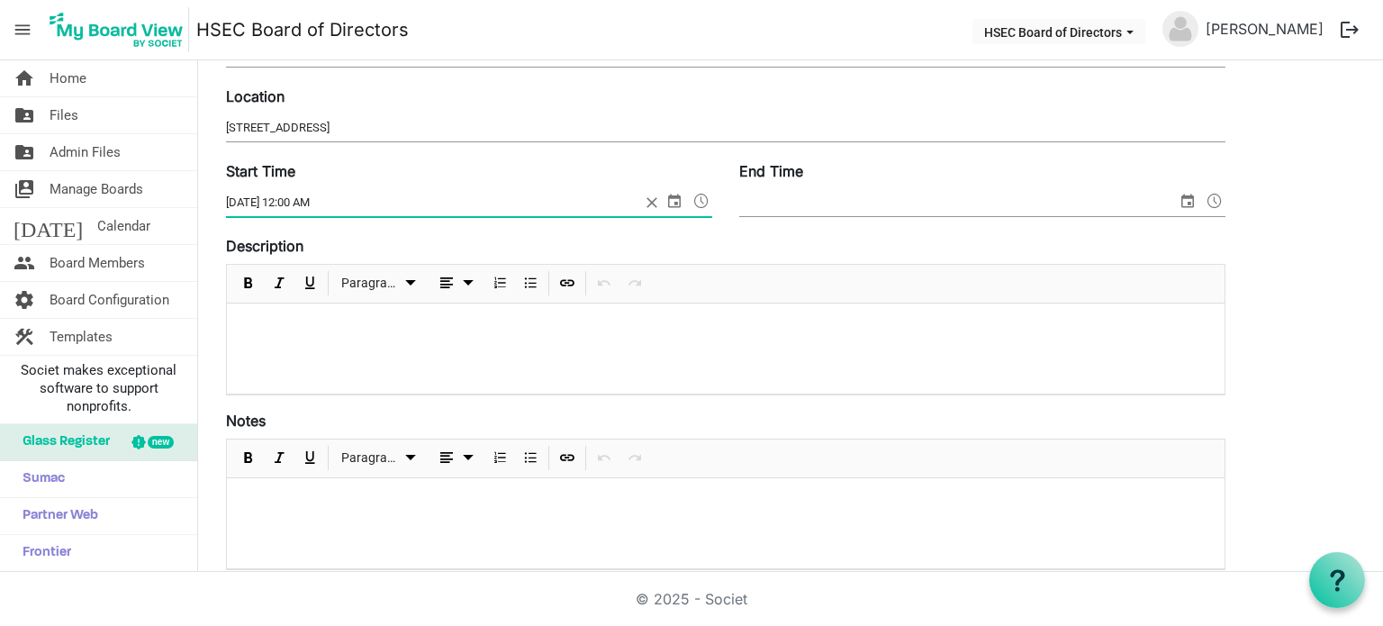
click at [280, 202] on input "11/18/2025 12:00 AM" at bounding box center [433, 202] width 414 height 27
click at [292, 200] on input "11/18/2025 12:00 AM" at bounding box center [433, 202] width 414 height 27
click at [299, 200] on input "11/18/2025 12:00 AM" at bounding box center [433, 202] width 414 height 27
drag, startPoint x: 307, startPoint y: 204, endPoint x: 294, endPoint y: 201, distance: 14.0
click at [294, 201] on input "11/18/2025 12:00 AM" at bounding box center [433, 202] width 414 height 27
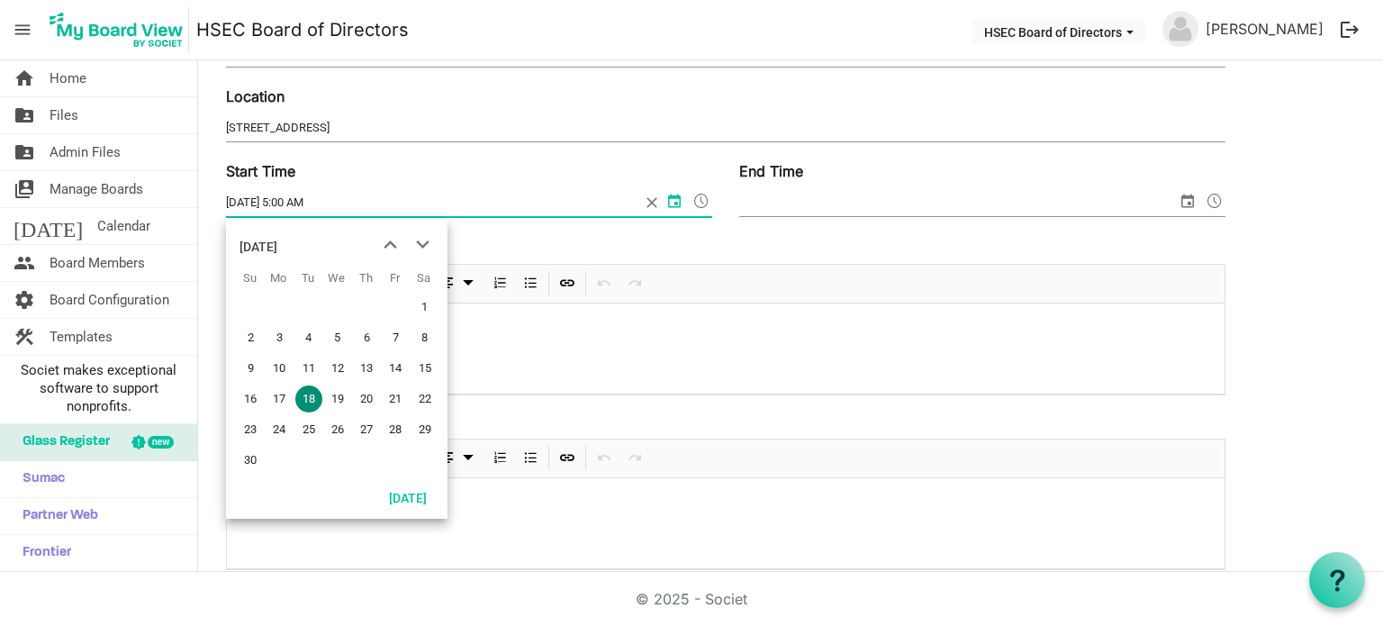
click at [357, 204] on input "11/18/2025 5:00 AM" at bounding box center [433, 202] width 414 height 27
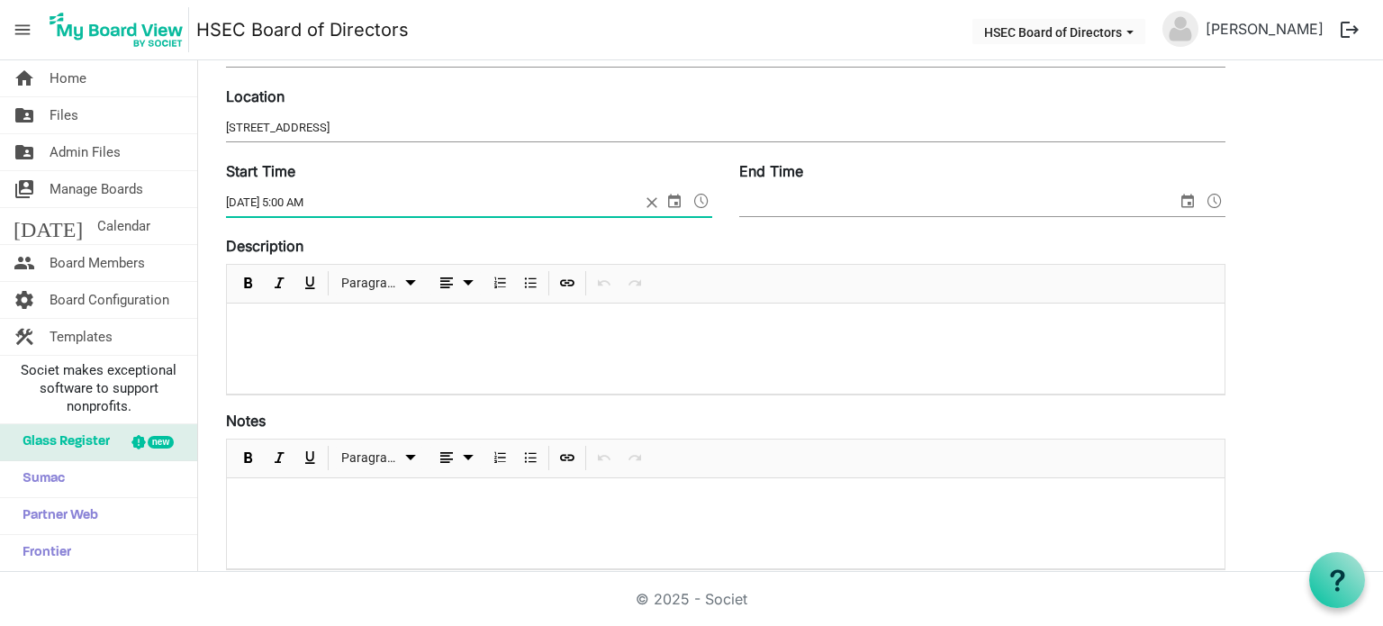
click at [702, 202] on span at bounding box center [702, 200] width 22 height 23
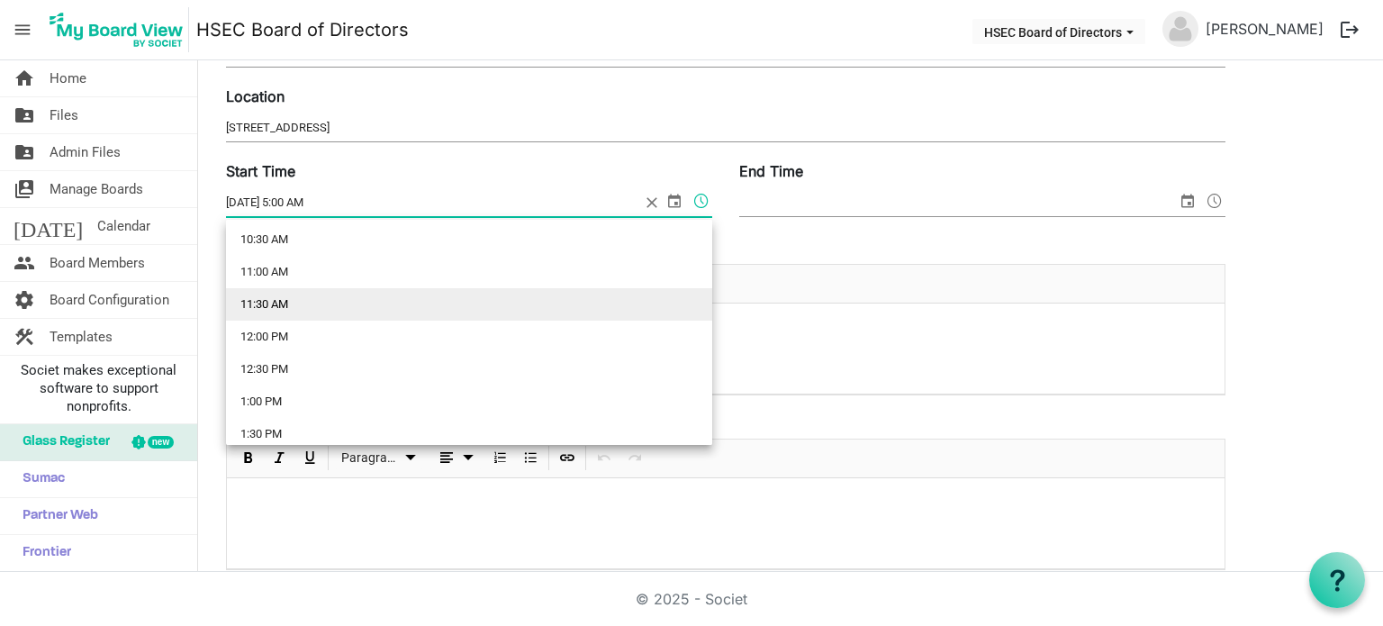
scroll to position [1044, 0]
click at [298, 310] on li "5:00 PM" at bounding box center [469, 301] width 486 height 32
type input "11/18/2025 5:00 PM"
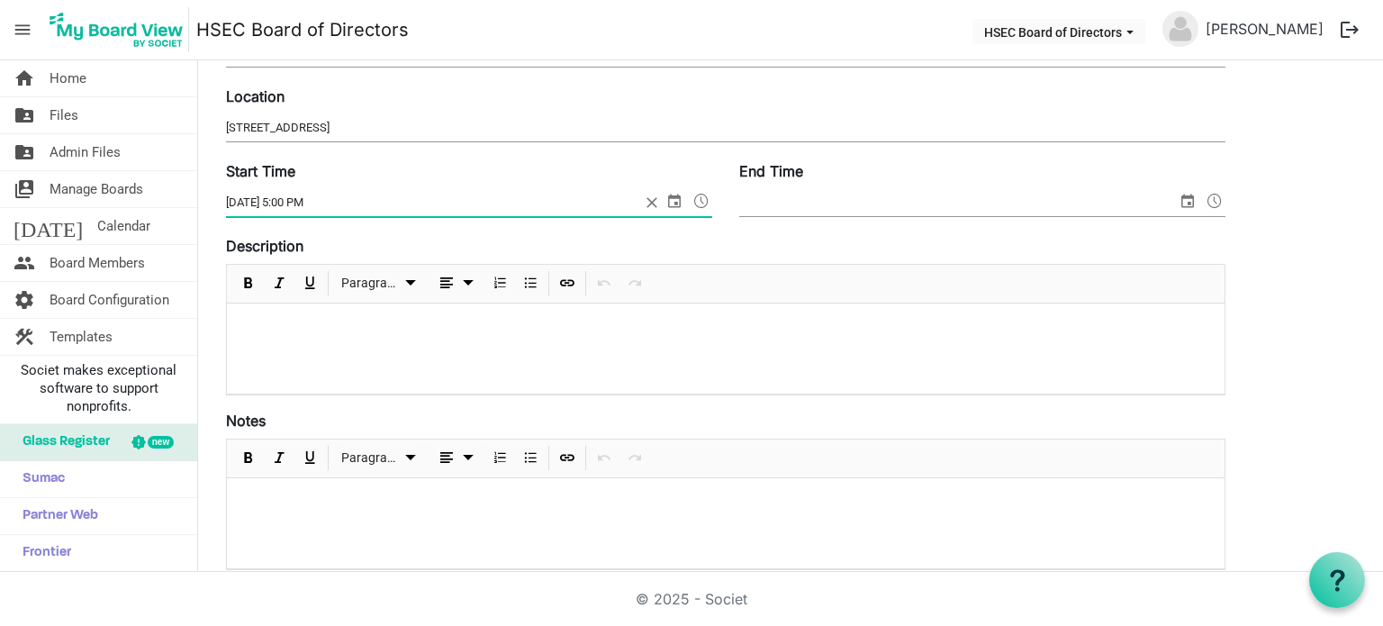
click at [847, 183] on div "End Time" at bounding box center [982, 190] width 513 height 60
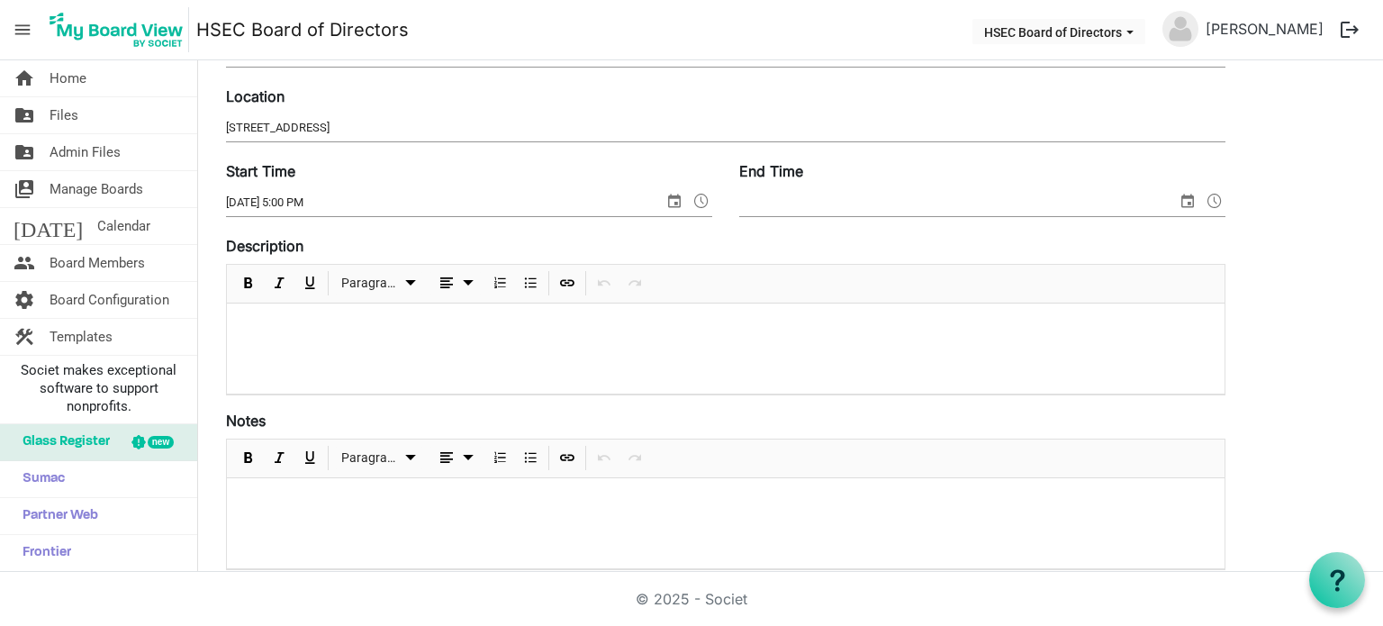
click at [853, 194] on input "End Time" at bounding box center [958, 202] width 438 height 27
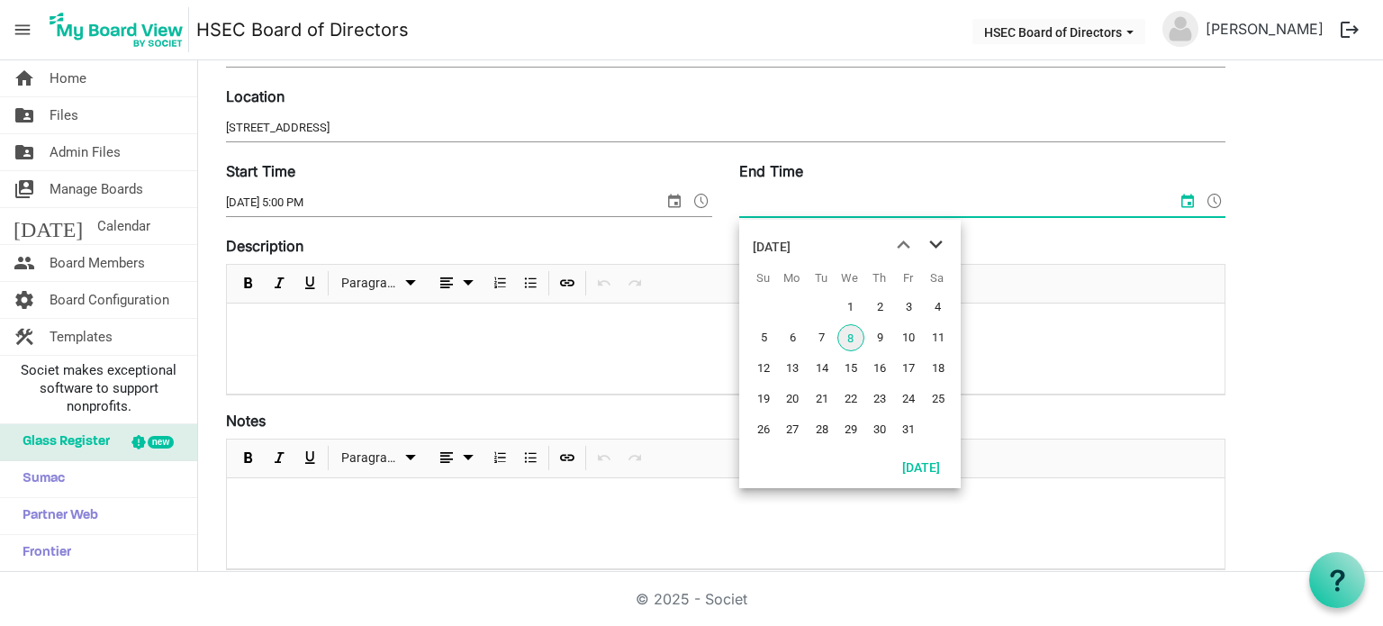
click at [934, 242] on span "next month" at bounding box center [936, 245] width 32 height 32
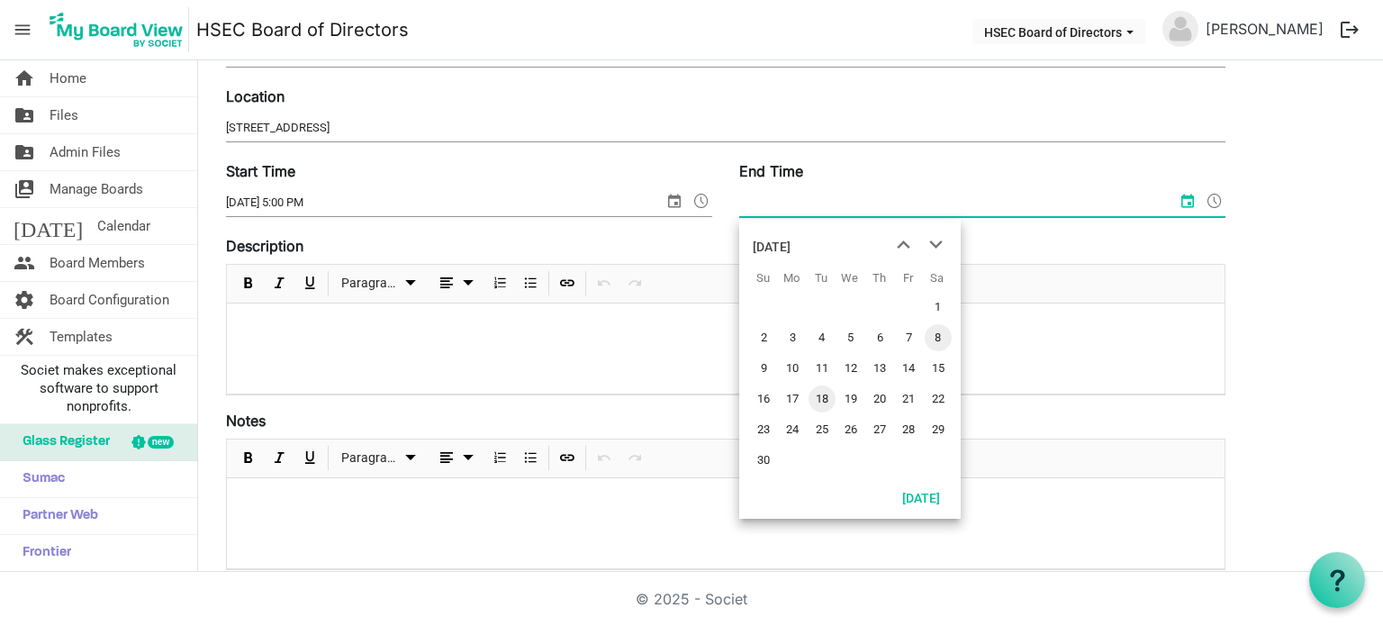
click at [818, 397] on span "18" at bounding box center [822, 398] width 27 height 27
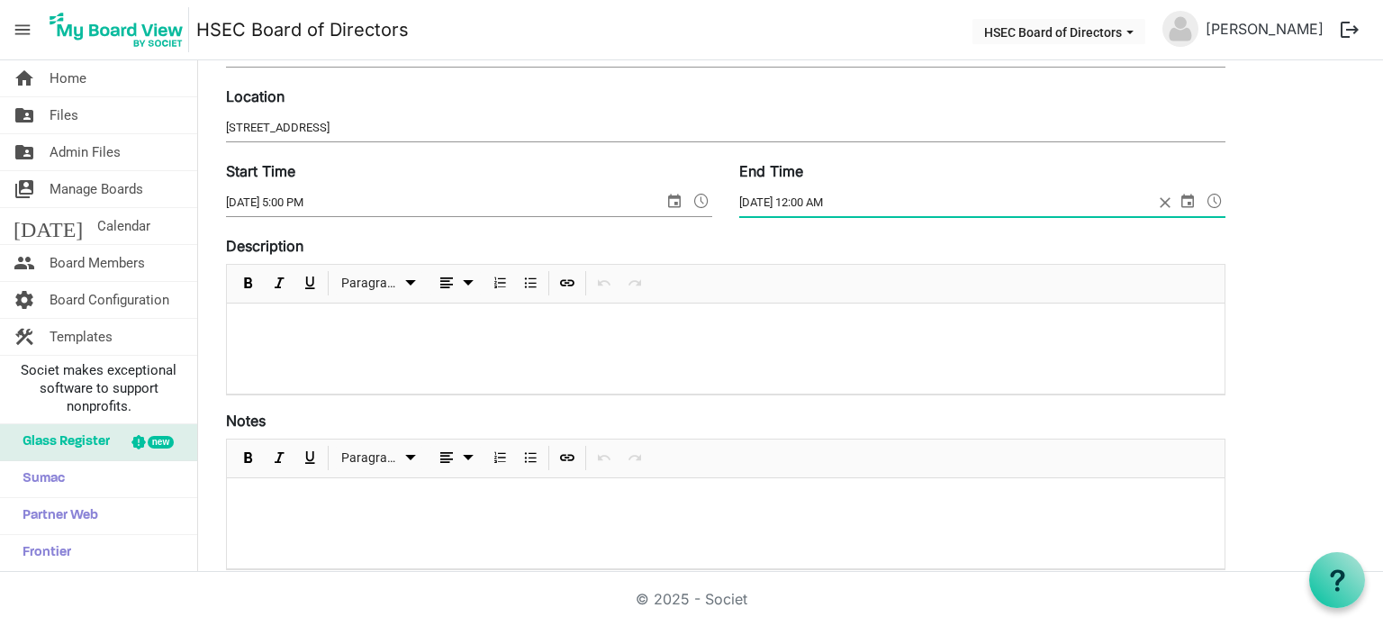
click at [1221, 199] on span at bounding box center [1215, 200] width 22 height 23
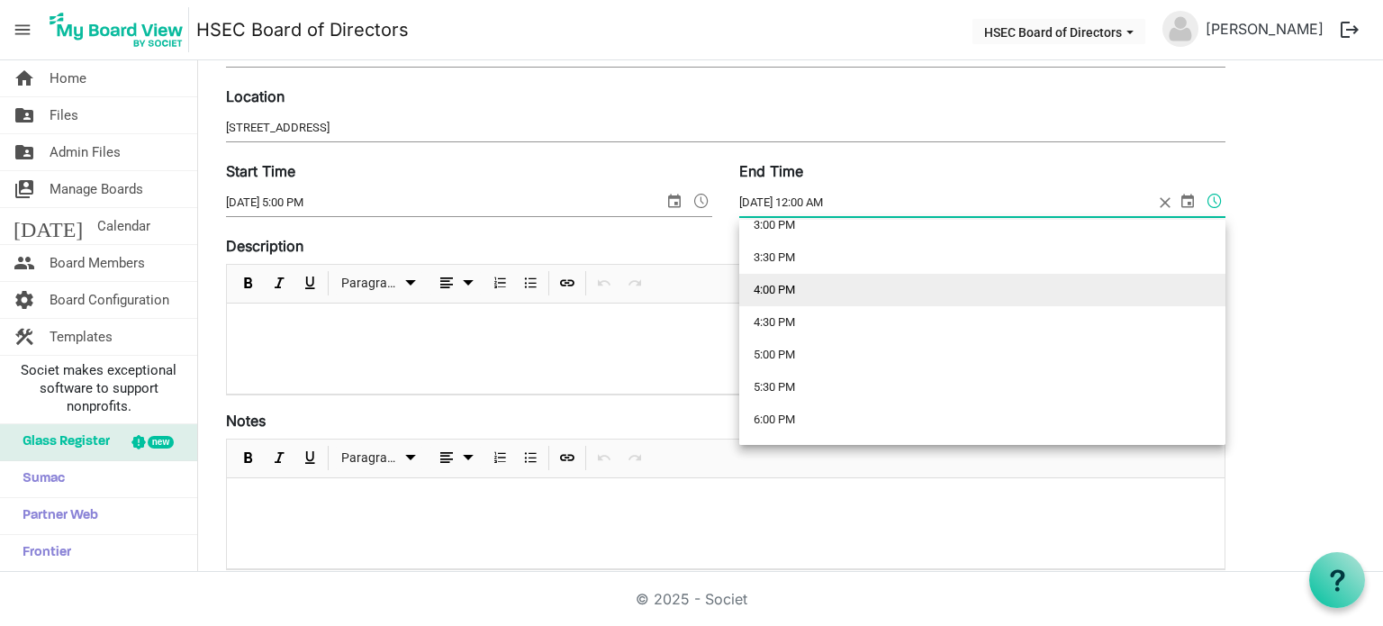
scroll to position [1081, 0]
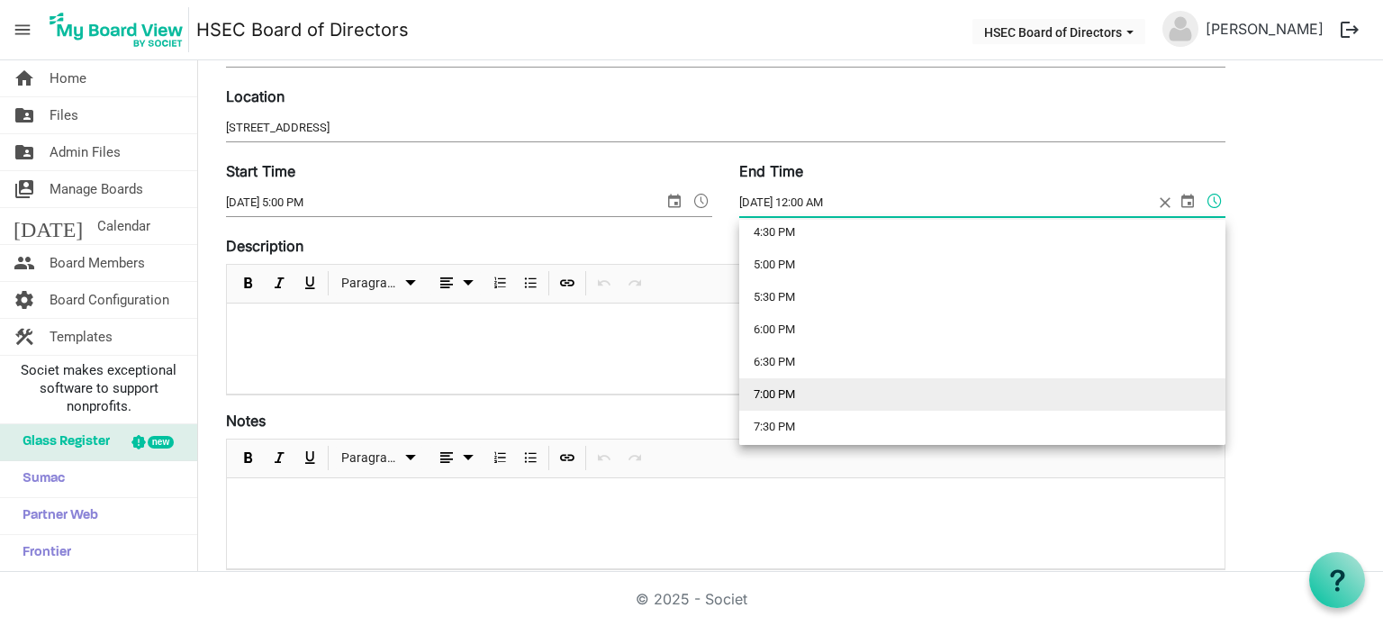
click at [842, 404] on li "7:00 PM" at bounding box center [982, 394] width 486 height 32
type input "11/18/2025 7:00 PM"
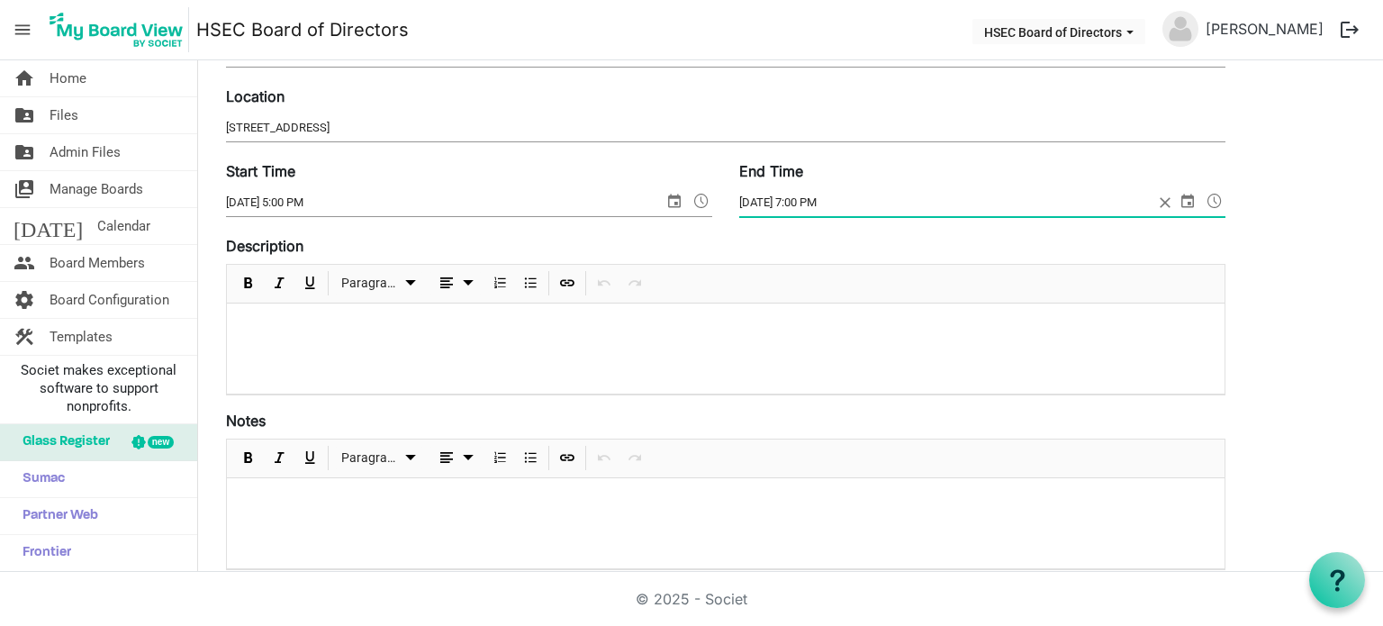
click at [753, 390] on div at bounding box center [726, 348] width 998 height 90
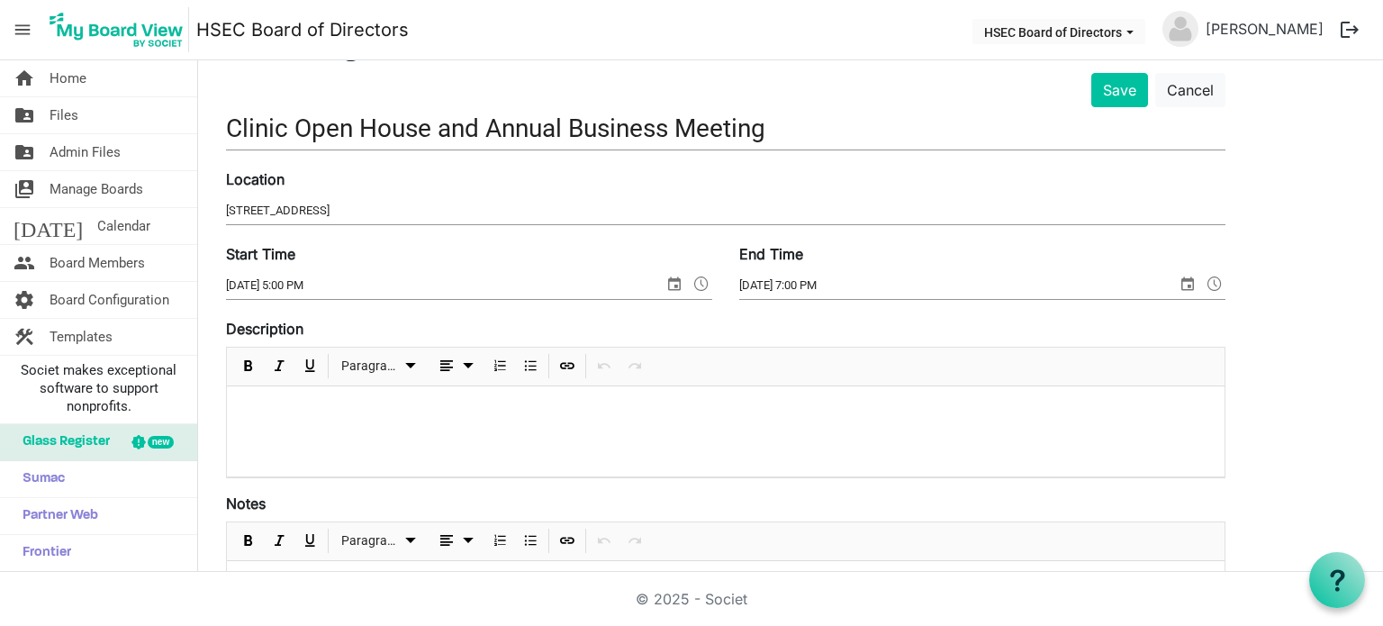
scroll to position [0, 0]
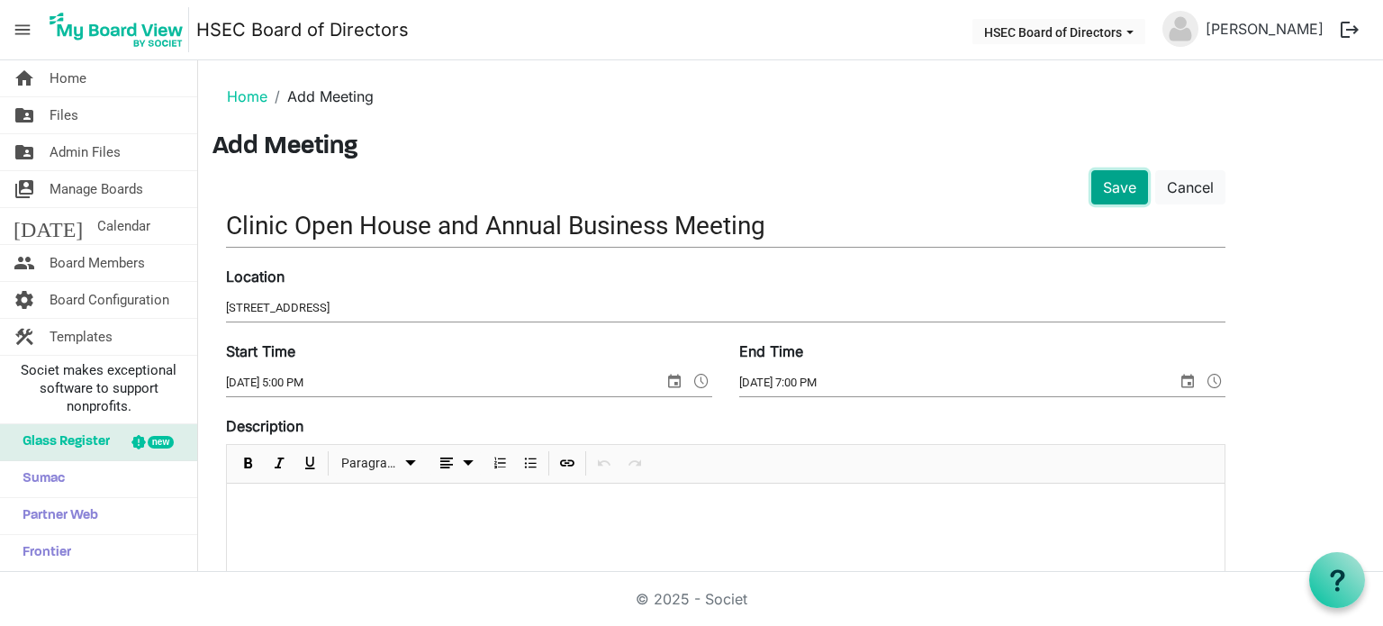
click at [1123, 186] on button "Save" at bounding box center [1119, 187] width 57 height 34
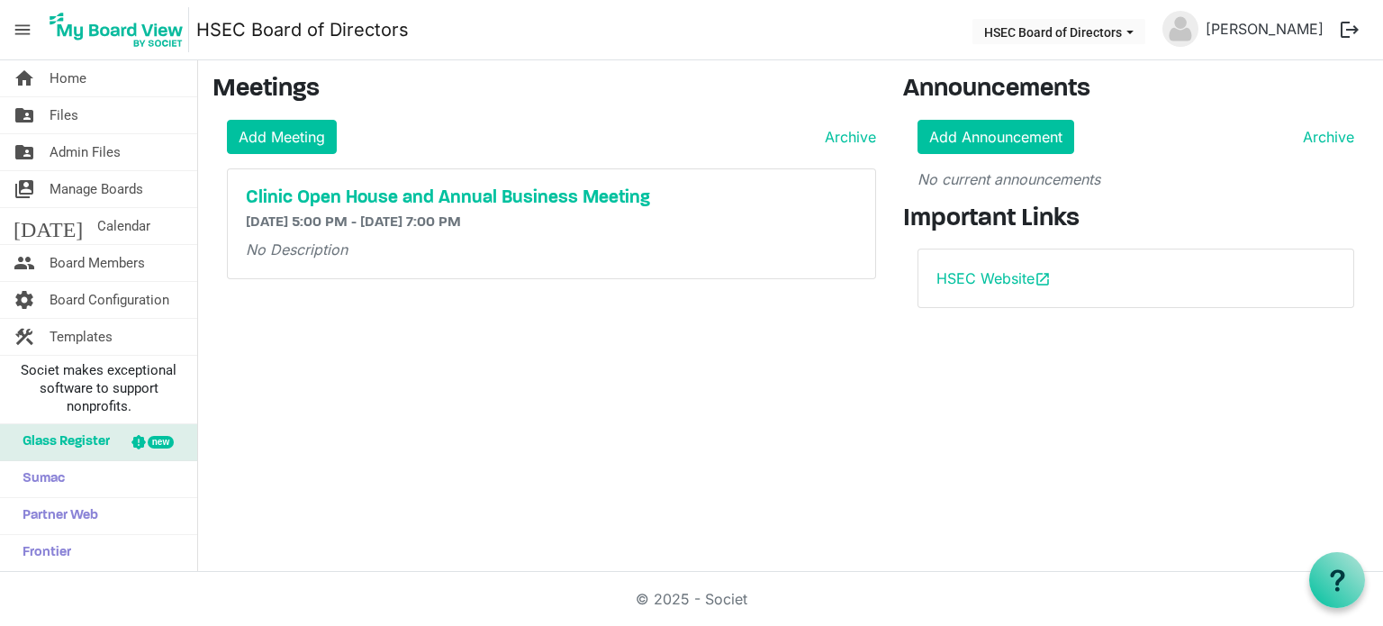
click at [146, 41] on img at bounding box center [116, 29] width 145 height 45
